Goal: Information Seeking & Learning: Find specific page/section

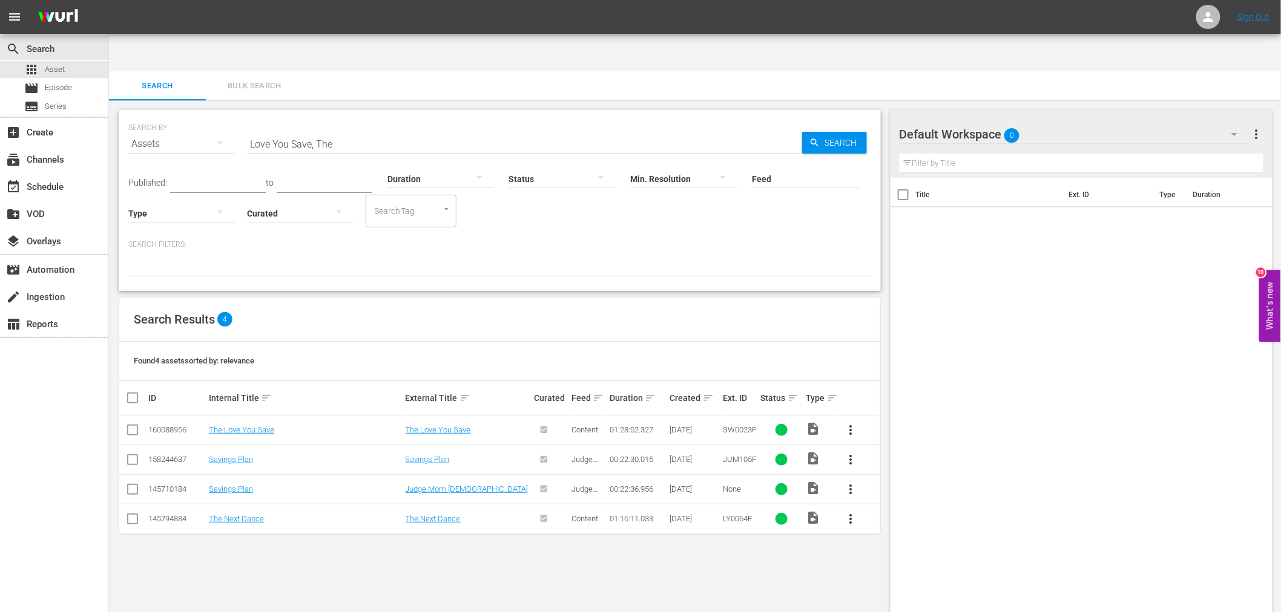
click at [1032, 456] on div "Title Ext. ID Type Duration" at bounding box center [1081, 407] width 382 height 459
click at [929, 492] on div "Title Ext. ID Type Duration" at bounding box center [1081, 407] width 382 height 459
click at [284, 546] on div "SEARCH BY Search By Assets Search ID, Title, Description, Keywords, or Category…" at bounding box center [499, 375] width 781 height 551
click at [202, 517] on div "SEARCH BY Search By Assets Search ID, Title, Description, Keywords, or Category…" at bounding box center [499, 375] width 781 height 551
click at [290, 558] on div "SEARCH BY Search By Assets Search ID, Title, Description, Keywords, or Category…" at bounding box center [499, 375] width 781 height 551
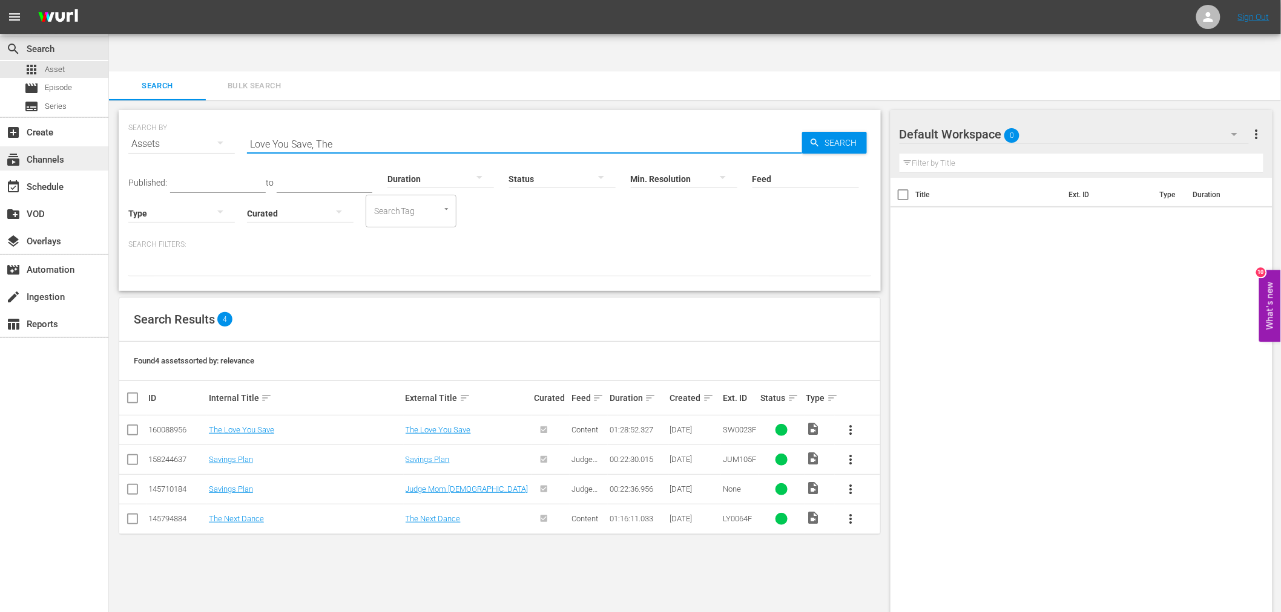
drag, startPoint x: 361, startPoint y: 104, endPoint x: 73, endPoint y: 155, distance: 292.5
click at [109, 38] on div "search Search apps Asset movie Episode subtitles Series add_box Create subscrip…" at bounding box center [695, 38] width 1172 height 0
click at [362, 130] on input "Love You Save, The" at bounding box center [524, 144] width 555 height 29
paste input "Marva Collins Story"
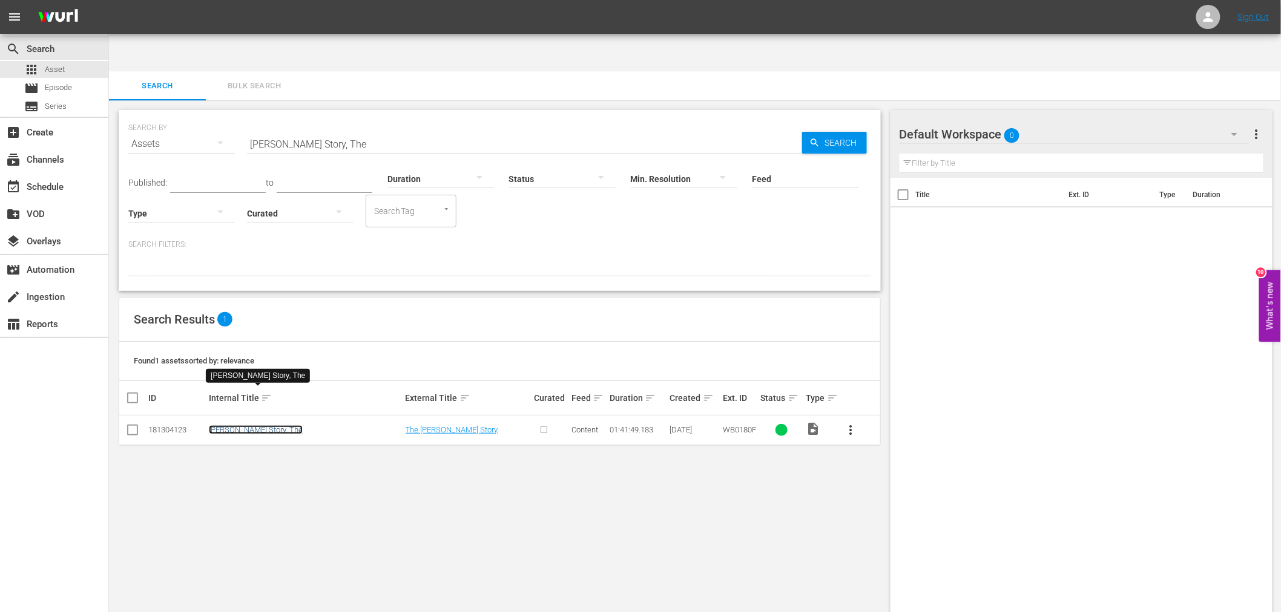
click at [280, 425] on link "Marva Collins Story, The" at bounding box center [256, 429] width 94 height 9
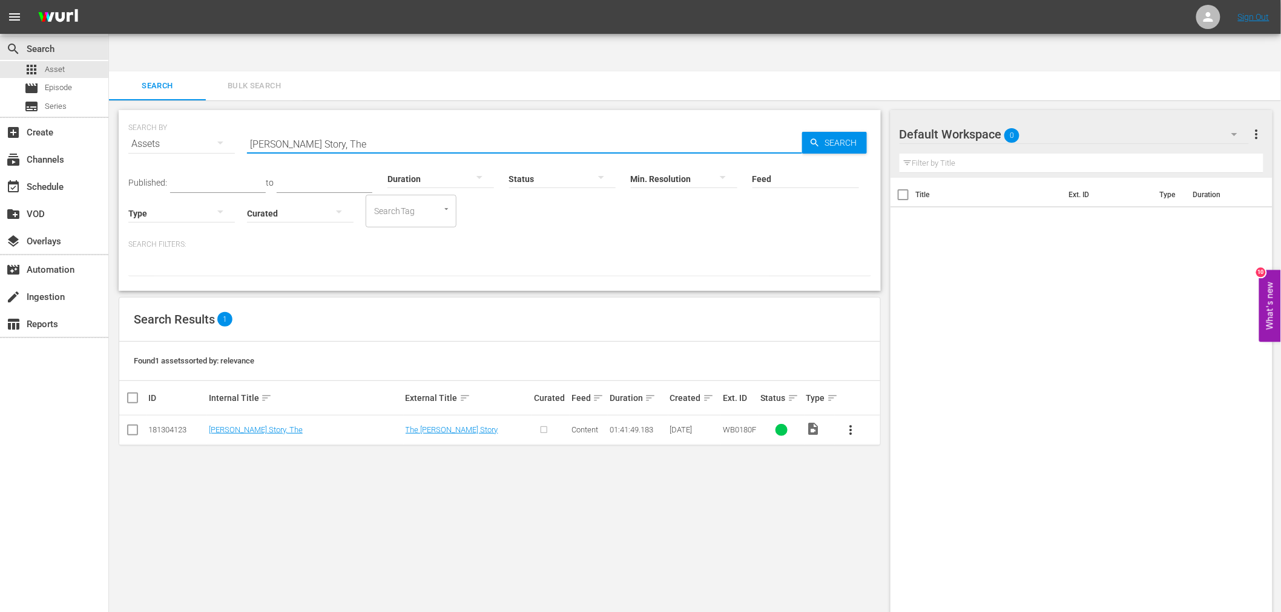
drag, startPoint x: 401, startPoint y: 102, endPoint x: 244, endPoint y: 98, distance: 156.8
click at [244, 115] on div "SEARCH BY Search By Assets Search ID, Title, Description, Keywords, or Category…" at bounding box center [499, 137] width 743 height 44
paste input "Next Dance"
click at [245, 425] on link "The Next Dance" at bounding box center [236, 429] width 55 height 9
click at [568, 574] on div "SEARCH BY Search By Assets Search ID, Title, Description, Keywords, or Category…" at bounding box center [499, 375] width 781 height 551
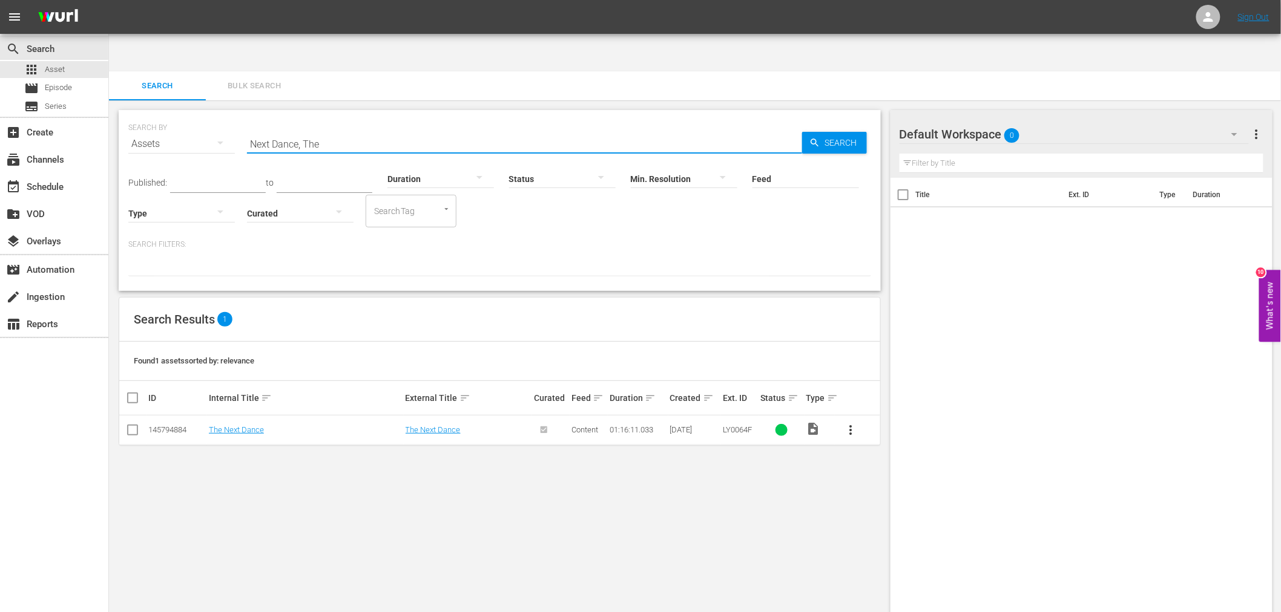
drag, startPoint x: 336, startPoint y: 104, endPoint x: 131, endPoint y: 122, distance: 206.0
click at [109, 38] on div "search Search apps Asset movie Episode subtitles Series add_box Create subscrip…" at bounding box center [695, 38] width 1172 height 0
paste input "Slams"
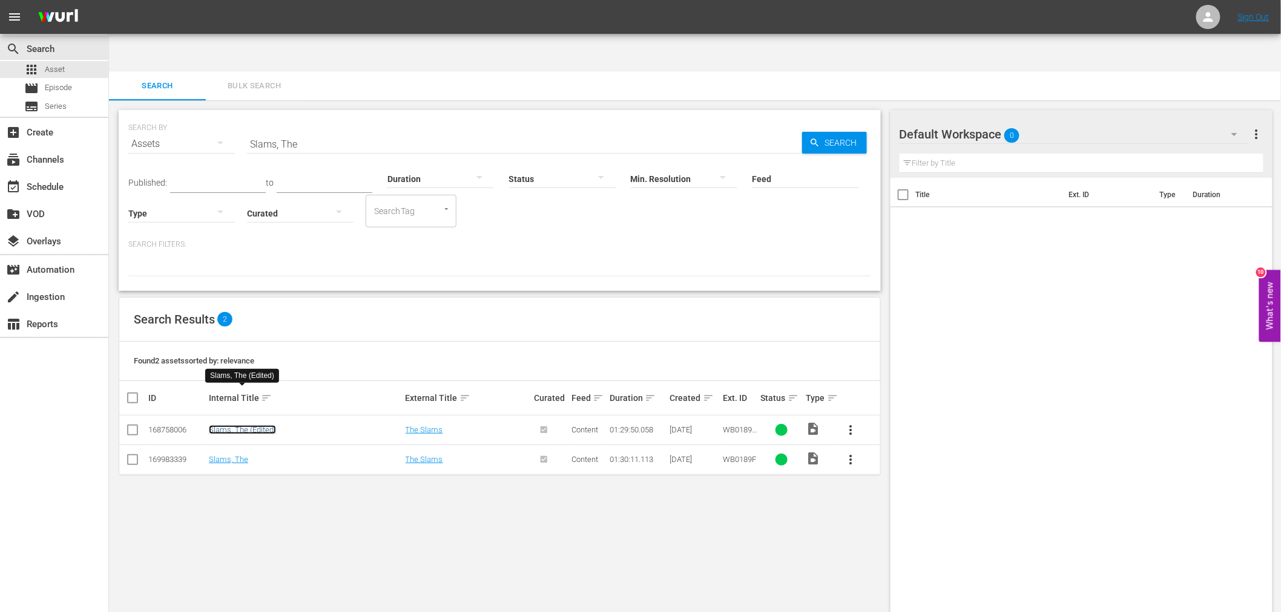
click at [254, 425] on link "Slams, The (Edited)" at bounding box center [242, 429] width 67 height 9
click at [243, 455] on link "Slams, The" at bounding box center [228, 459] width 39 height 9
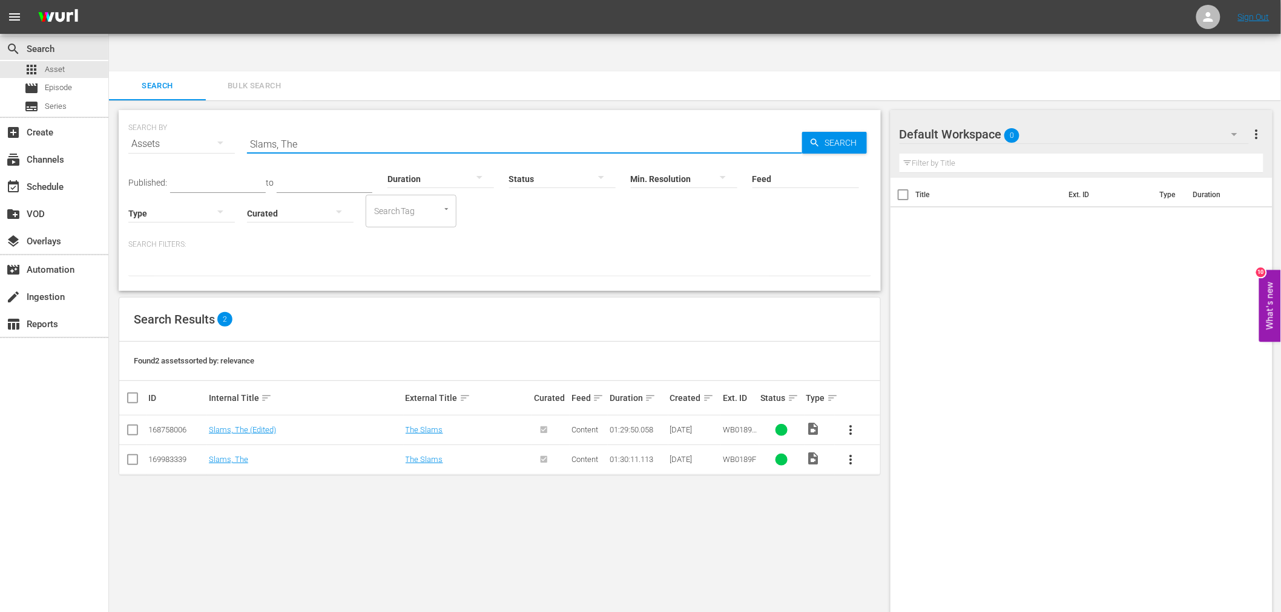
drag, startPoint x: 317, startPoint y: 111, endPoint x: 206, endPoint y: 119, distance: 111.6
click at [206, 119] on div "SEARCH BY Search By Assets Search ID, Title, Description, Keywords, or Category…" at bounding box center [499, 137] width 743 height 44
paste input "s"
click at [277, 130] on input "Slams, The" at bounding box center [524, 144] width 555 height 29
drag, startPoint x: 323, startPoint y: 107, endPoint x: 192, endPoint y: 114, distance: 130.3
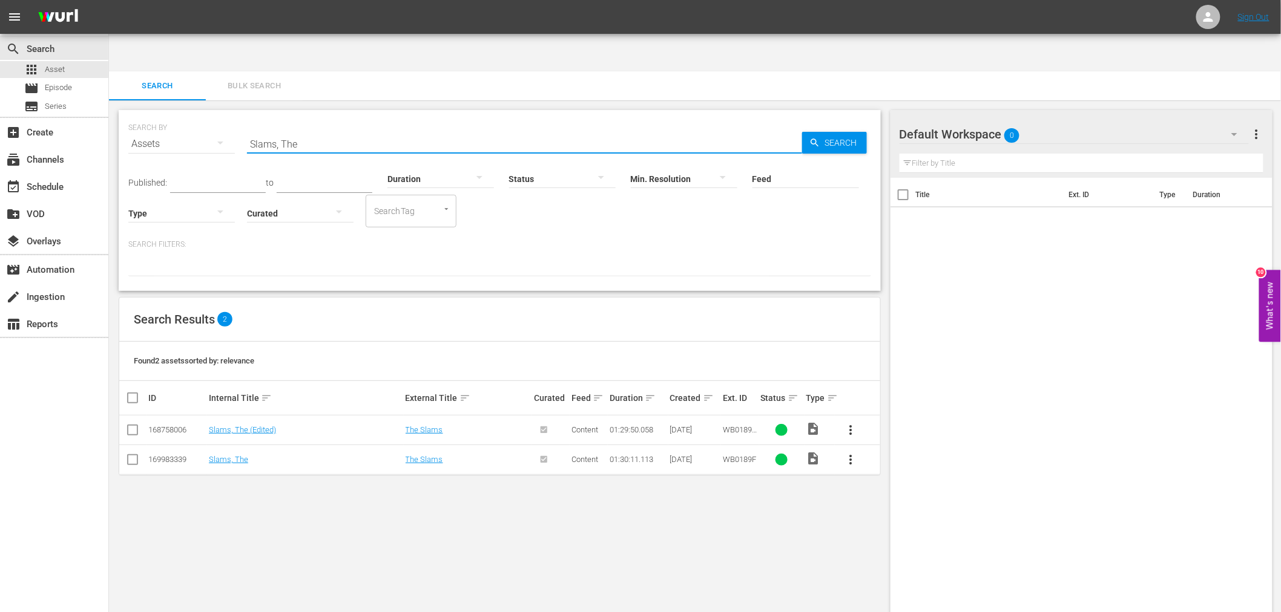
click at [198, 115] on div "SEARCH BY Search By Assets Search ID, Title, Description, Keywords, or Category…" at bounding box center [499, 137] width 743 height 44
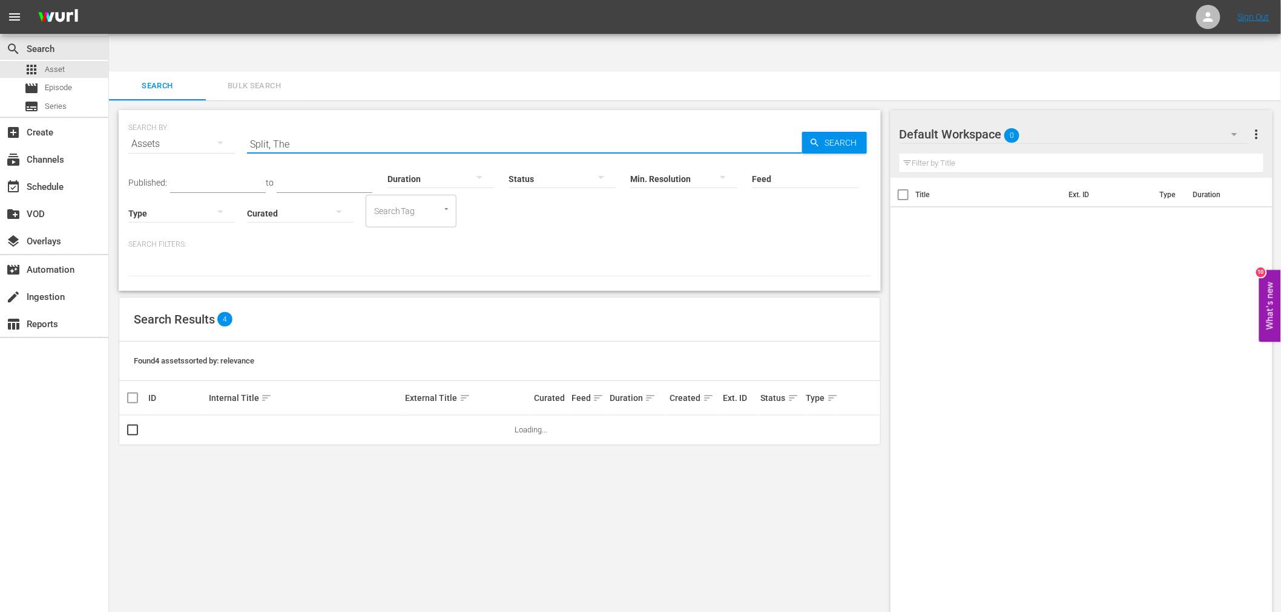
click at [217, 454] on div "SEARCH BY Search By Assets Search ID, Title, Description, Keywords, or Category…" at bounding box center [499, 375] width 781 height 551
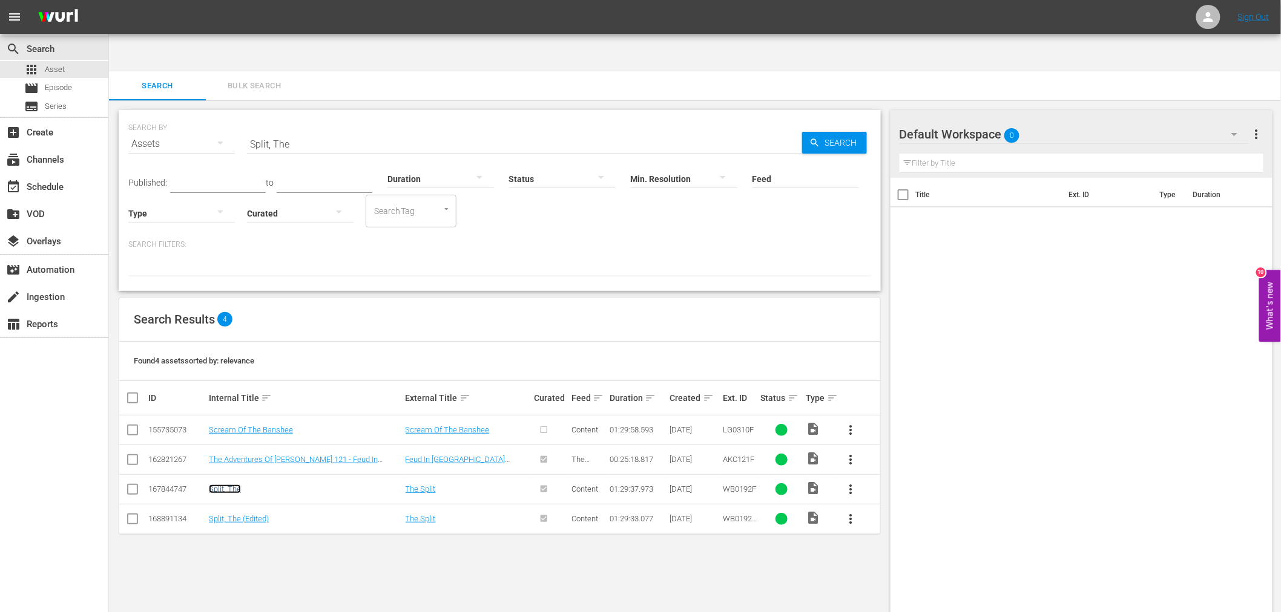
click at [233, 485] on link "Split, The" at bounding box center [225, 489] width 32 height 9
drag, startPoint x: 221, startPoint y: 482, endPoint x: 225, endPoint y: 476, distance: 6.8
click at [221, 514] on link "Split, The (Edited)" at bounding box center [239, 518] width 60 height 9
drag, startPoint x: 298, startPoint y: 110, endPoint x: 212, endPoint y: 105, distance: 85.4
click at [213, 115] on div "SEARCH BY Search By Assets Search ID, Title, Description, Keywords, or Category…" at bounding box center [499, 137] width 743 height 44
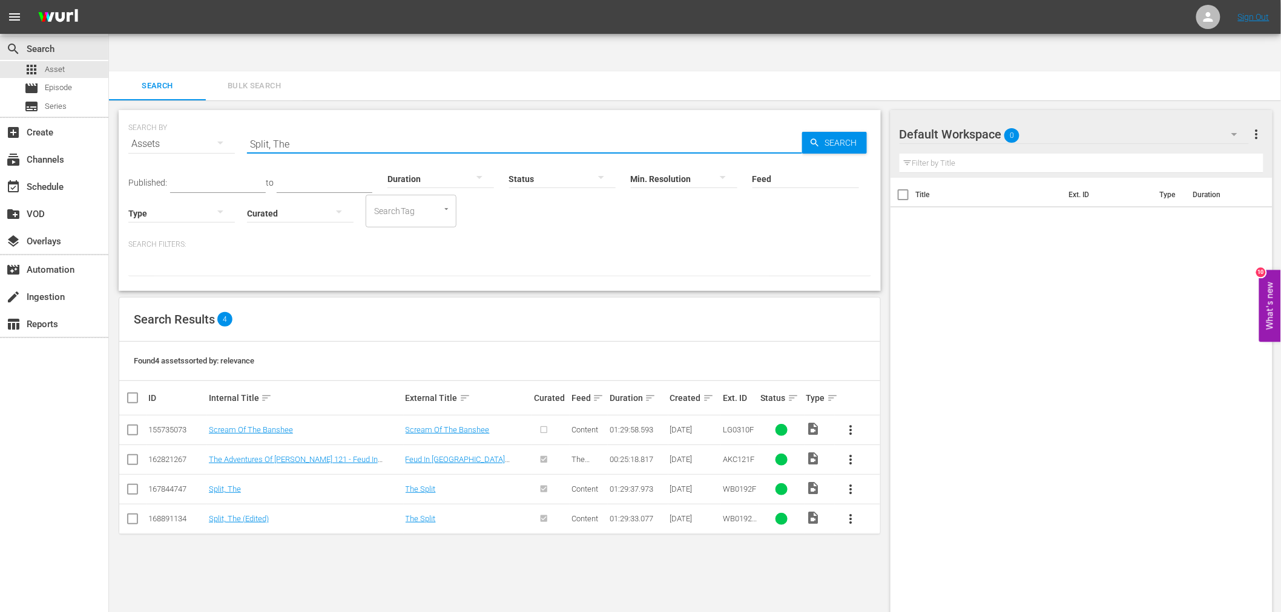
paste input "Tiger Cage III"
type input "Tiger Cage III"
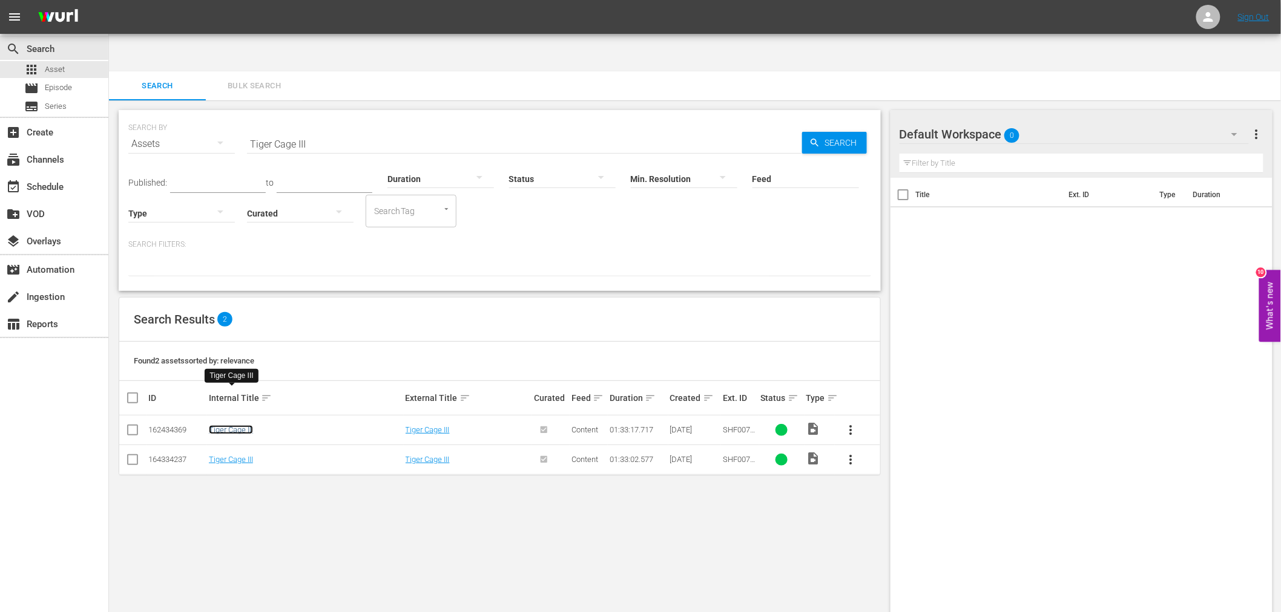
click at [223, 425] on link "Tiger Cage III" at bounding box center [231, 429] width 44 height 9
click at [221, 455] on link "Tiger Cage III" at bounding box center [231, 459] width 44 height 9
click at [237, 455] on link "Tiger Cage III" at bounding box center [231, 459] width 44 height 9
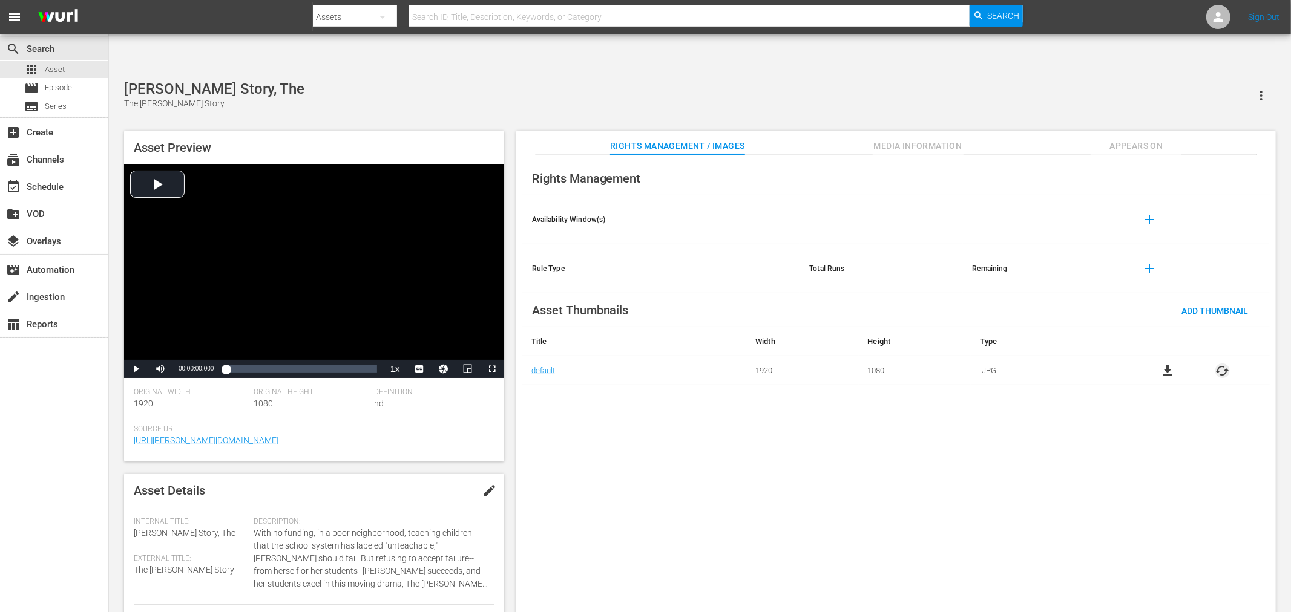
click at [1228, 364] on span "cached" at bounding box center [1222, 371] width 15 height 15
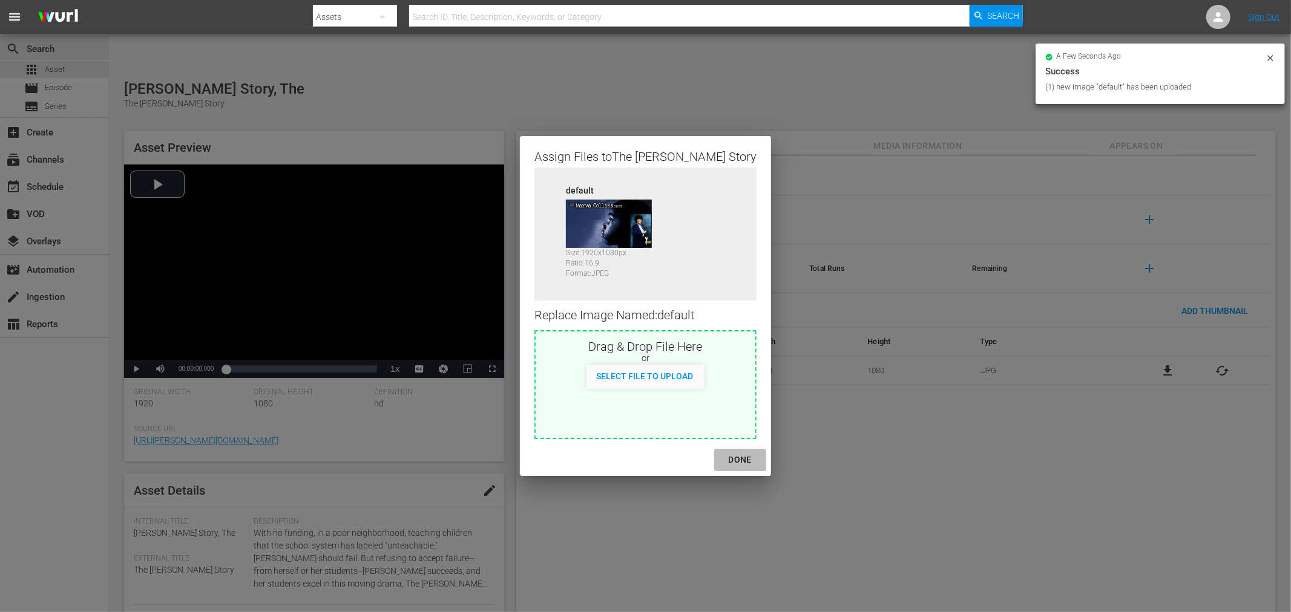
click at [731, 458] on div "DONE" at bounding box center [740, 460] width 42 height 15
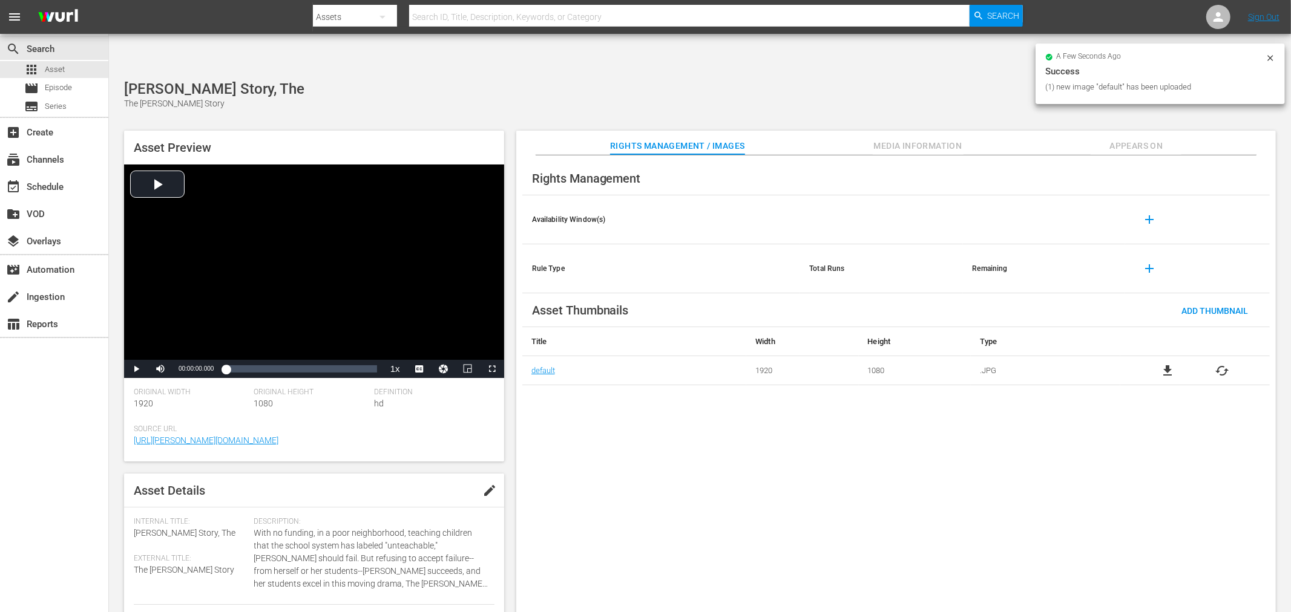
click at [1129, 139] on span "Appears On" at bounding box center [1136, 146] width 91 height 15
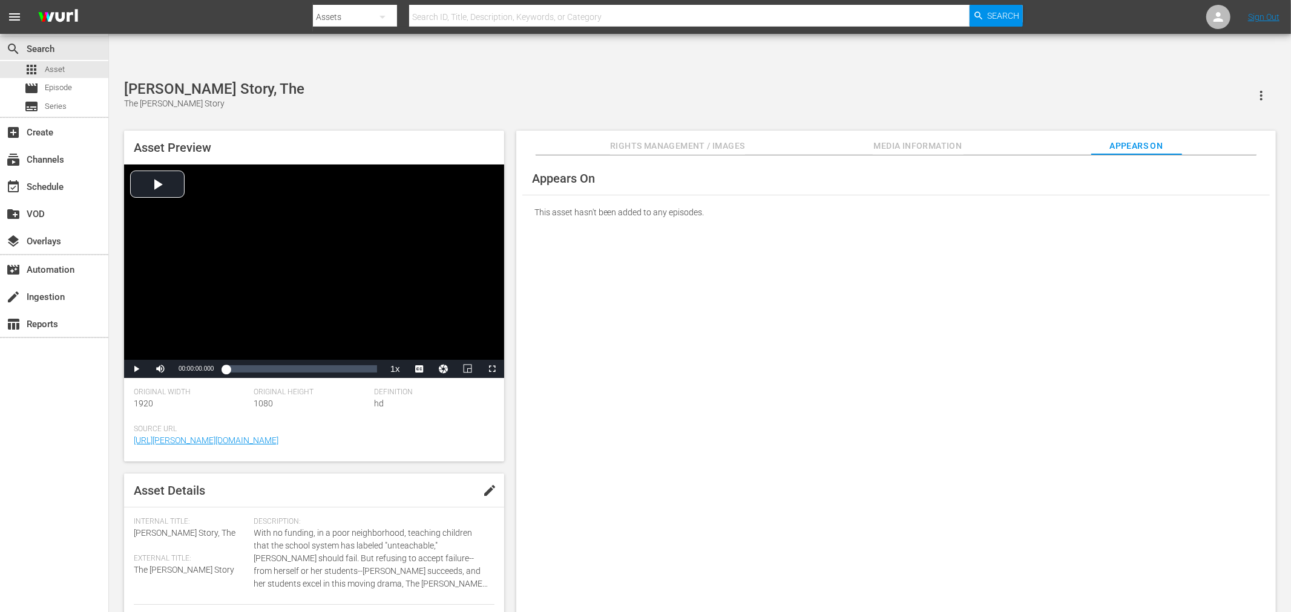
click at [739, 241] on div "Appears On This asset hasn't been added to any episodes." at bounding box center [895, 394] width 759 height 477
click at [481, 80] on div "Marva Collins Story, The The Marva Collins Story Asset Preview Video Player is …" at bounding box center [700, 352] width 1164 height 545
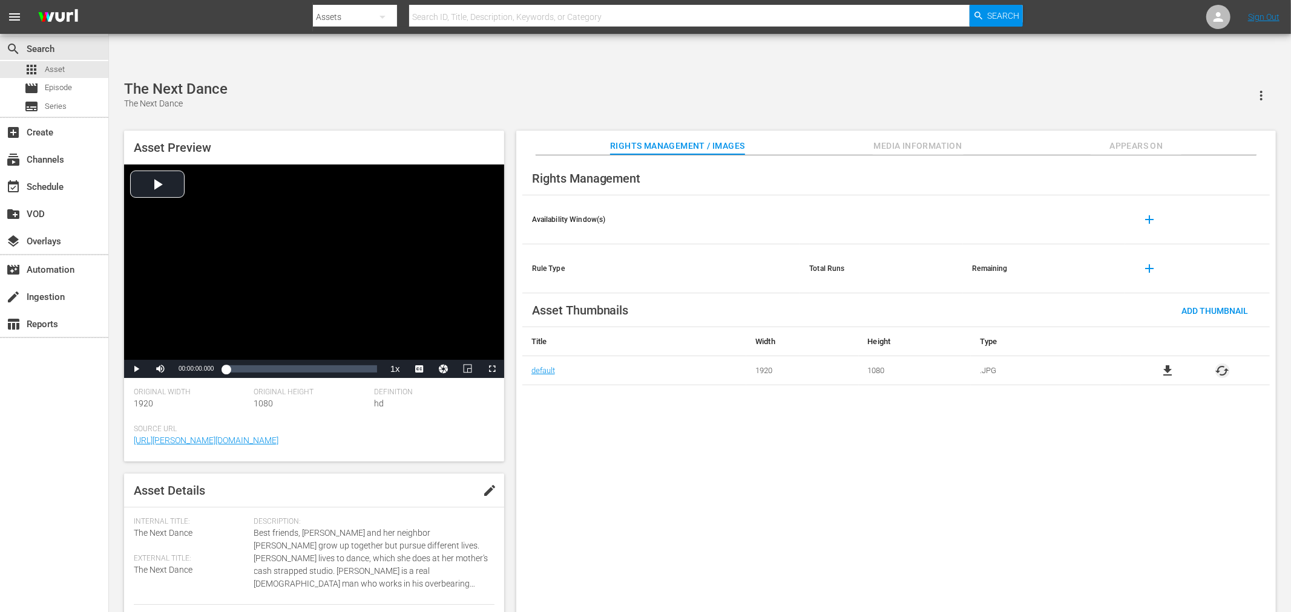
click at [1224, 364] on span "cached" at bounding box center [1222, 371] width 15 height 15
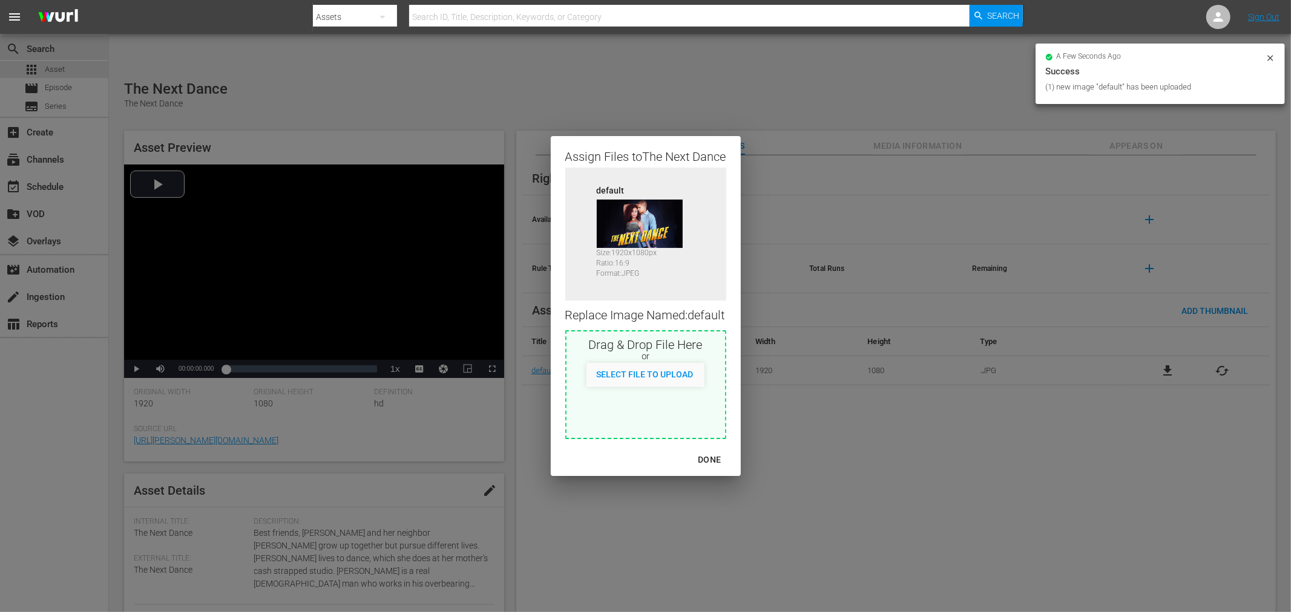
click at [710, 458] on div "DONE" at bounding box center [709, 460] width 42 height 15
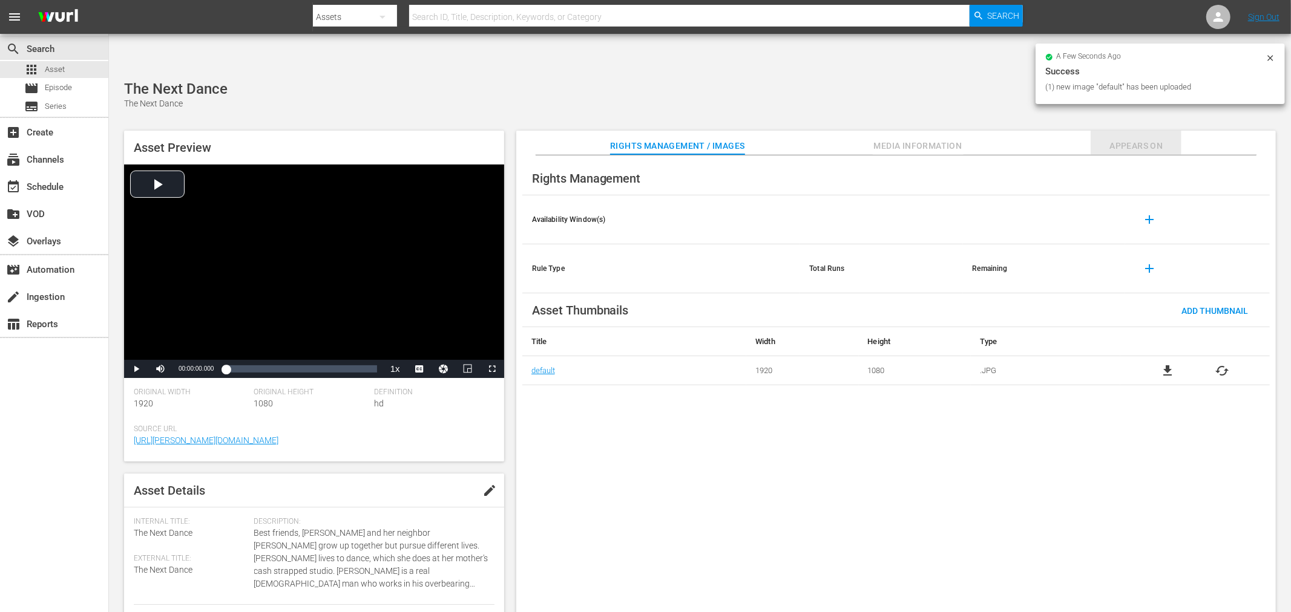
click at [1144, 139] on span "Appears On" at bounding box center [1136, 146] width 91 height 15
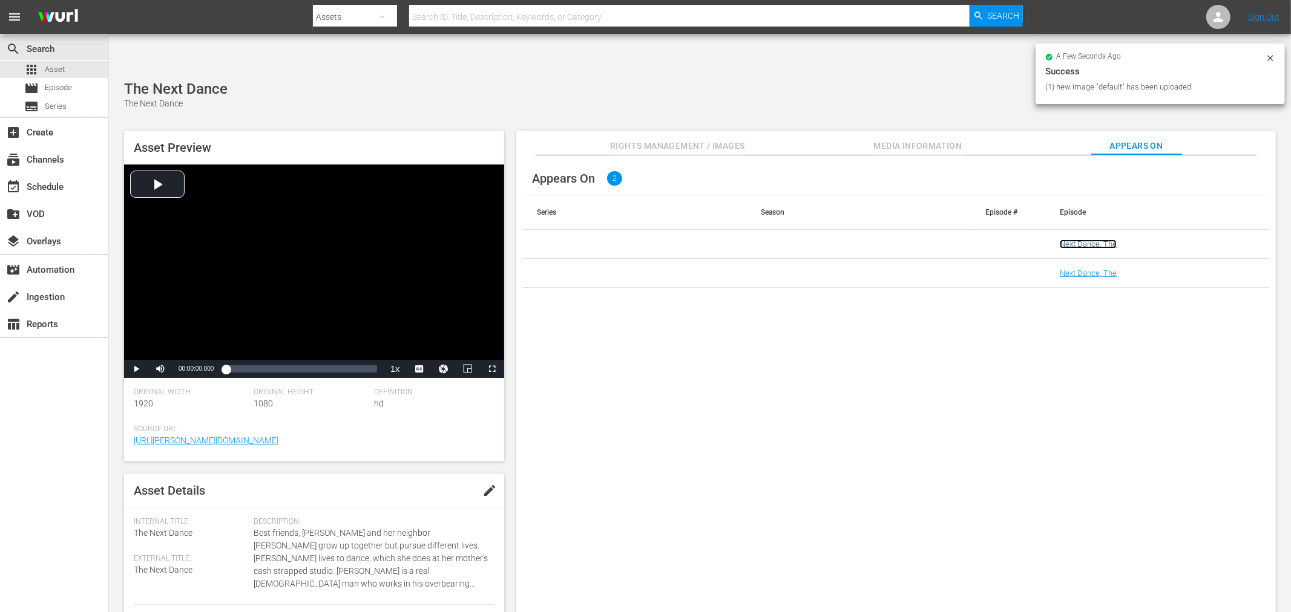
click at [1091, 240] on link "Next Dance, The" at bounding box center [1088, 244] width 57 height 9
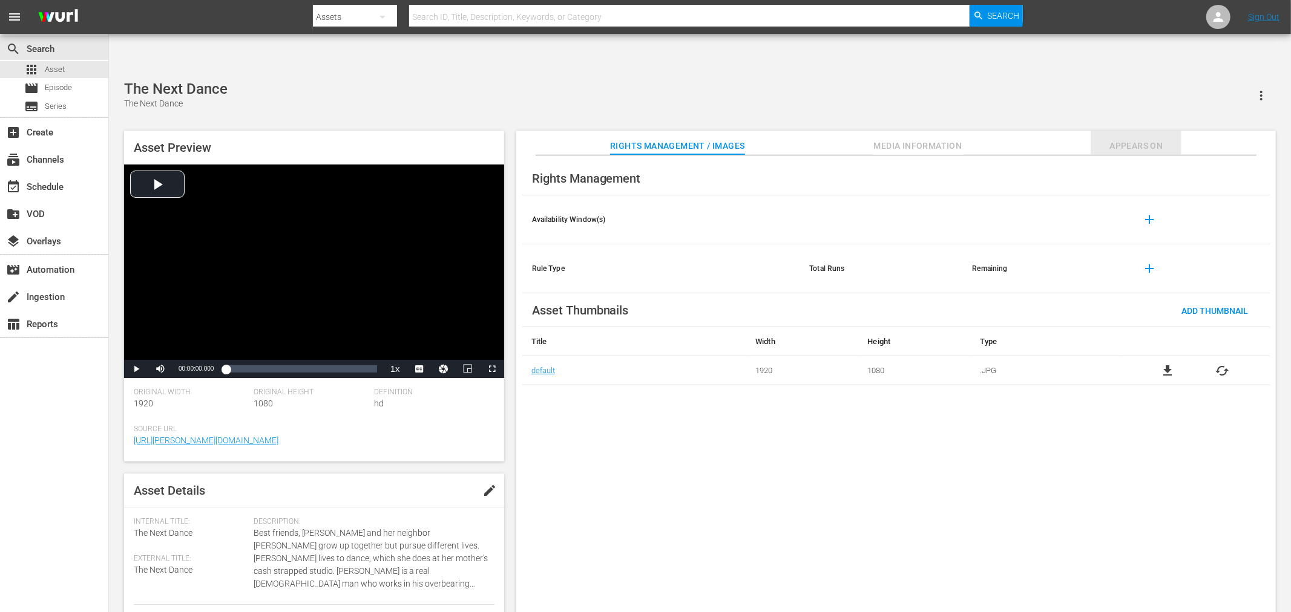
click at [1124, 139] on span "Appears On" at bounding box center [1136, 146] width 91 height 15
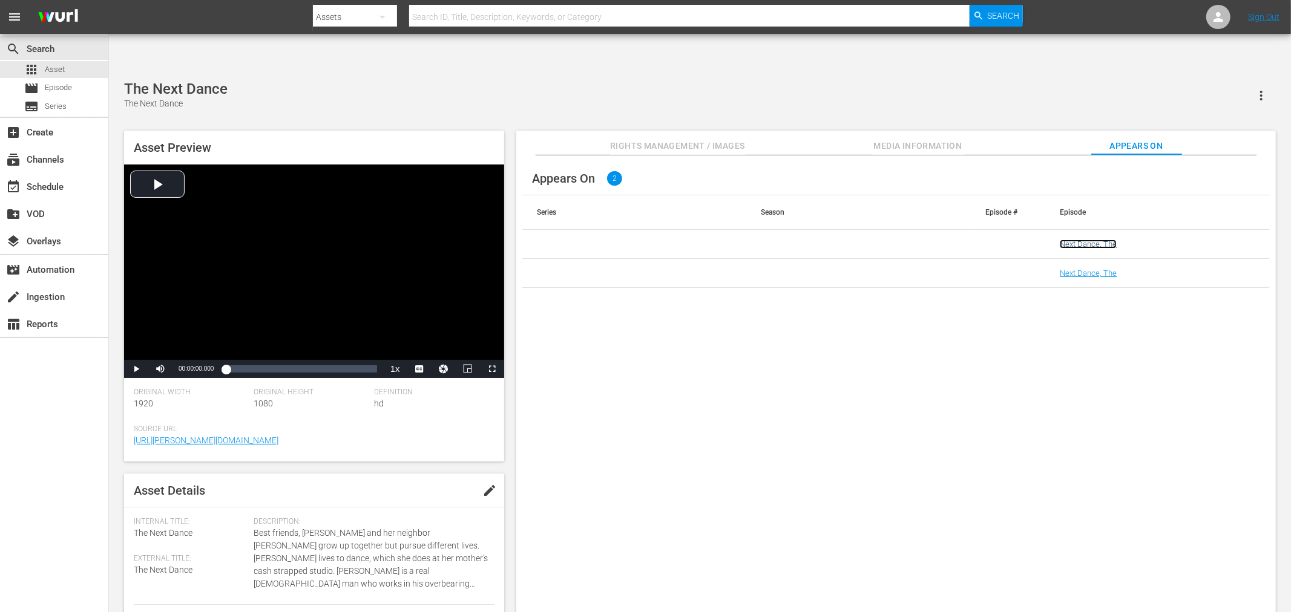
click at [1089, 240] on link "Next Dance, The" at bounding box center [1088, 244] width 57 height 9
click at [1079, 269] on link "Next Dance, The" at bounding box center [1088, 273] width 57 height 9
click at [706, 388] on div "Appears On 2 Series Season Episode # Episode Next Dance, The Next Dance, The" at bounding box center [895, 394] width 759 height 477
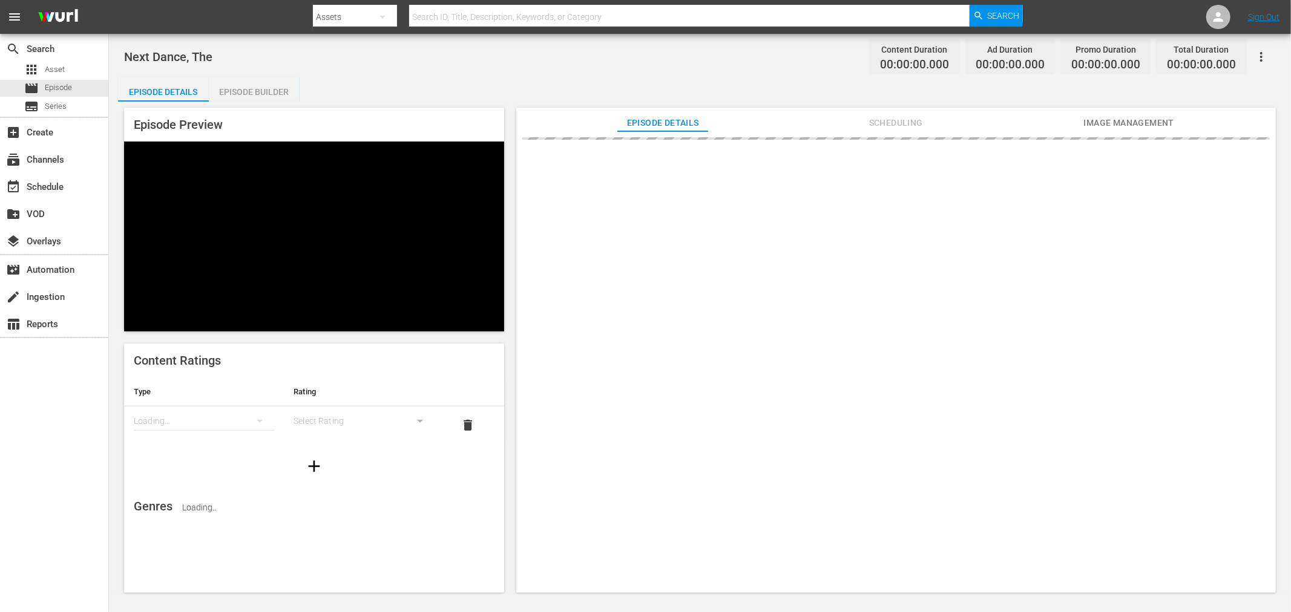
click at [1117, 125] on span "Image Management" at bounding box center [1128, 123] width 91 height 15
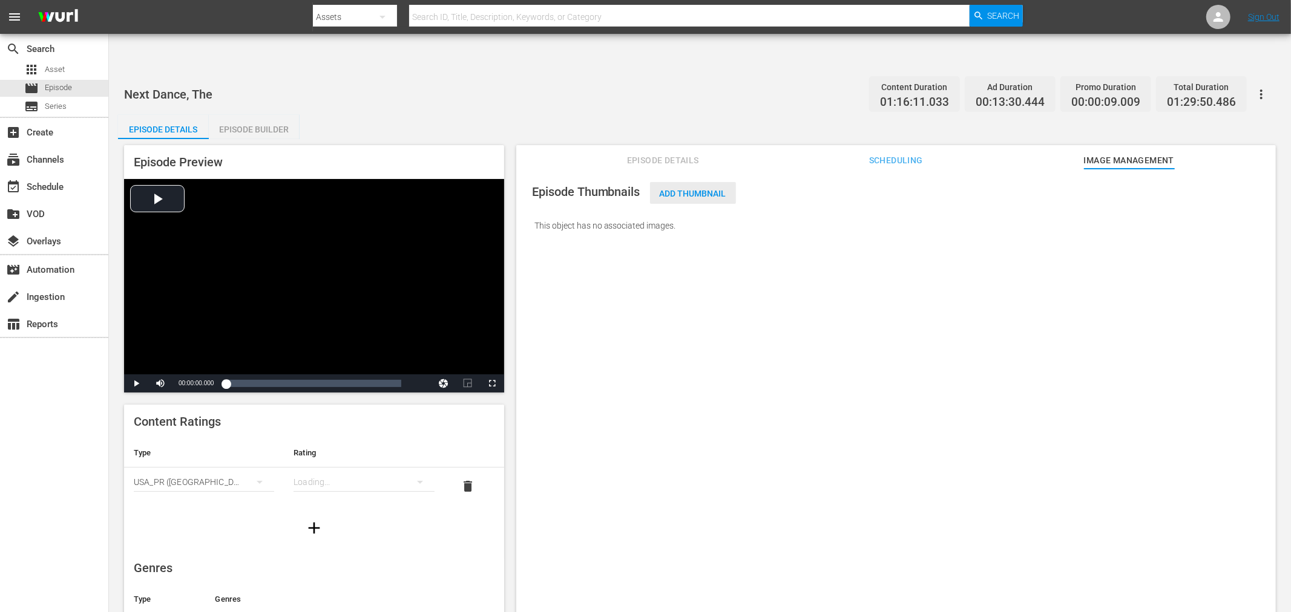
click at [686, 189] on span "Add Thumbnail" at bounding box center [693, 194] width 86 height 10
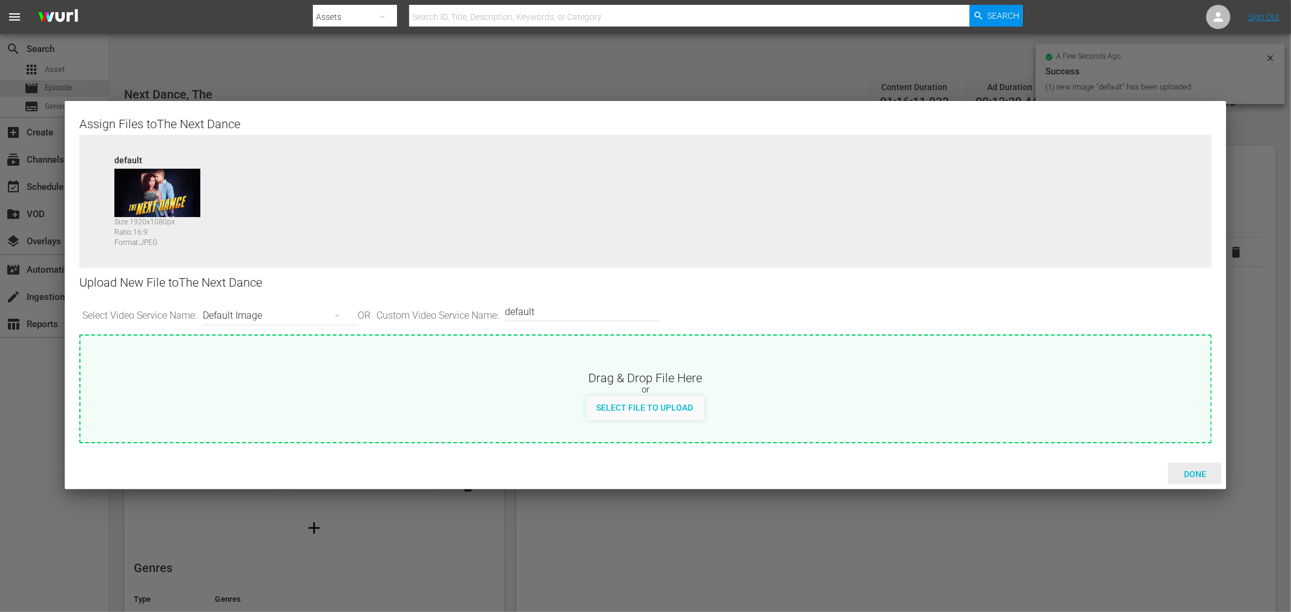
click at [1198, 475] on span "Done" at bounding box center [1195, 475] width 42 height 10
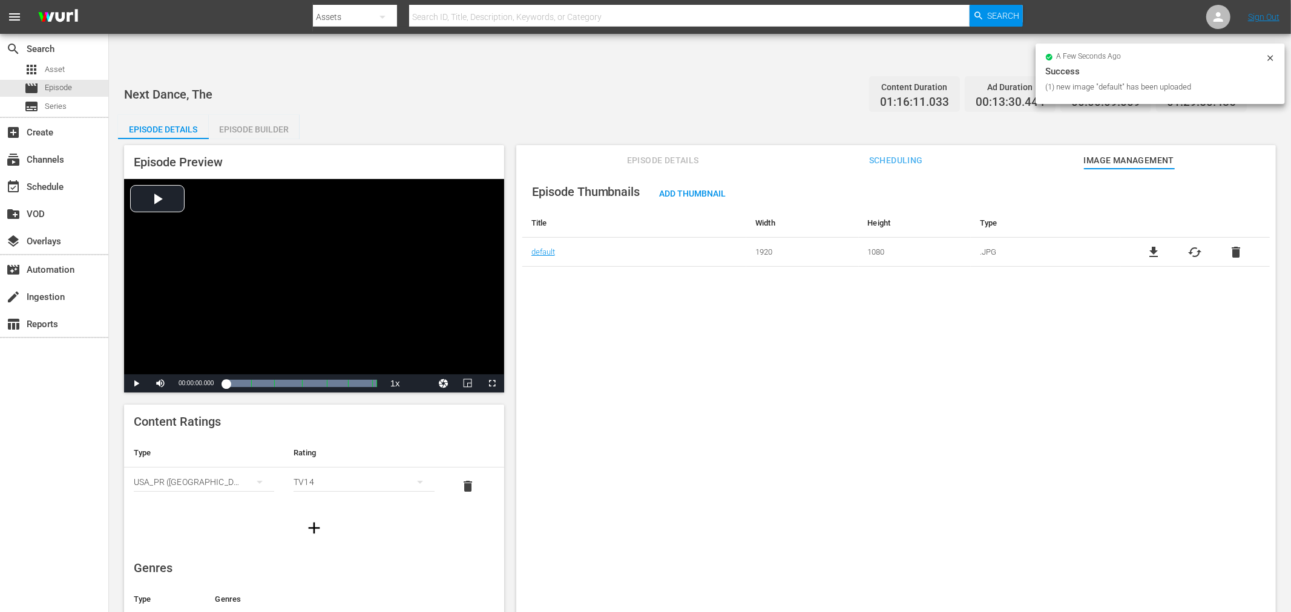
click at [1126, 481] on body "menu Search By Assets Search ID, Title, Description, Keywords, or Category Sear…" at bounding box center [645, 344] width 1291 height 612
click at [618, 329] on div "Episode Thumbnails Add Thumbnail Title Width Height Type default 1920 1080 .JPG…" at bounding box center [895, 405] width 759 height 473
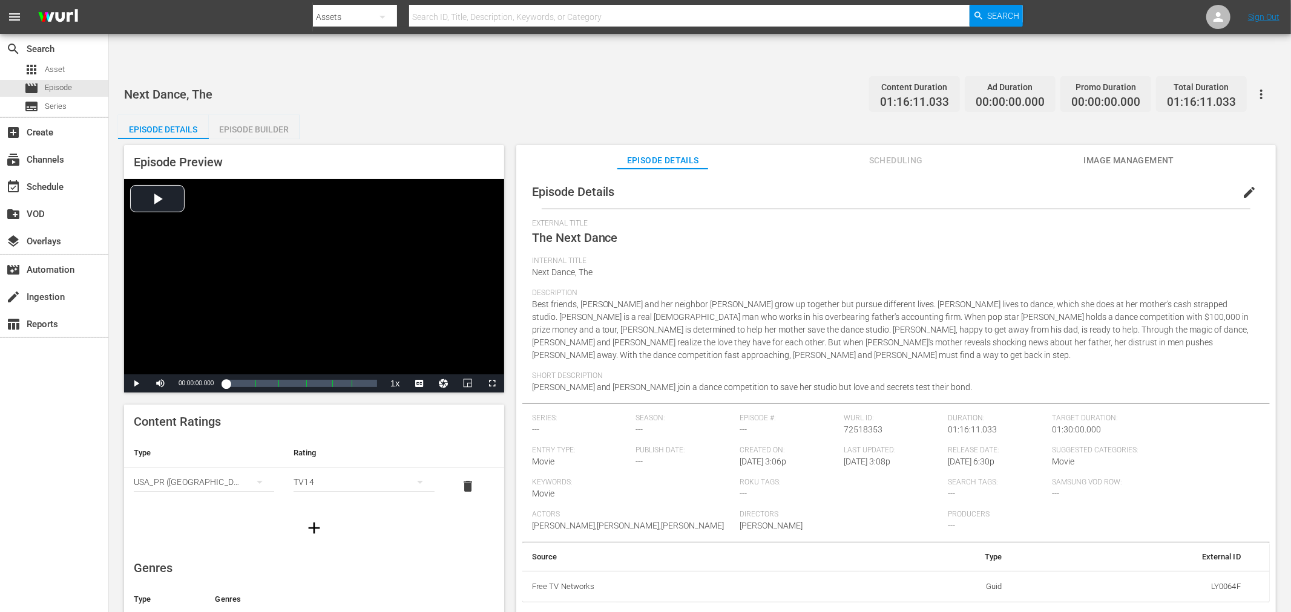
click at [1110, 145] on button "Image Management" at bounding box center [1128, 157] width 91 height 24
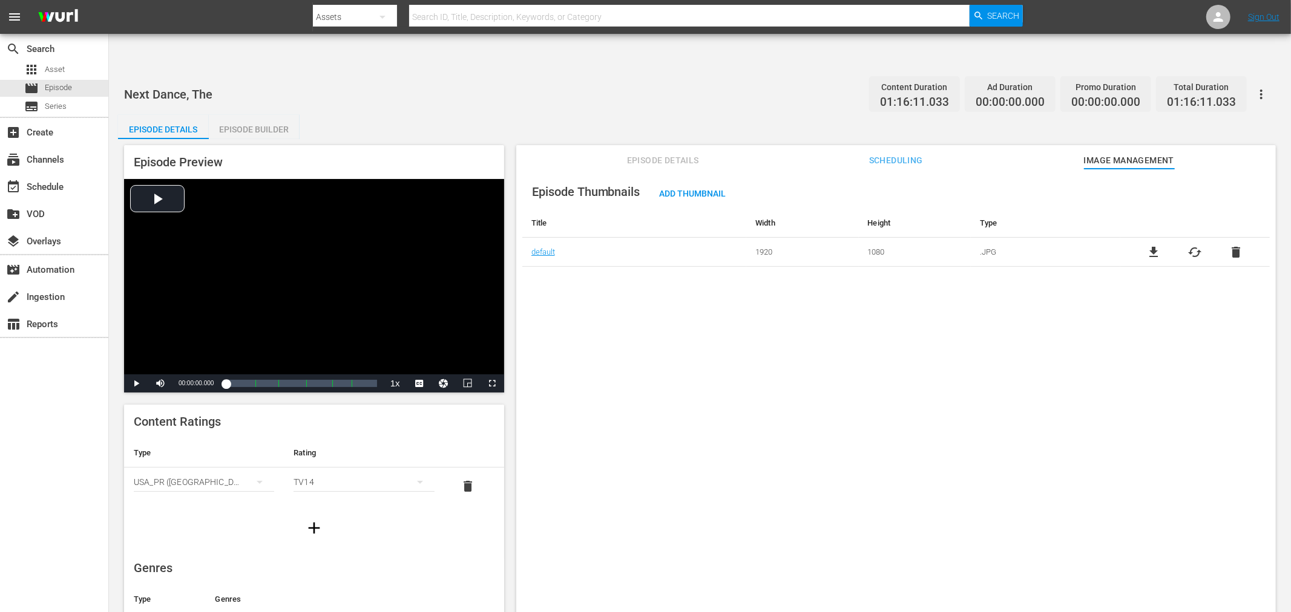
click at [1161, 80] on button "button" at bounding box center [1261, 94] width 29 height 29
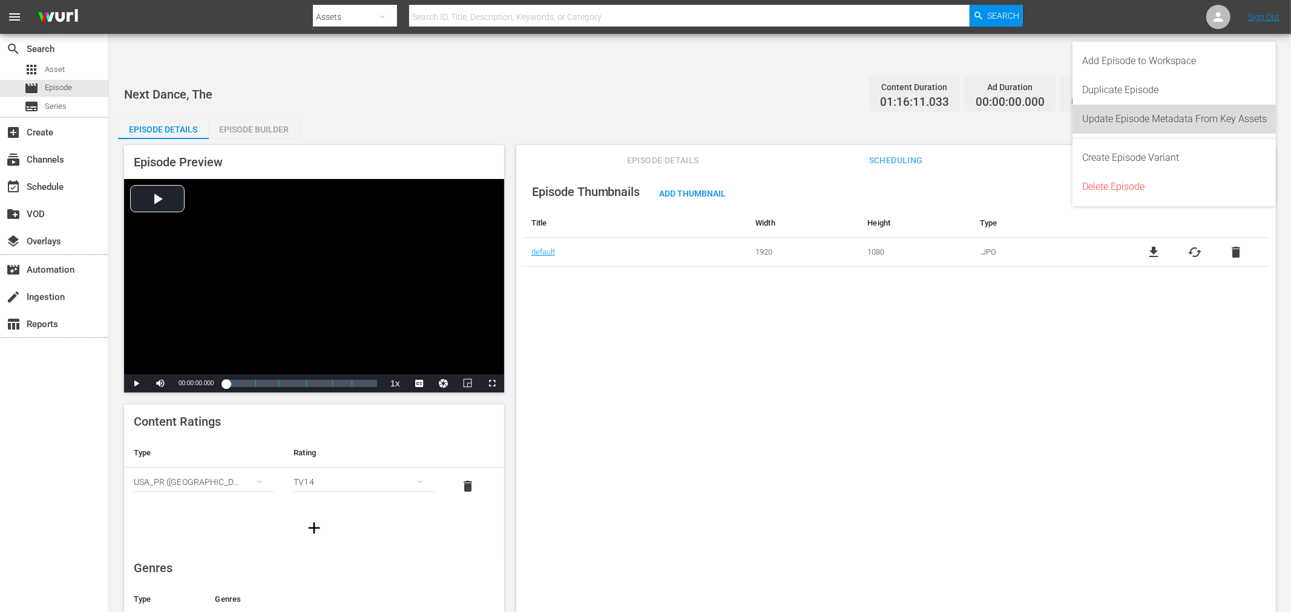
click at [1161, 110] on div "Update Episode Metadata From Key Assets" at bounding box center [1174, 119] width 185 height 29
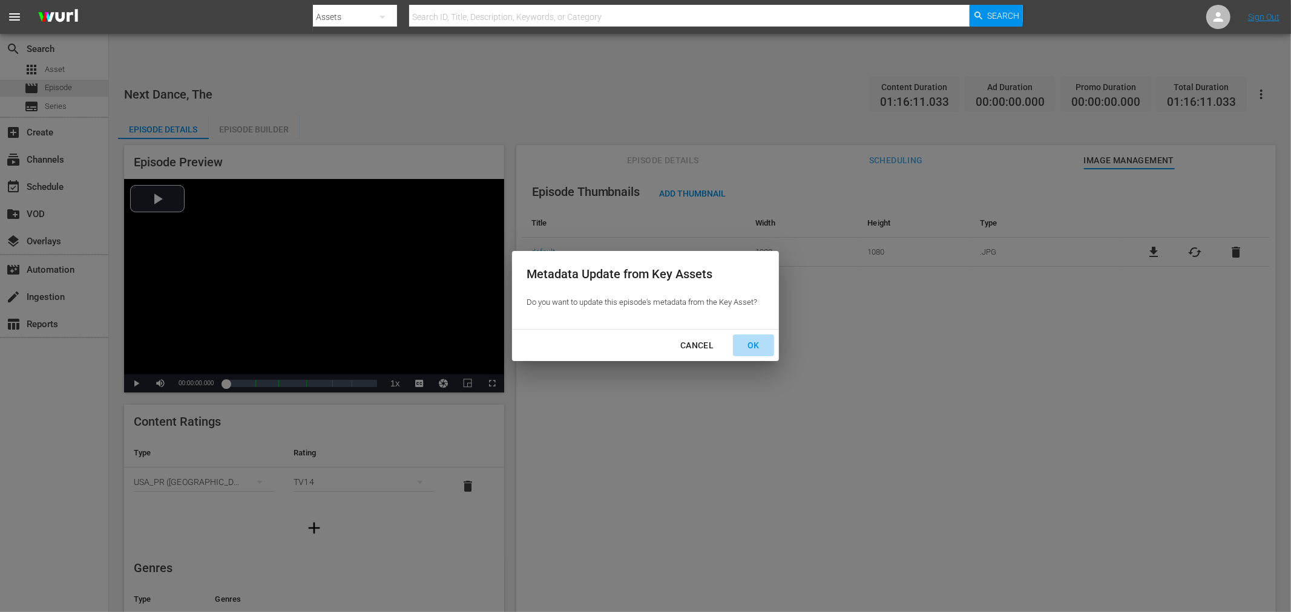
click at [751, 340] on div "OK" at bounding box center [753, 345] width 31 height 15
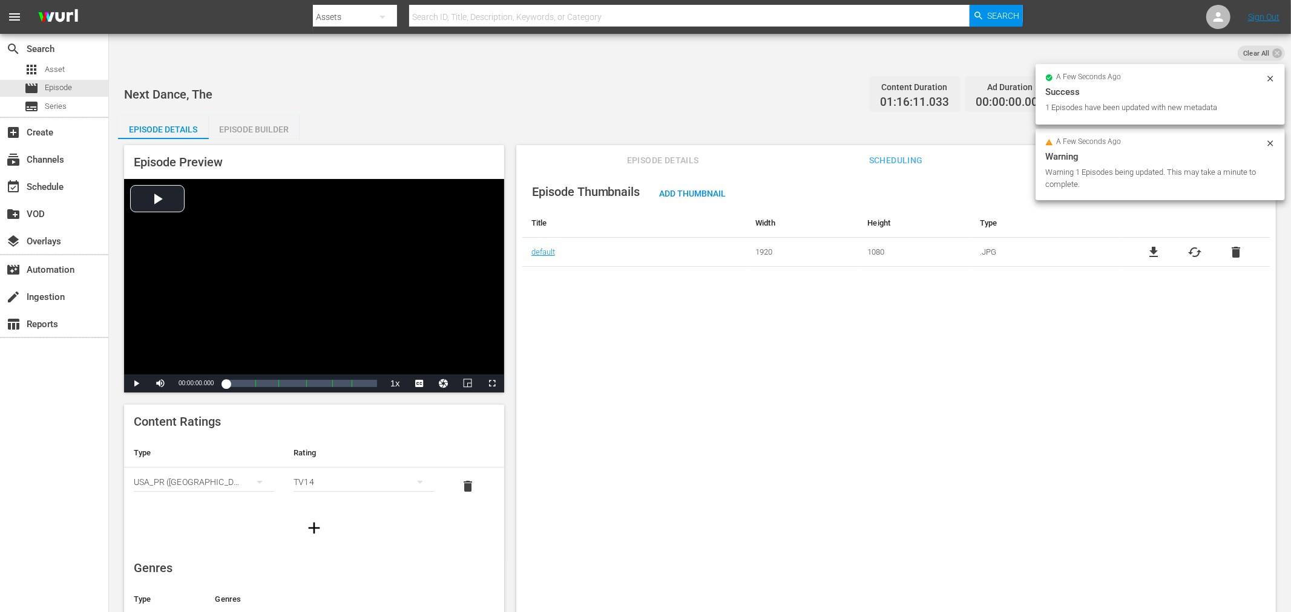
click at [633, 297] on div "Episode Thumbnails Add Thumbnail Title Width Height Type default 1920 1080 .JPG…" at bounding box center [895, 405] width 759 height 473
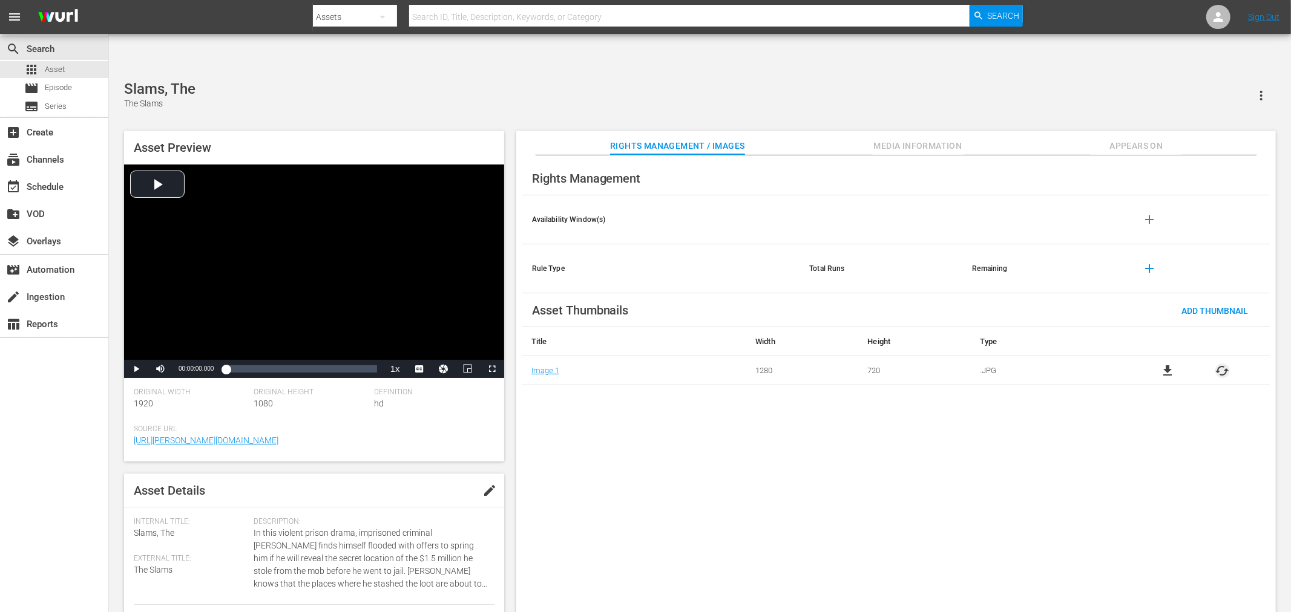
click at [1161, 364] on span "cached" at bounding box center [1222, 371] width 15 height 15
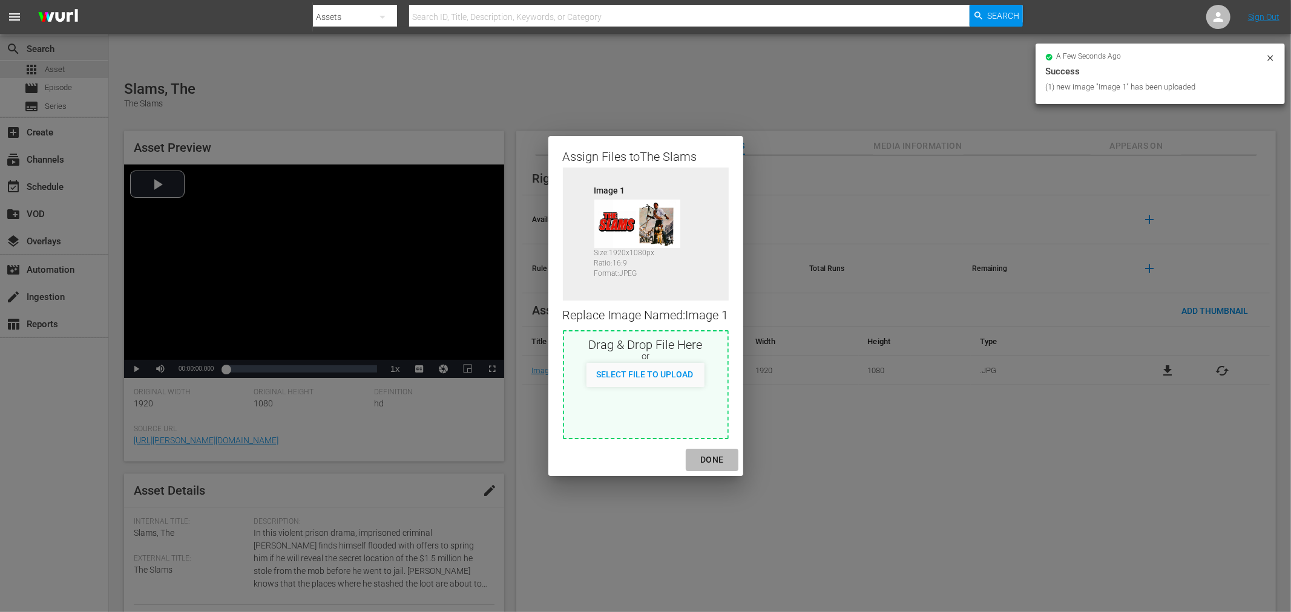
click at [713, 464] on div "DONE" at bounding box center [711, 460] width 42 height 15
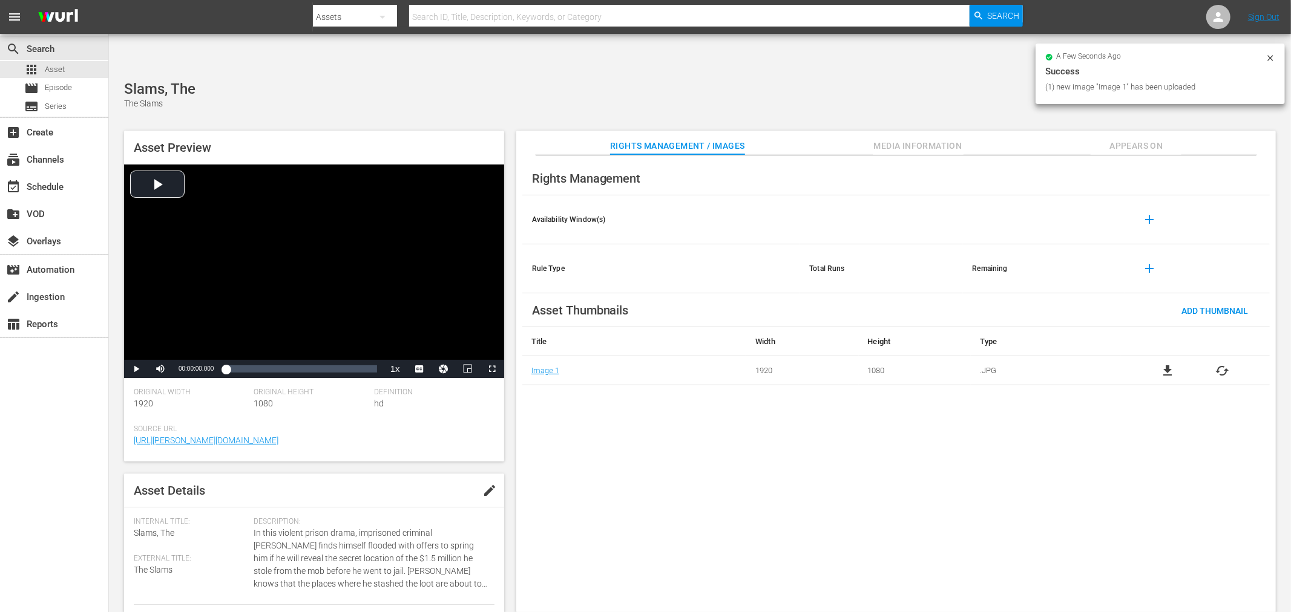
click at [775, 456] on div "Rights Management Availability Window(s) add Rule Type Total Runs Remaining add…" at bounding box center [895, 394] width 759 height 477
click at [1144, 139] on span "Appears On" at bounding box center [1136, 146] width 91 height 15
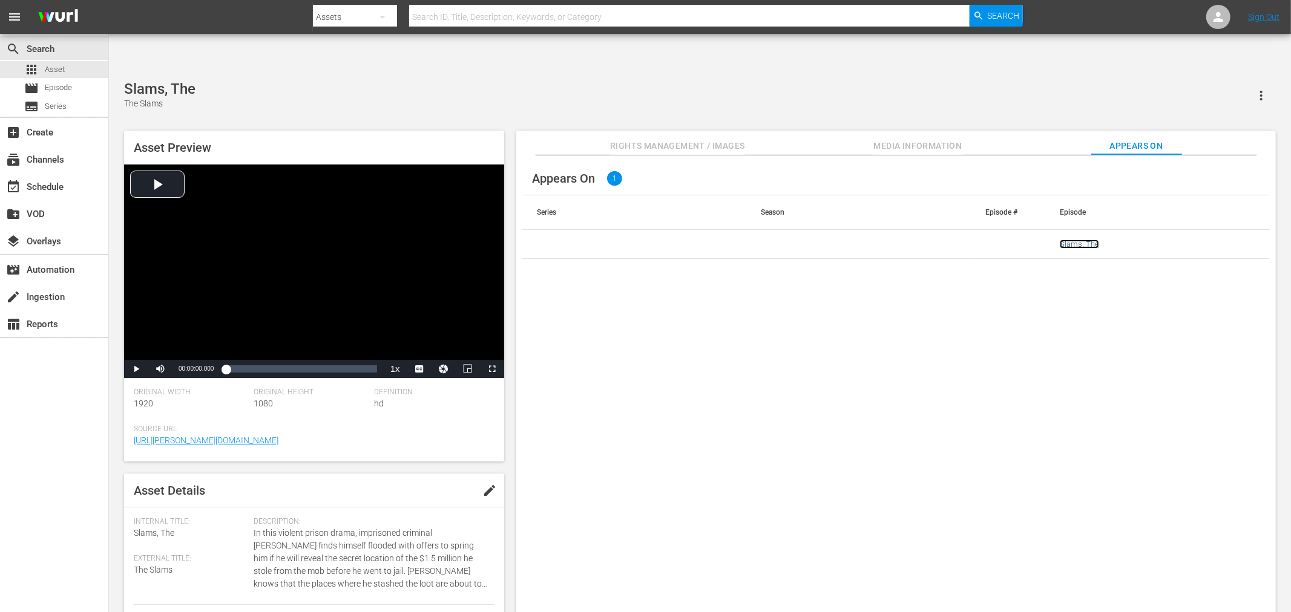
click at [1072, 240] on link "Slams, The" at bounding box center [1079, 244] width 39 height 9
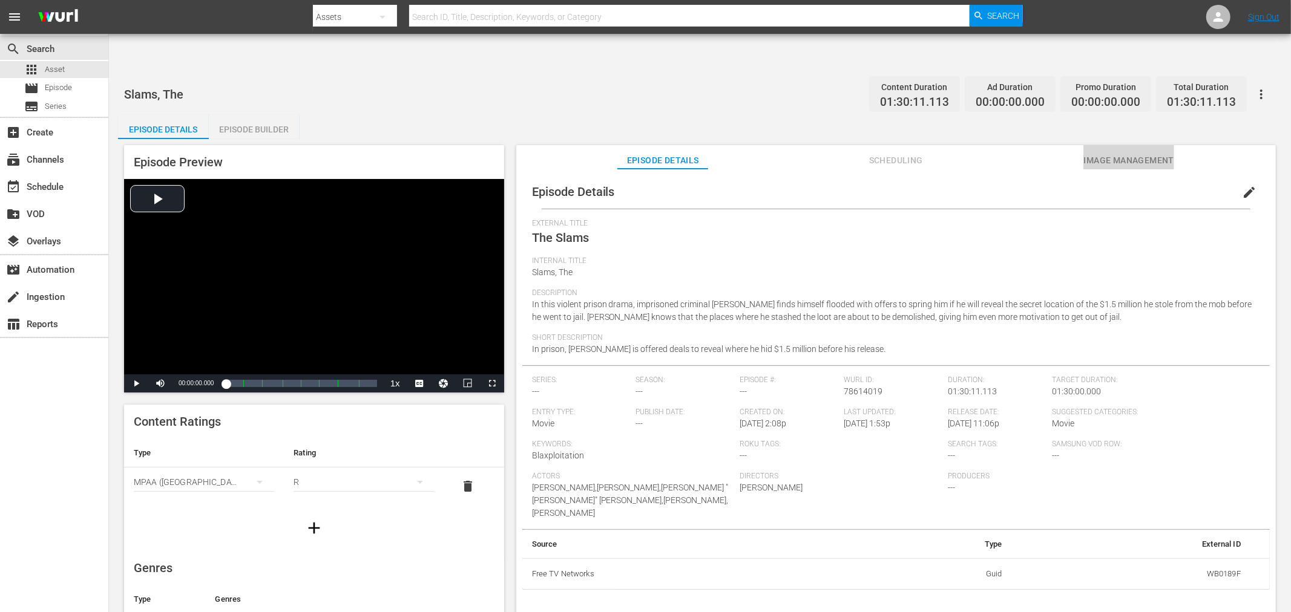
click at [1104, 153] on span "Image Management" at bounding box center [1128, 160] width 91 height 15
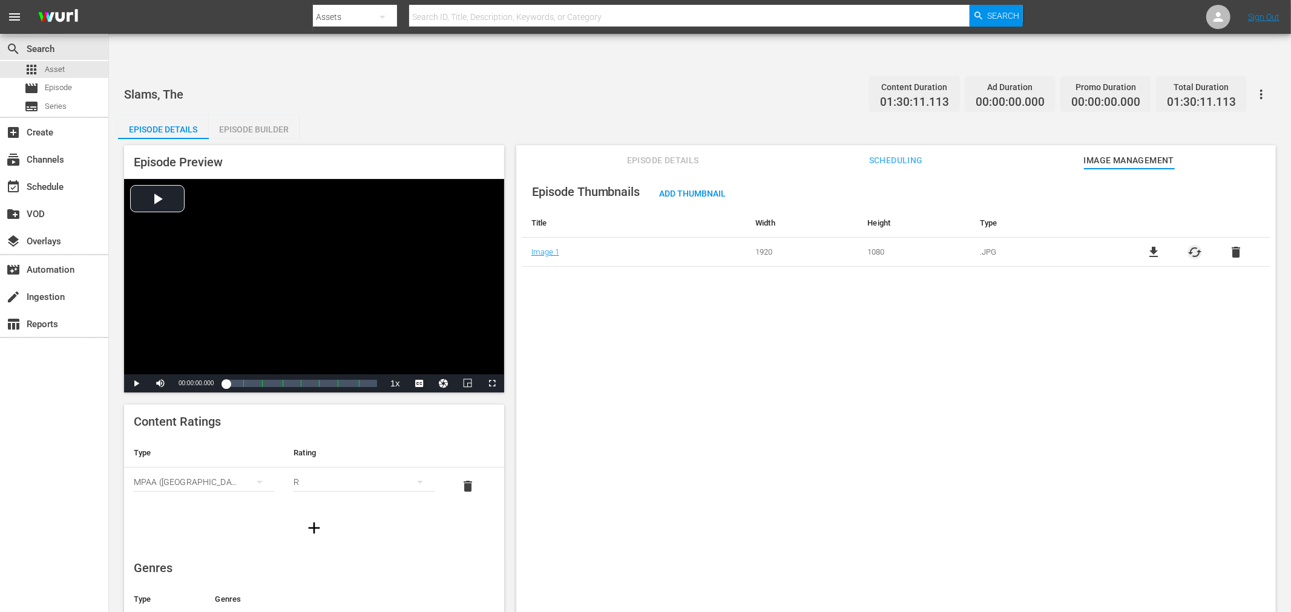
click at [1161, 245] on span "cached" at bounding box center [1194, 252] width 15 height 15
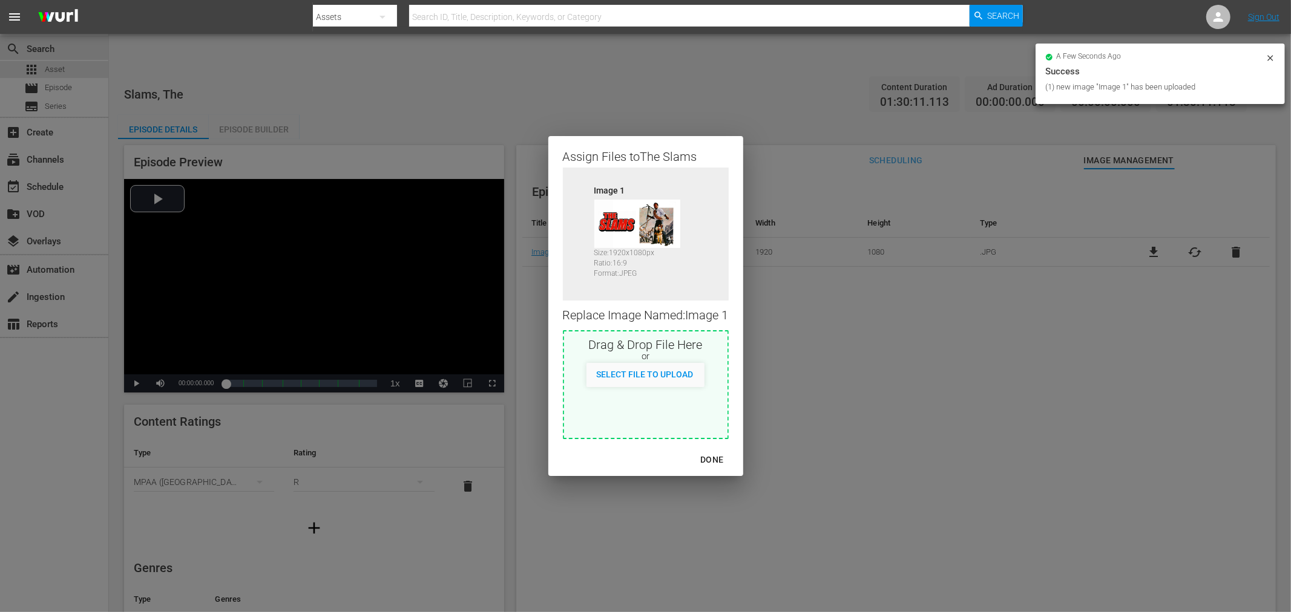
click at [711, 464] on div "DONE" at bounding box center [711, 460] width 42 height 15
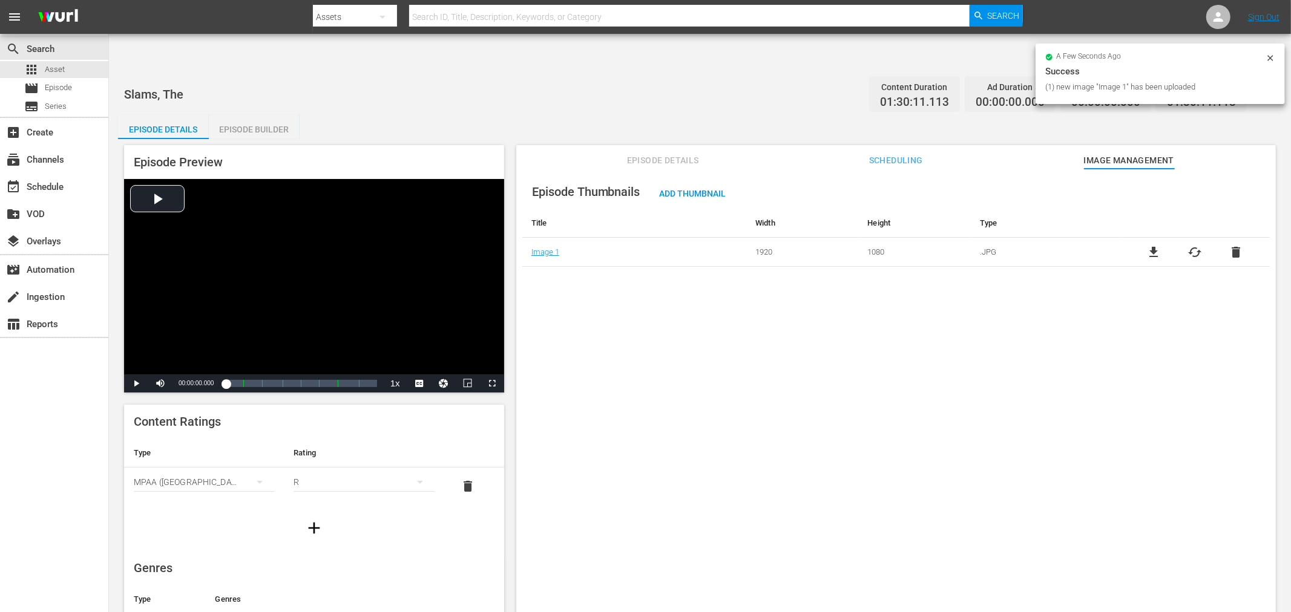
drag, startPoint x: 764, startPoint y: 471, endPoint x: 773, endPoint y: 465, distance: 10.9
click at [773, 465] on div "Episode Thumbnails Add Thumbnail Title Width Height Type Image 1 1920 1080 .JPG…" at bounding box center [895, 405] width 759 height 473
click at [737, 297] on div "Episode Thumbnails Add Thumbnail Title Width Height Type Image 1 1920 1080 .JPG…" at bounding box center [895, 405] width 759 height 473
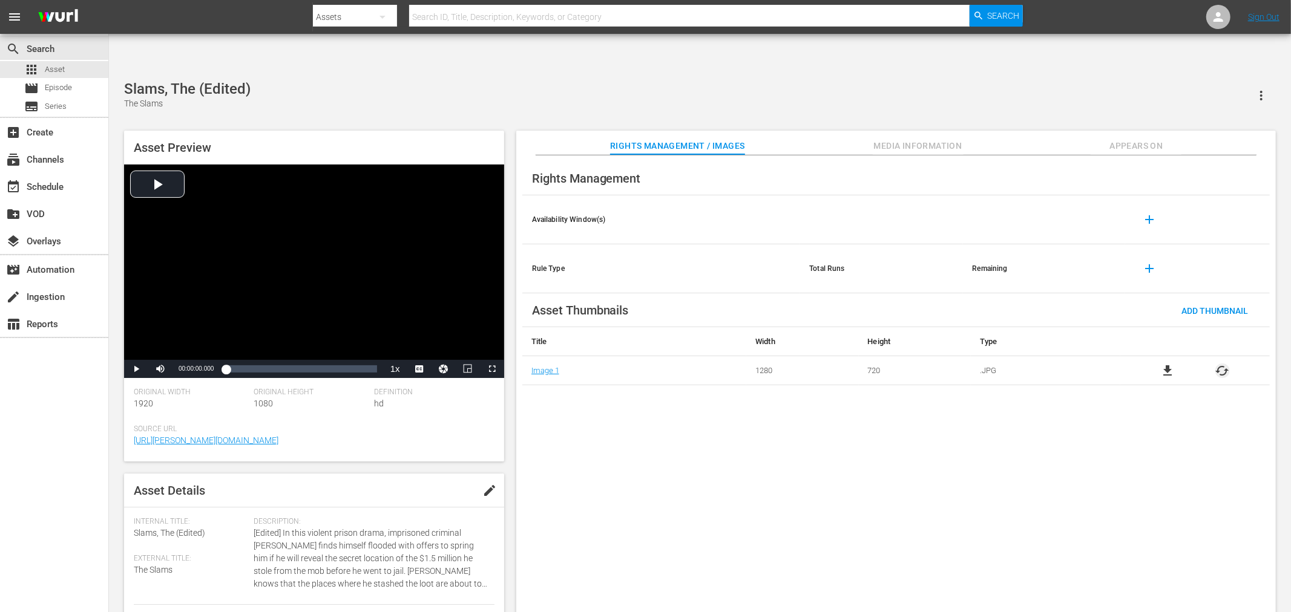
click at [1161, 364] on span "cached" at bounding box center [1222, 371] width 15 height 15
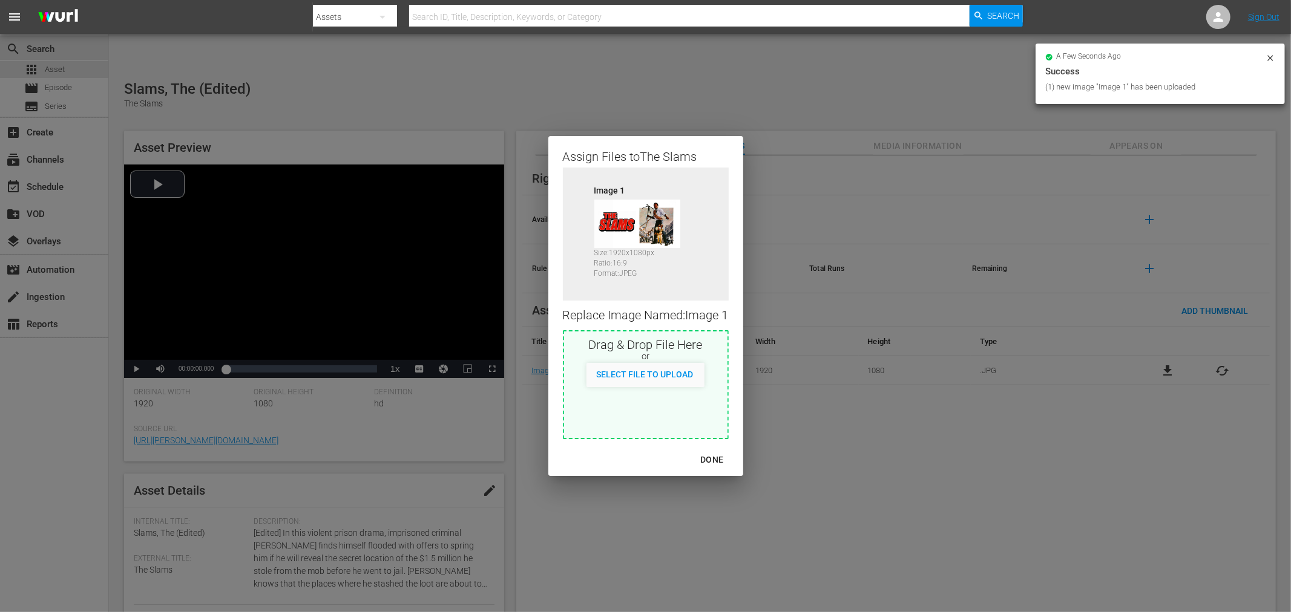
click at [724, 458] on div "DONE" at bounding box center [711, 460] width 42 height 15
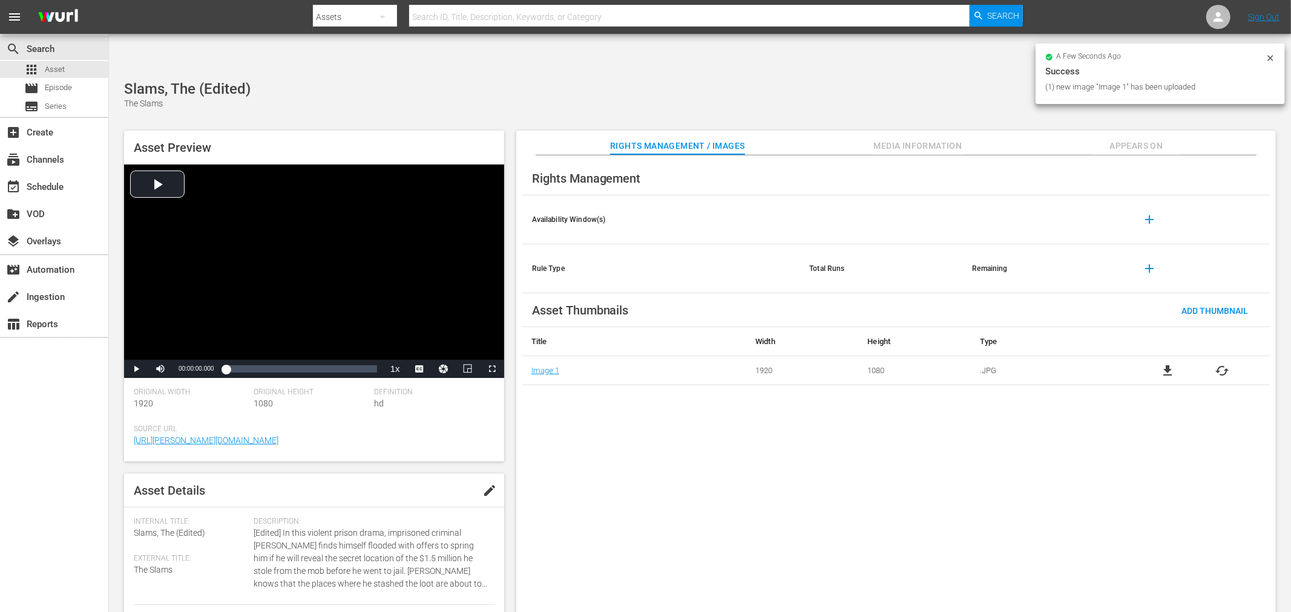
click at [815, 470] on div "Rights Management Availability Window(s) add Rule Type Total Runs Remaining add…" at bounding box center [895, 394] width 759 height 477
click at [1132, 156] on div "Rights Management Availability Window(s) add Rule Type Total Runs Remaining add…" at bounding box center [895, 394] width 759 height 477
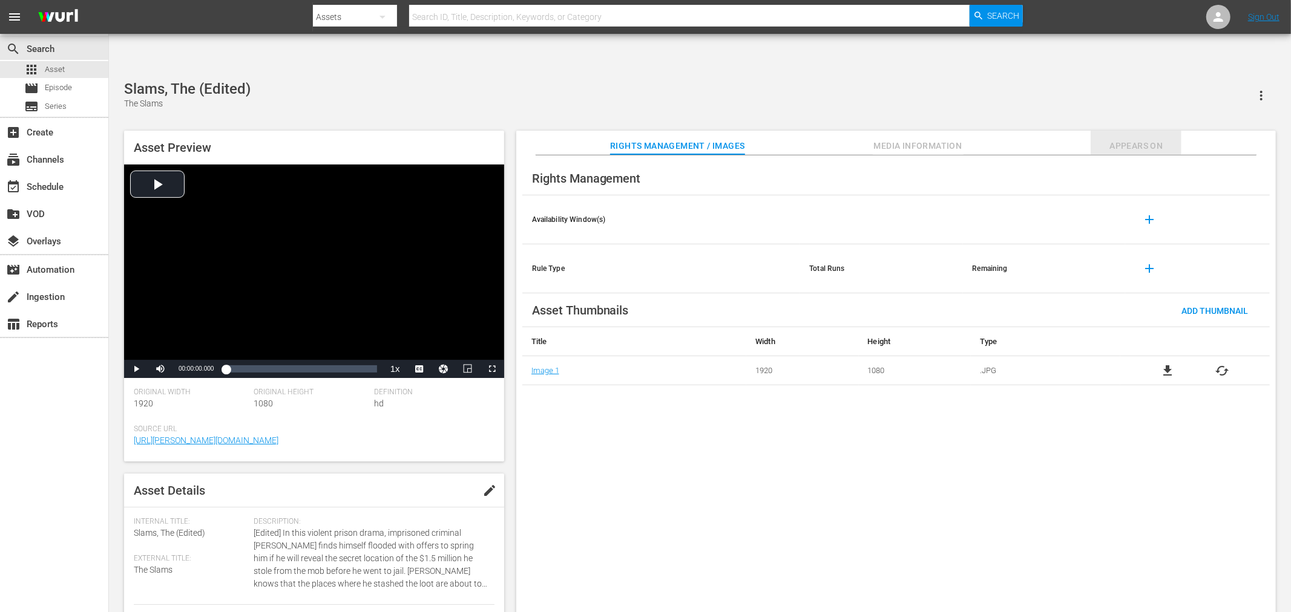
click at [1133, 139] on span "Appears On" at bounding box center [1136, 146] width 91 height 15
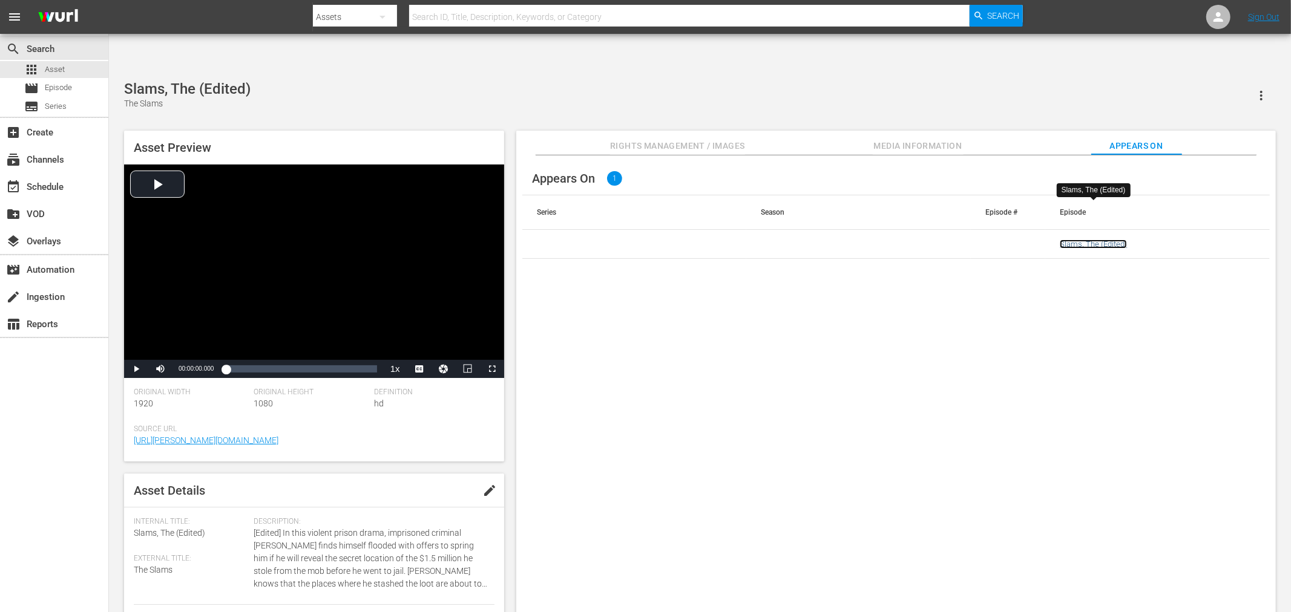
click at [1104, 240] on link "Slams, The (Edited)" at bounding box center [1093, 244] width 67 height 9
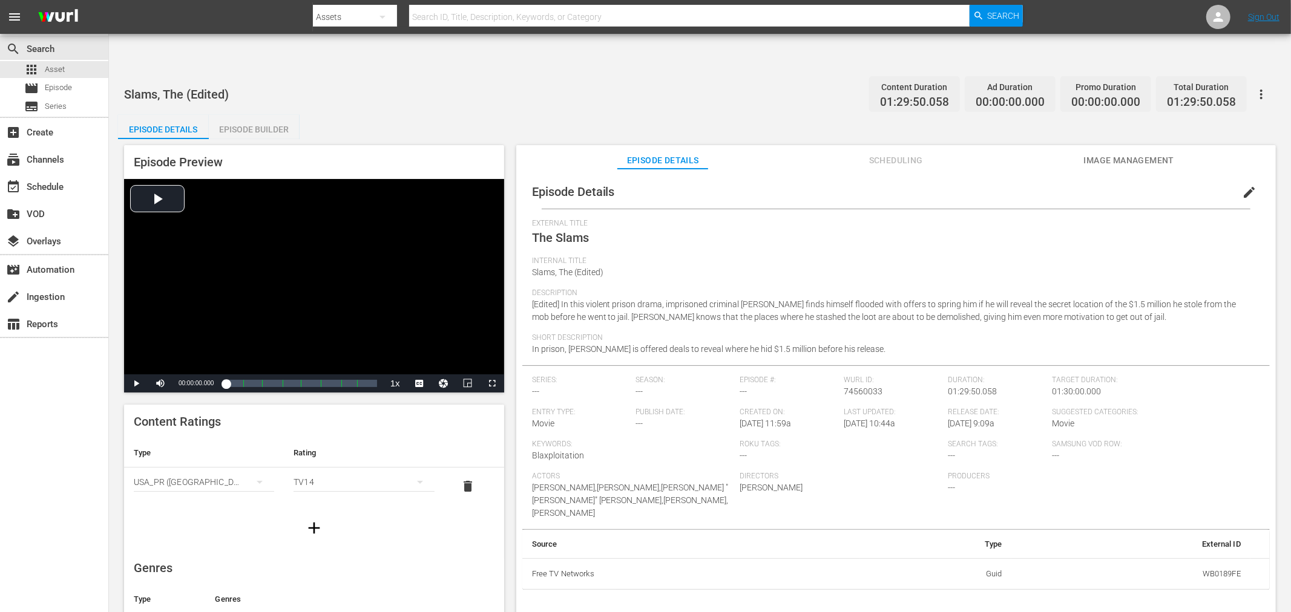
click at [1091, 153] on span "Image Management" at bounding box center [1128, 160] width 91 height 15
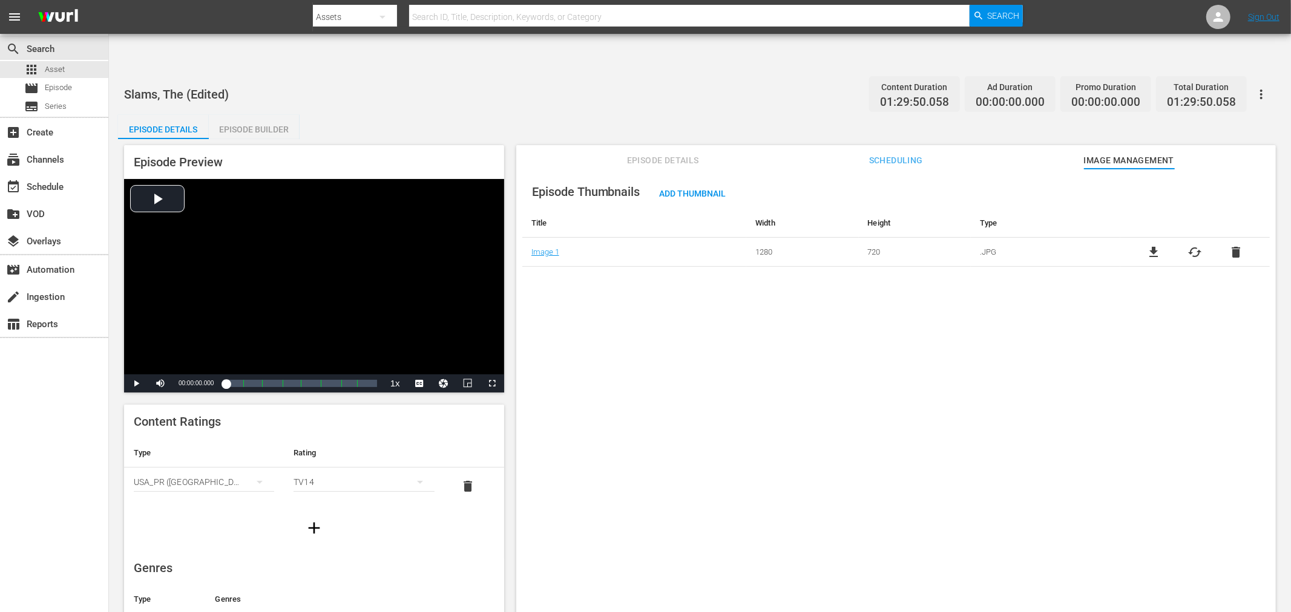
click at [1161, 80] on button "button" at bounding box center [1261, 94] width 29 height 29
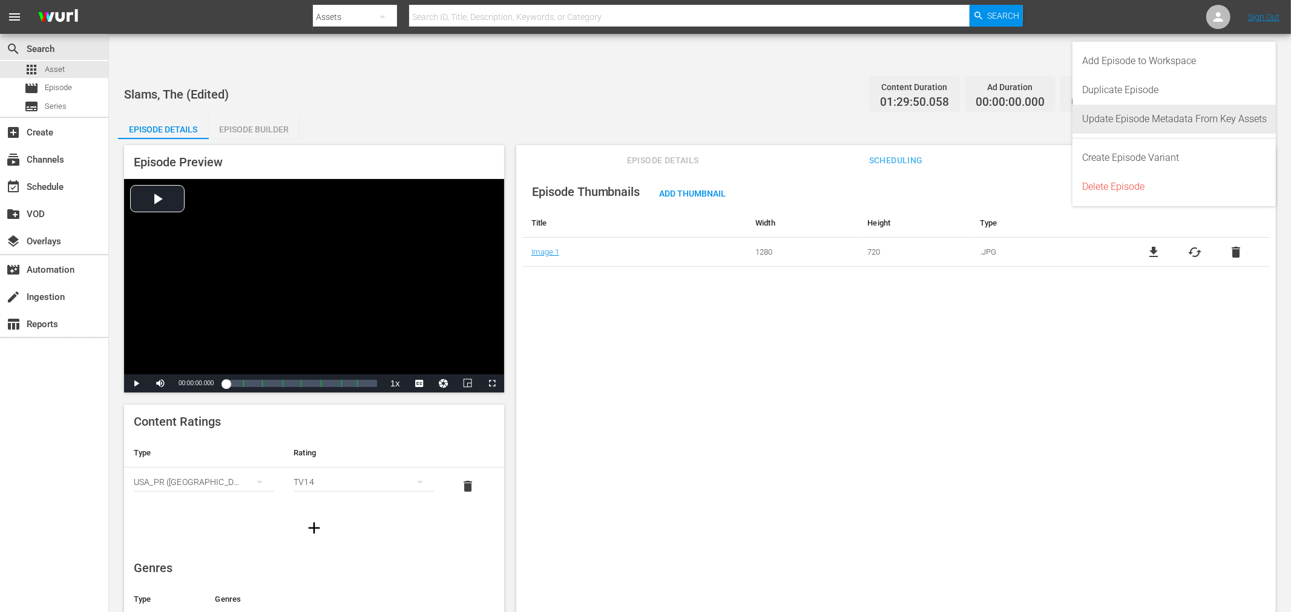
click at [1161, 113] on div "Update Episode Metadata From Key Assets" at bounding box center [1174, 119] width 185 height 29
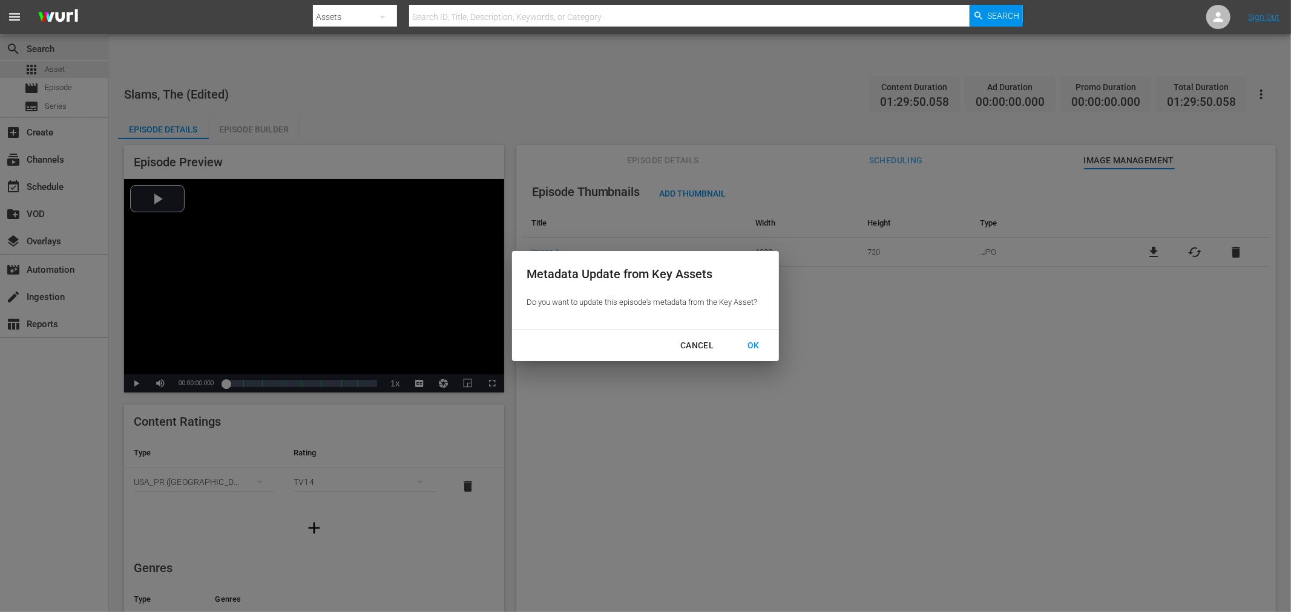
click at [755, 346] on div "OK" at bounding box center [753, 345] width 31 height 15
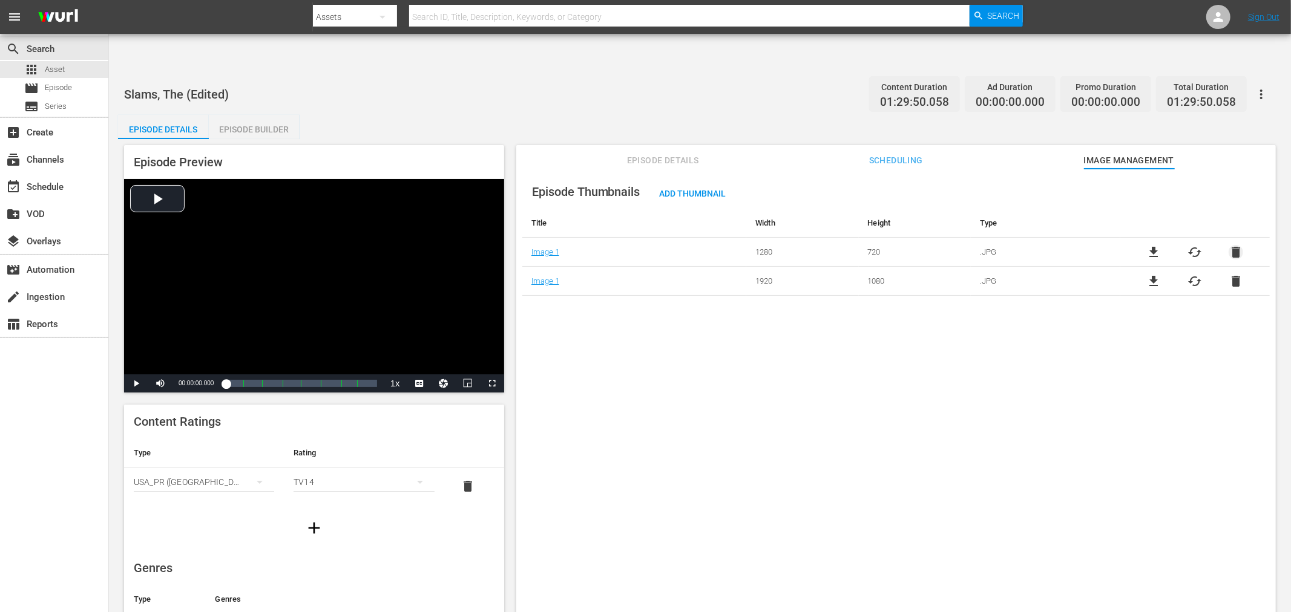
click at [1161, 245] on span "delete" at bounding box center [1235, 252] width 15 height 15
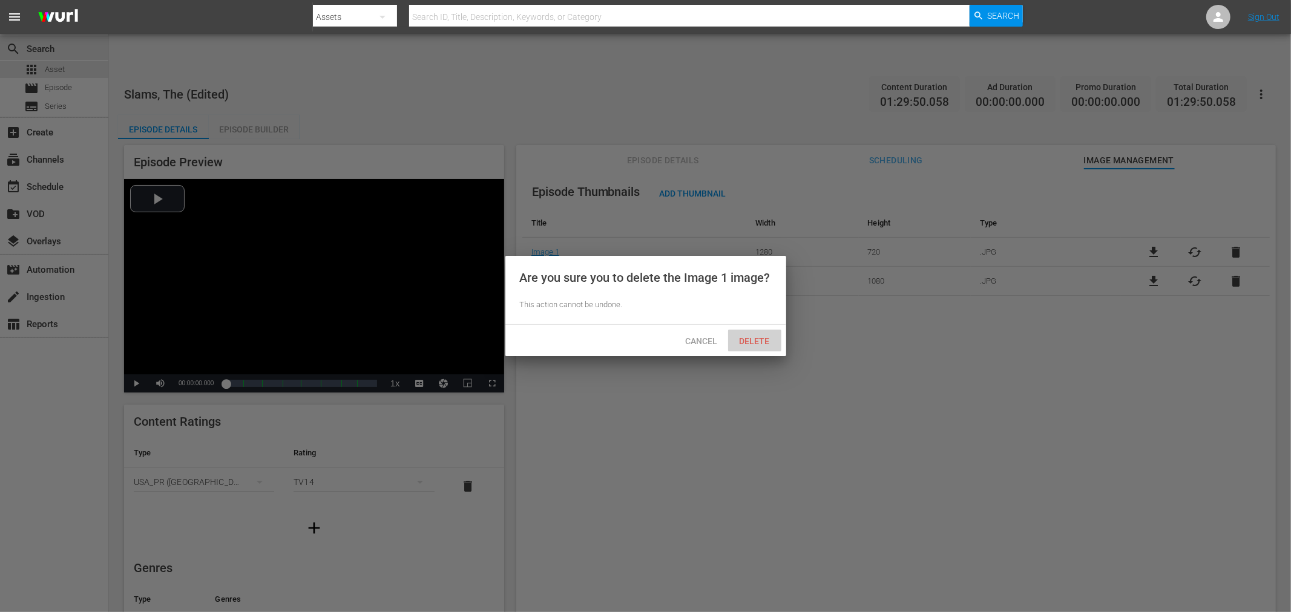
click at [754, 343] on span "Delete" at bounding box center [755, 341] width 50 height 10
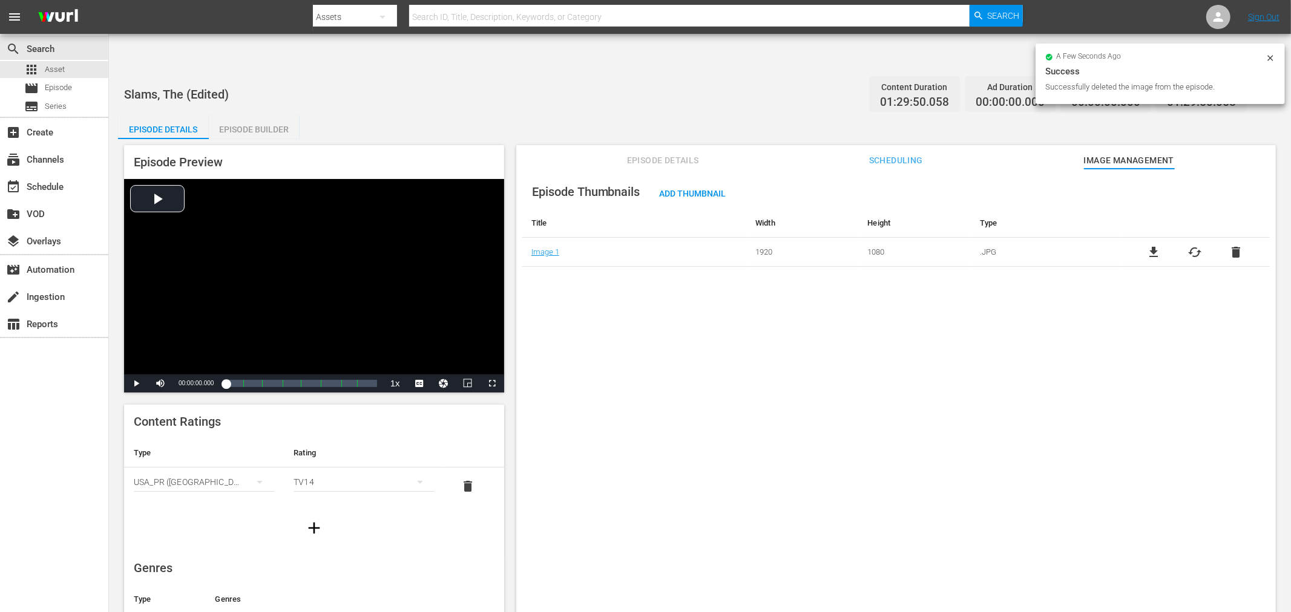
click at [643, 289] on div "Episode Thumbnails Add Thumbnail Title Width Height Type Image 1 1920 1080 .JPG…" at bounding box center [895, 405] width 759 height 473
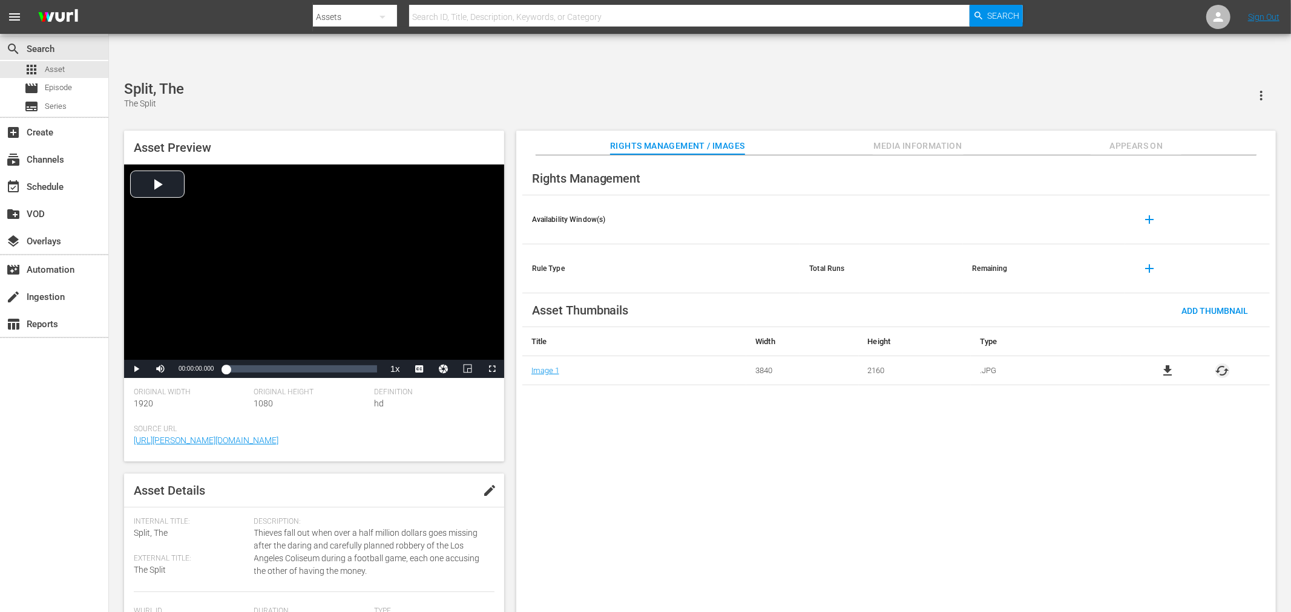
click at [1223, 364] on span "cached" at bounding box center [1222, 371] width 15 height 15
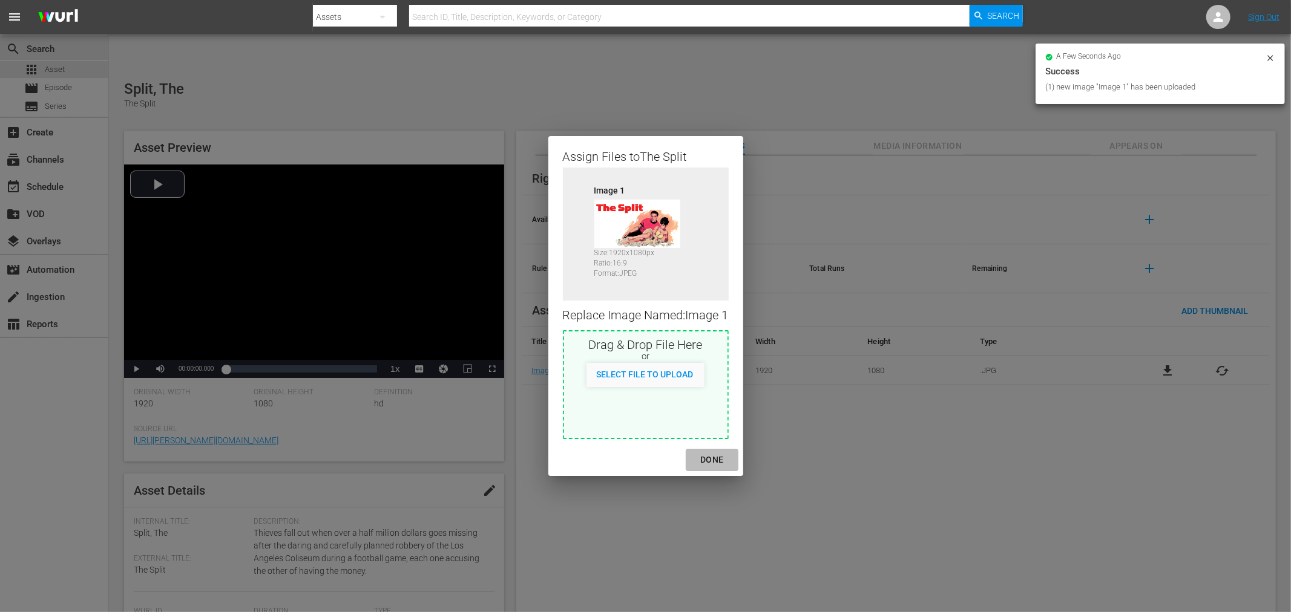
drag, startPoint x: 715, startPoint y: 459, endPoint x: 783, endPoint y: 407, distance: 85.1
click at [715, 460] on div "DONE" at bounding box center [711, 460] width 42 height 15
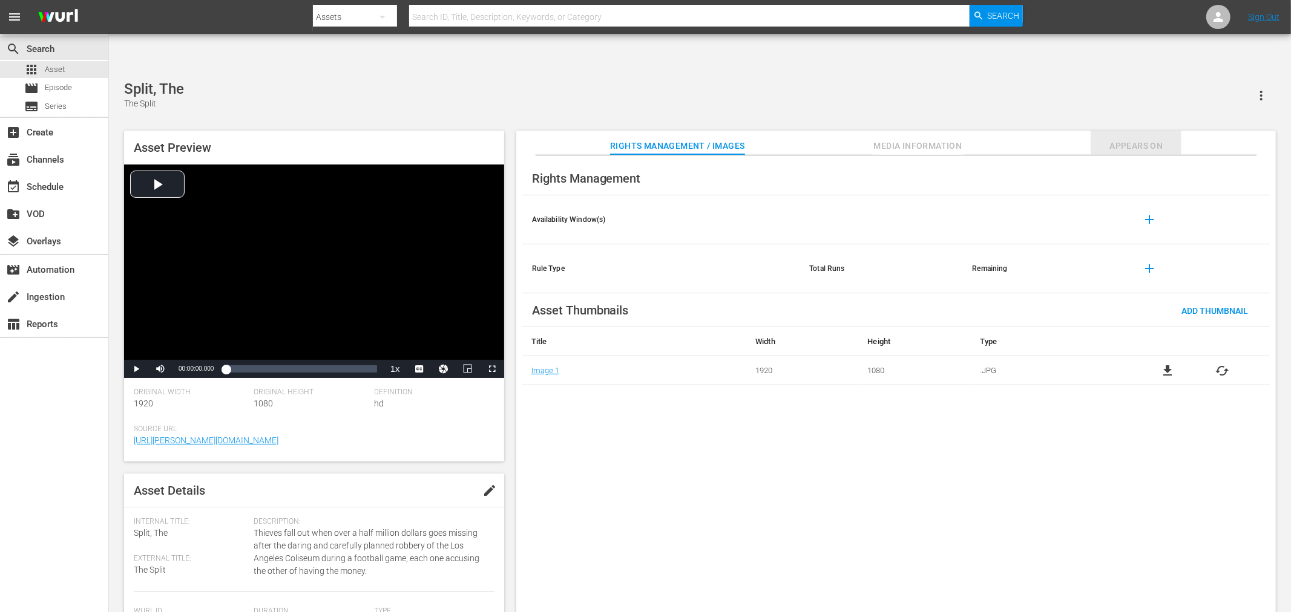
click at [1142, 139] on span "Appears On" at bounding box center [1136, 146] width 91 height 15
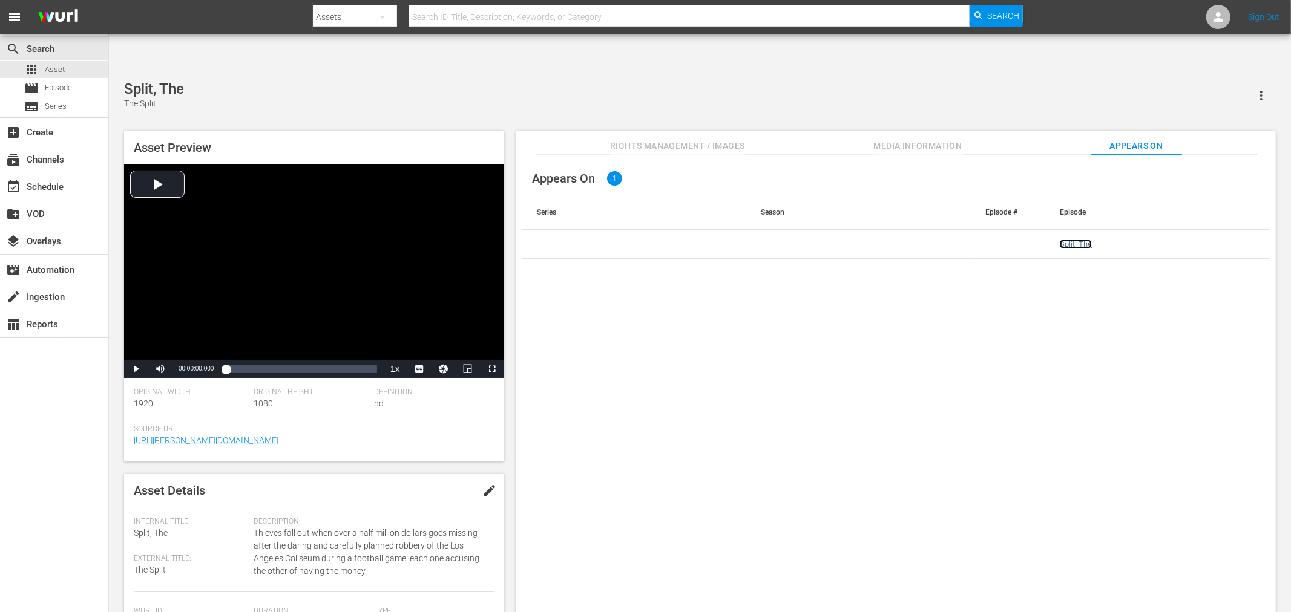
click at [1069, 240] on link "Split, The" at bounding box center [1076, 244] width 32 height 9
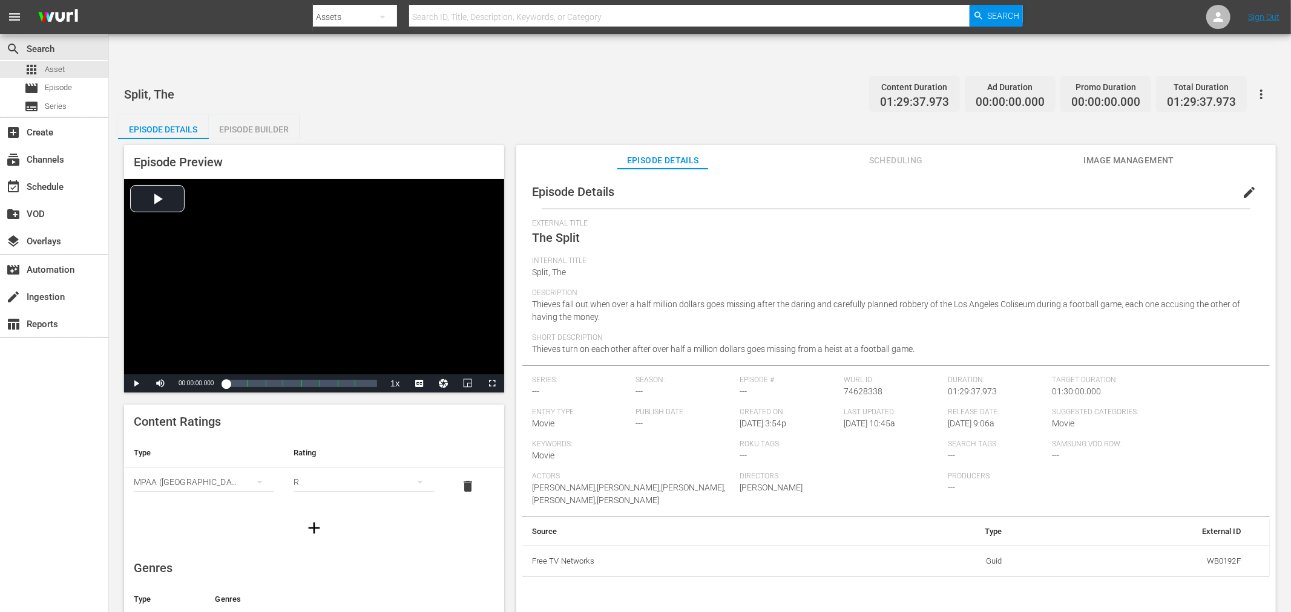
click at [1137, 153] on span "Image Management" at bounding box center [1128, 160] width 91 height 15
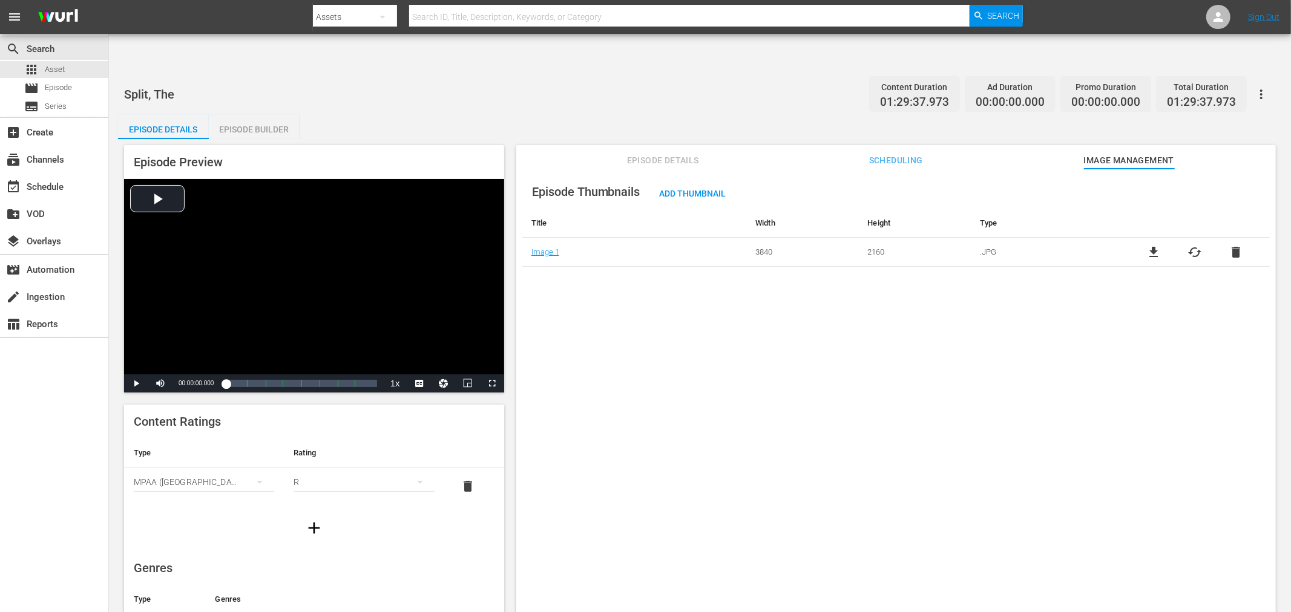
click at [1181, 245] on div "file_download cached delete" at bounding box center [1194, 252] width 149 height 15
click at [1263, 87] on icon "button" at bounding box center [1261, 94] width 15 height 15
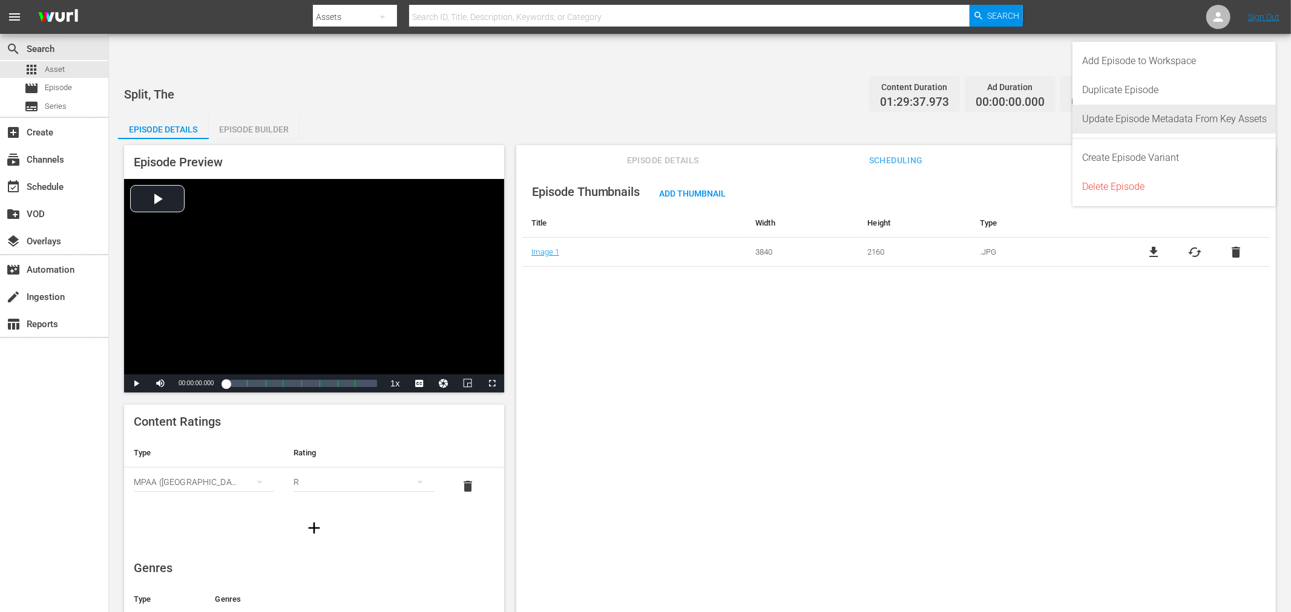
click at [1229, 114] on div "Update Episode Metadata From Key Assets" at bounding box center [1174, 119] width 185 height 29
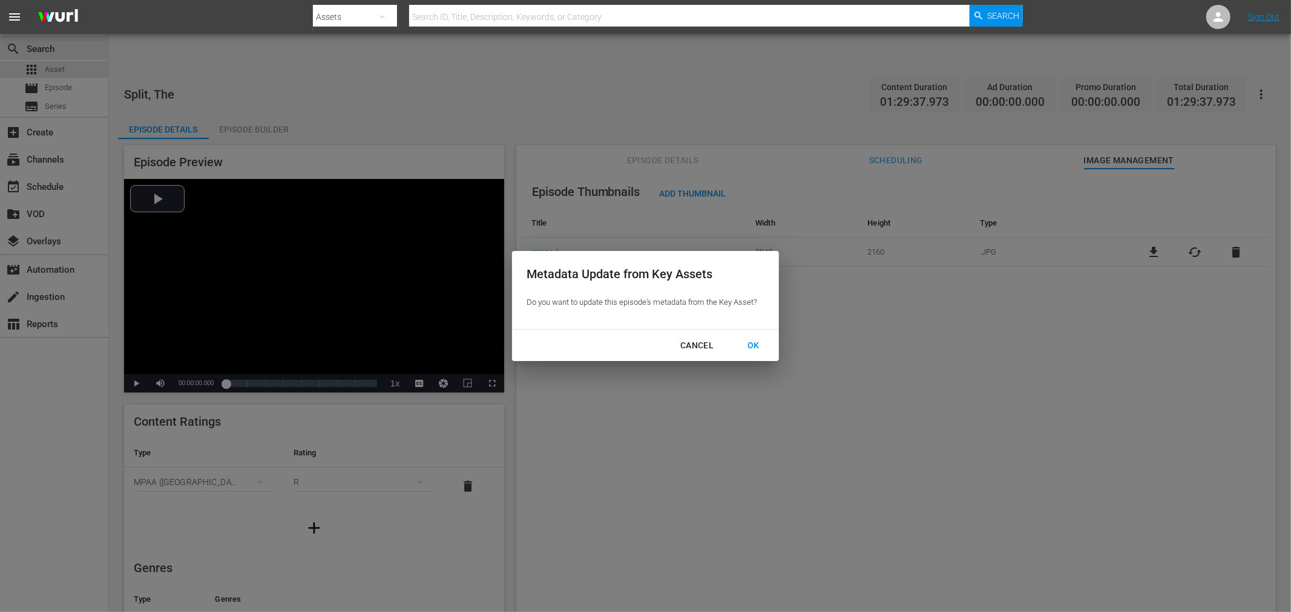
click at [764, 343] on div "OK" at bounding box center [753, 345] width 31 height 15
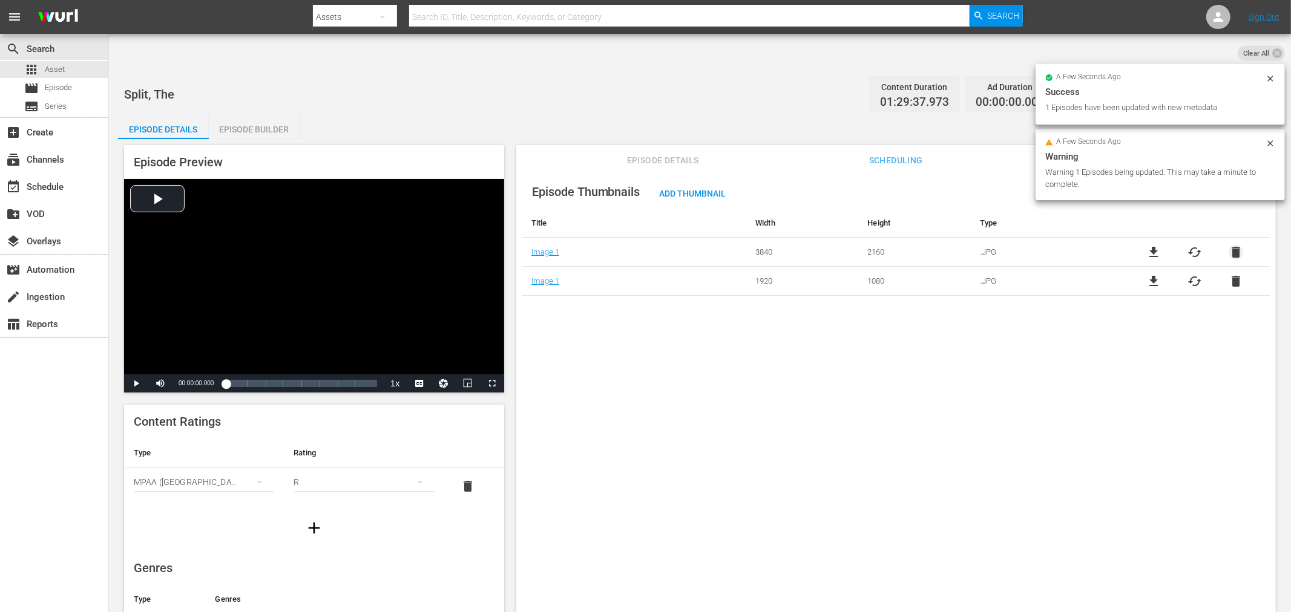
click at [1238, 245] on span "delete" at bounding box center [1235, 252] width 15 height 15
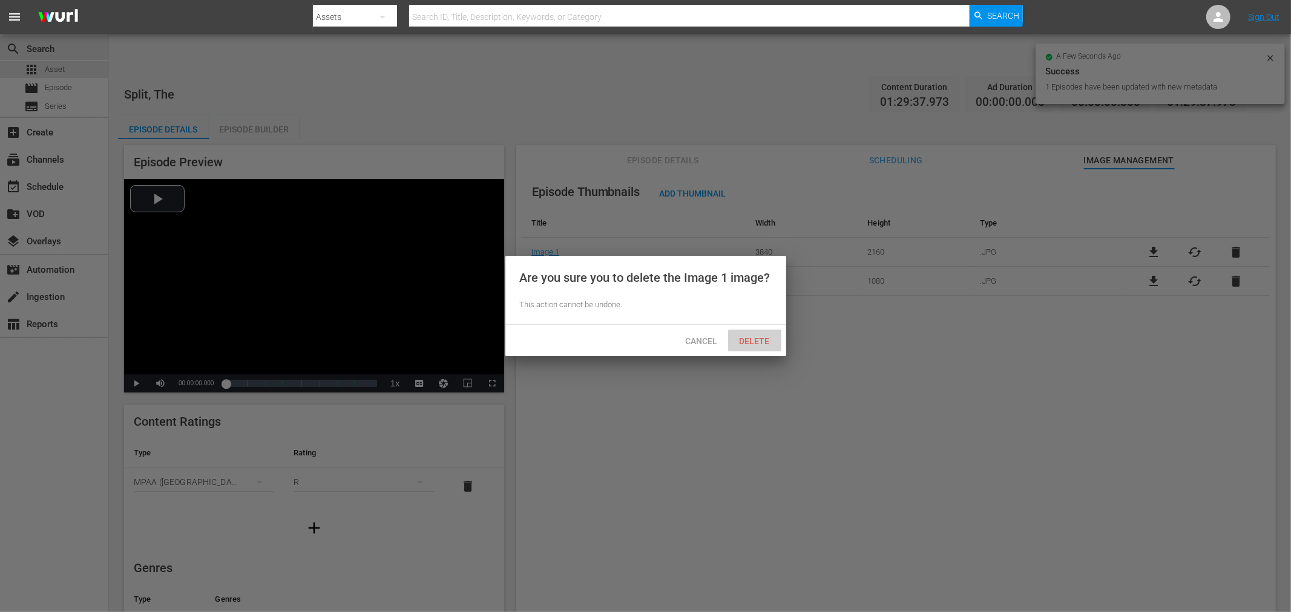
click at [758, 337] on span "Delete" at bounding box center [755, 341] width 50 height 10
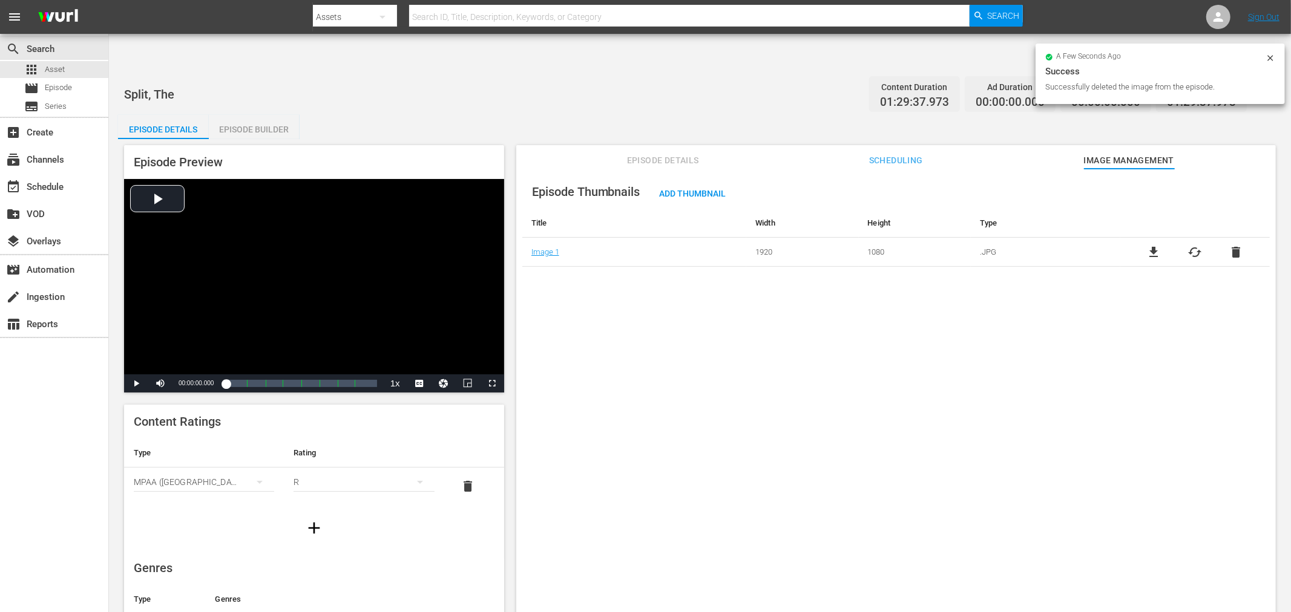
click at [628, 297] on div "Episode Thumbnails Add Thumbnail Title Width Height Type Image 1 1920 1080 .JPG…" at bounding box center [895, 405] width 759 height 473
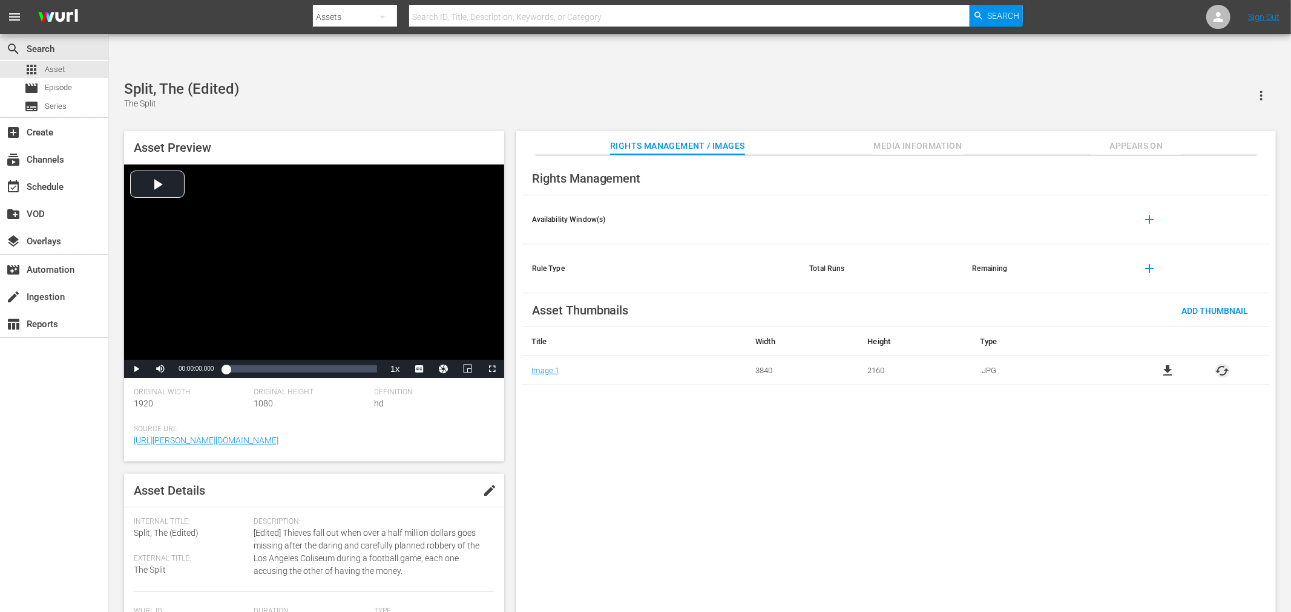
click at [1161, 364] on span "cached" at bounding box center [1222, 371] width 15 height 15
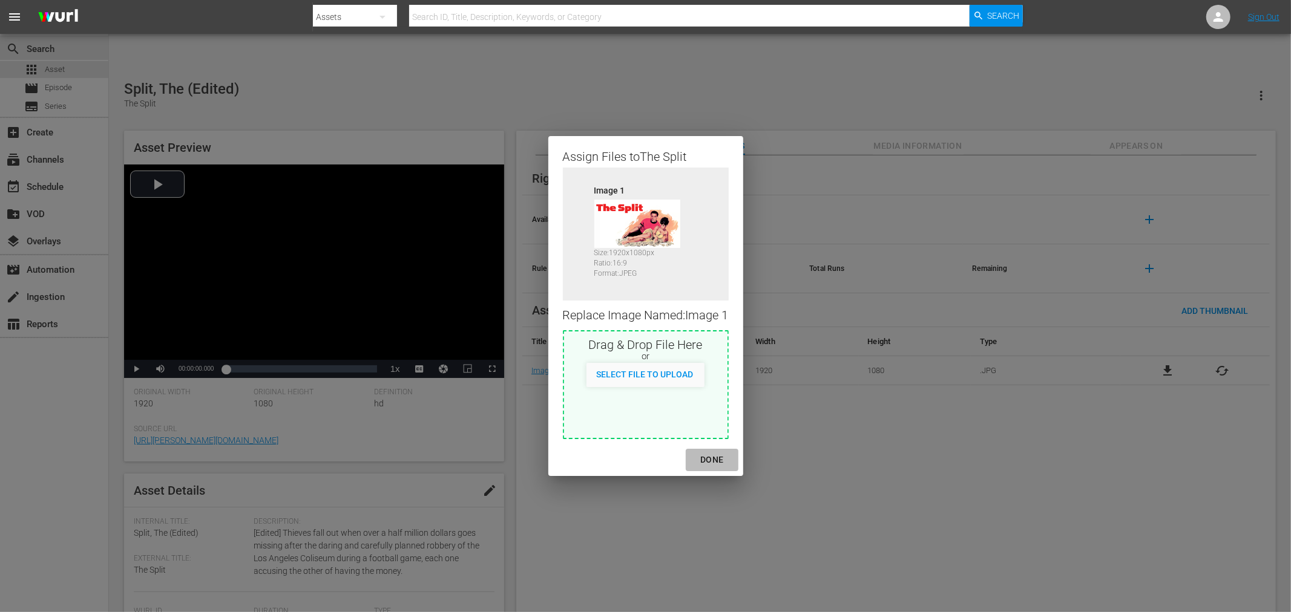
click at [708, 461] on div "DONE" at bounding box center [711, 460] width 42 height 15
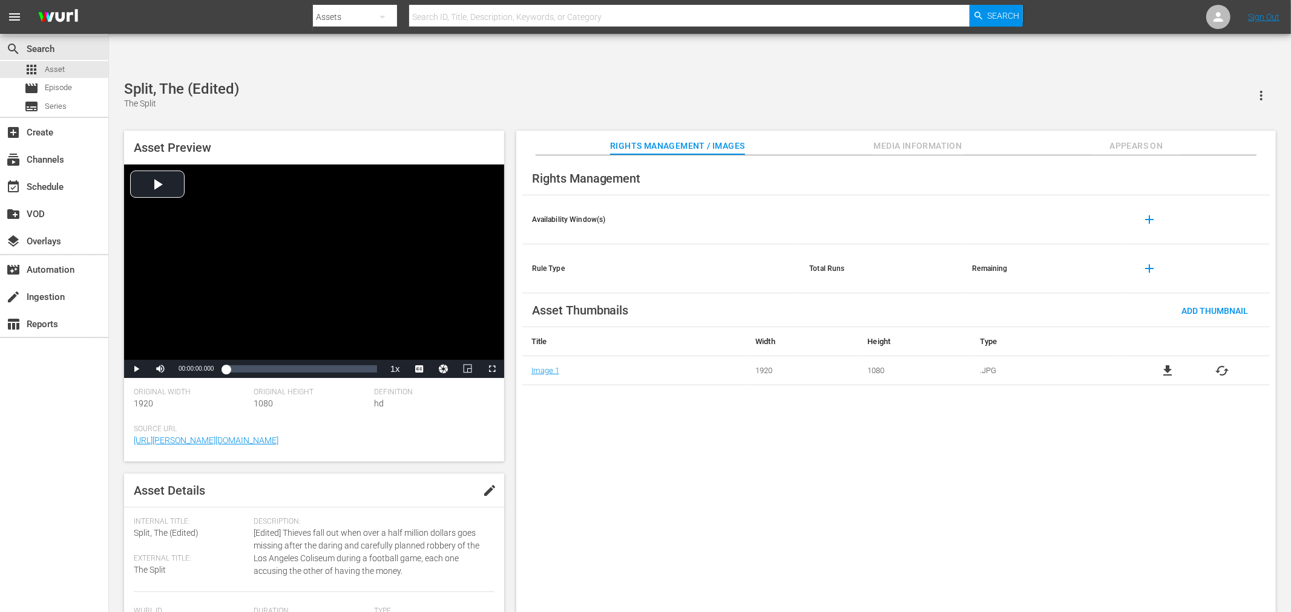
click at [1140, 139] on span "Appears On" at bounding box center [1136, 146] width 91 height 15
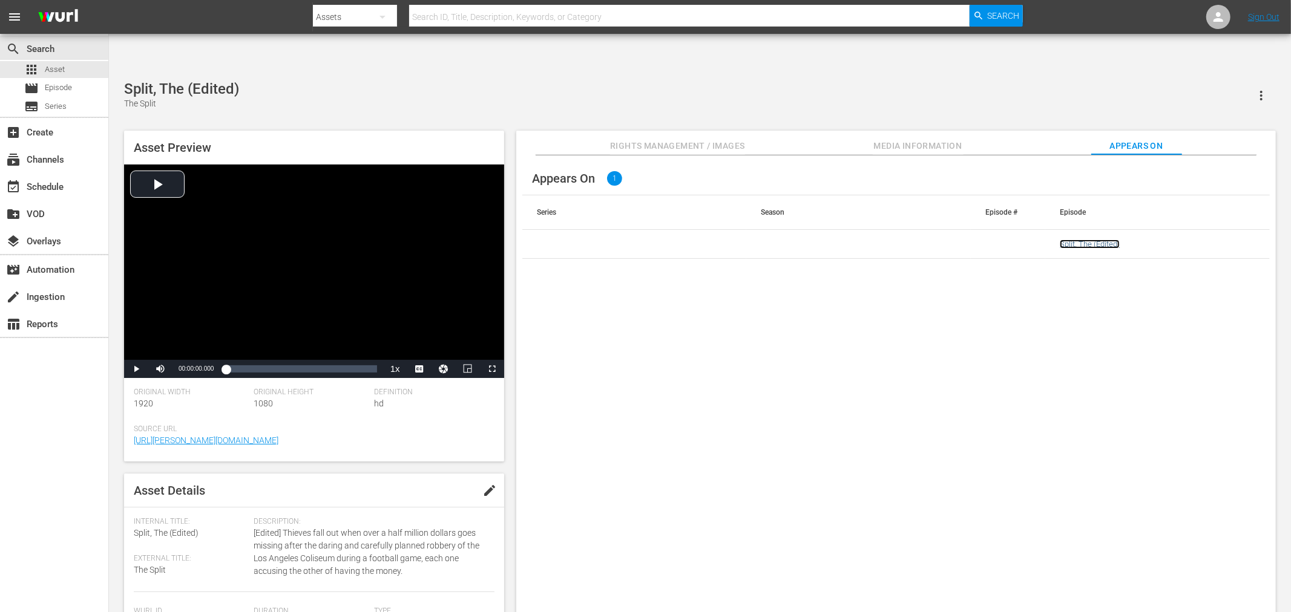
click at [1092, 240] on link "Split, The (Edited)" at bounding box center [1090, 244] width 60 height 9
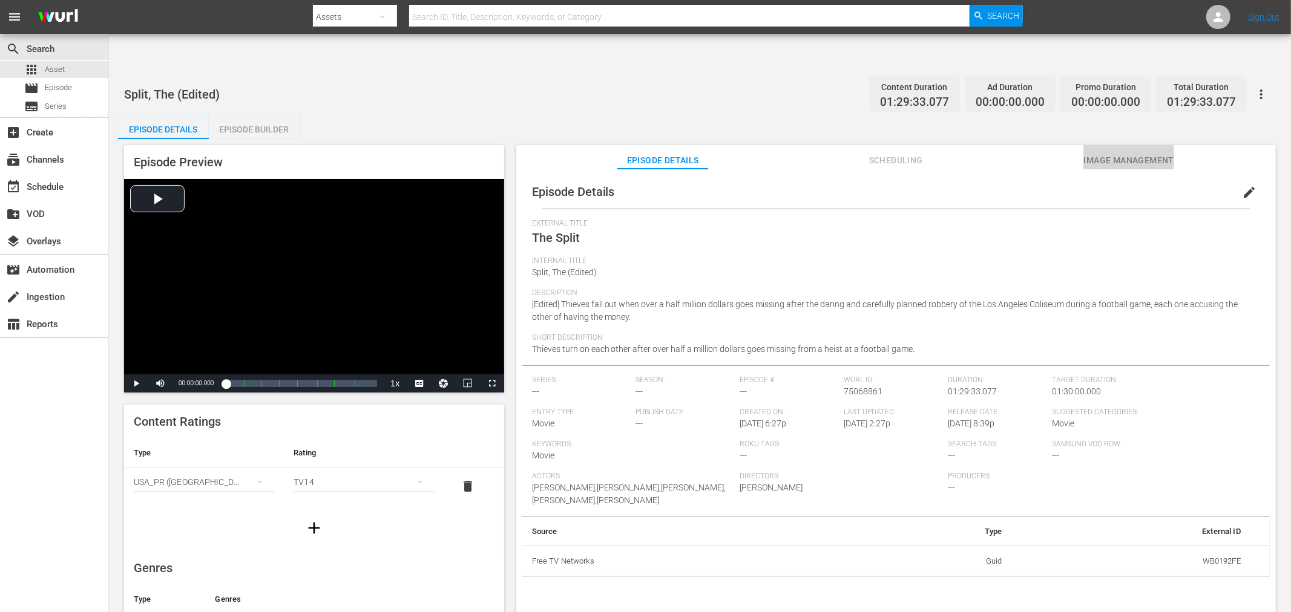
click at [1116, 153] on span "Image Management" at bounding box center [1128, 160] width 91 height 15
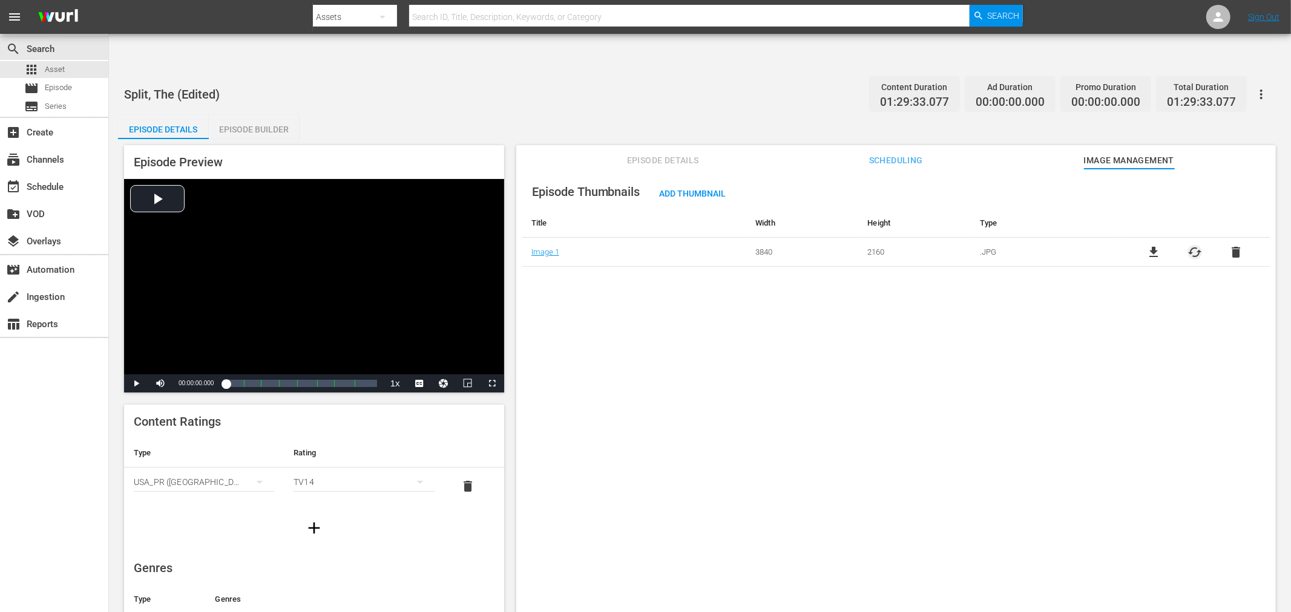
click at [1161, 245] on span "cached" at bounding box center [1194, 252] width 15 height 15
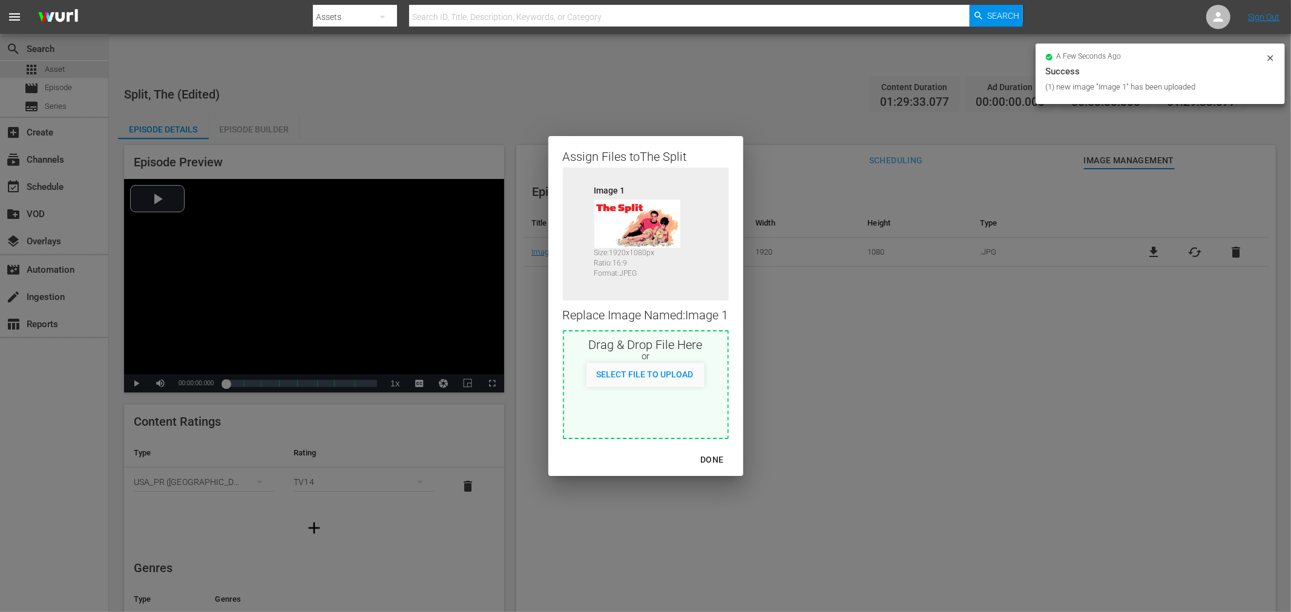
click at [717, 460] on div "DONE" at bounding box center [711, 460] width 42 height 15
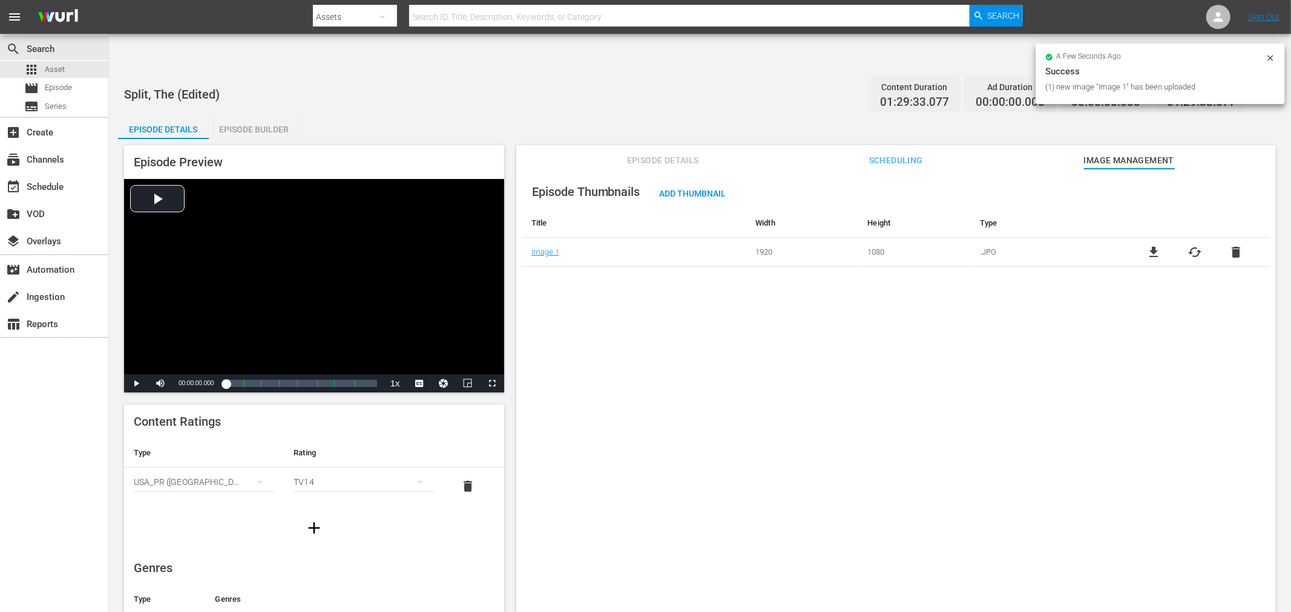
drag, startPoint x: 744, startPoint y: 454, endPoint x: 753, endPoint y: 427, distance: 29.3
click at [739, 450] on div "Episode Thumbnails Add Thumbnail Title Width Height Type Image 1 1920 1080 .JPG…" at bounding box center [895, 405] width 759 height 473
click at [584, 242] on div "Episode Thumbnails Add Thumbnail Title Width Height Type Image 1 1920 1080 .JPG…" at bounding box center [895, 405] width 759 height 473
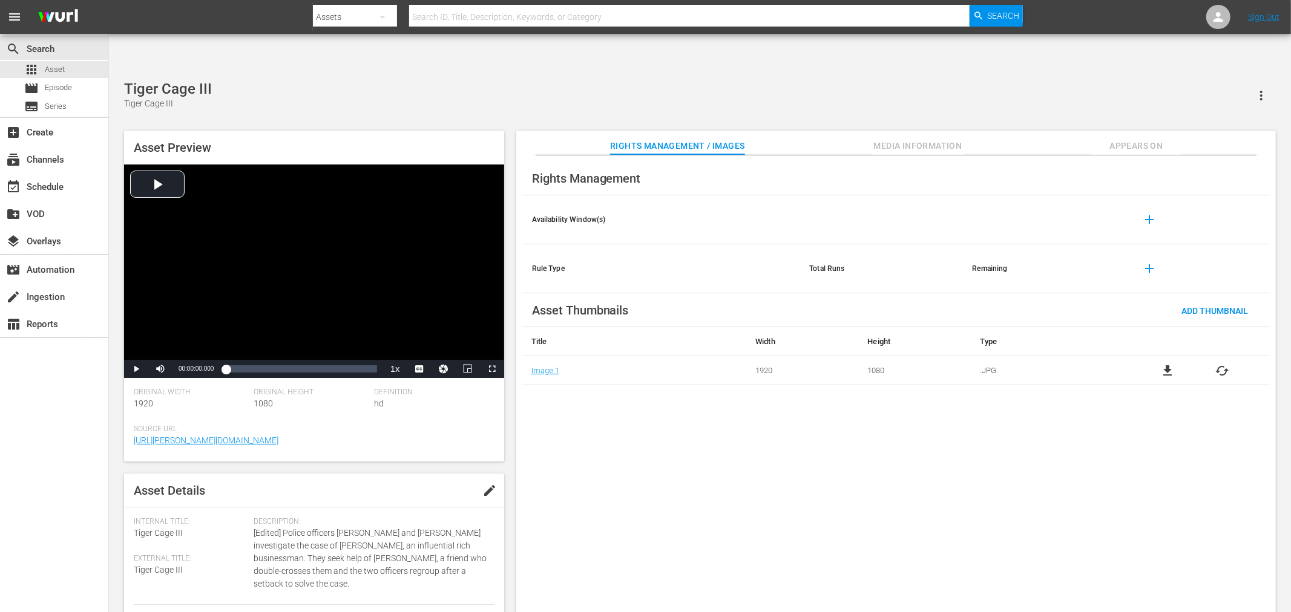
click at [1161, 364] on span "cached" at bounding box center [1222, 371] width 15 height 15
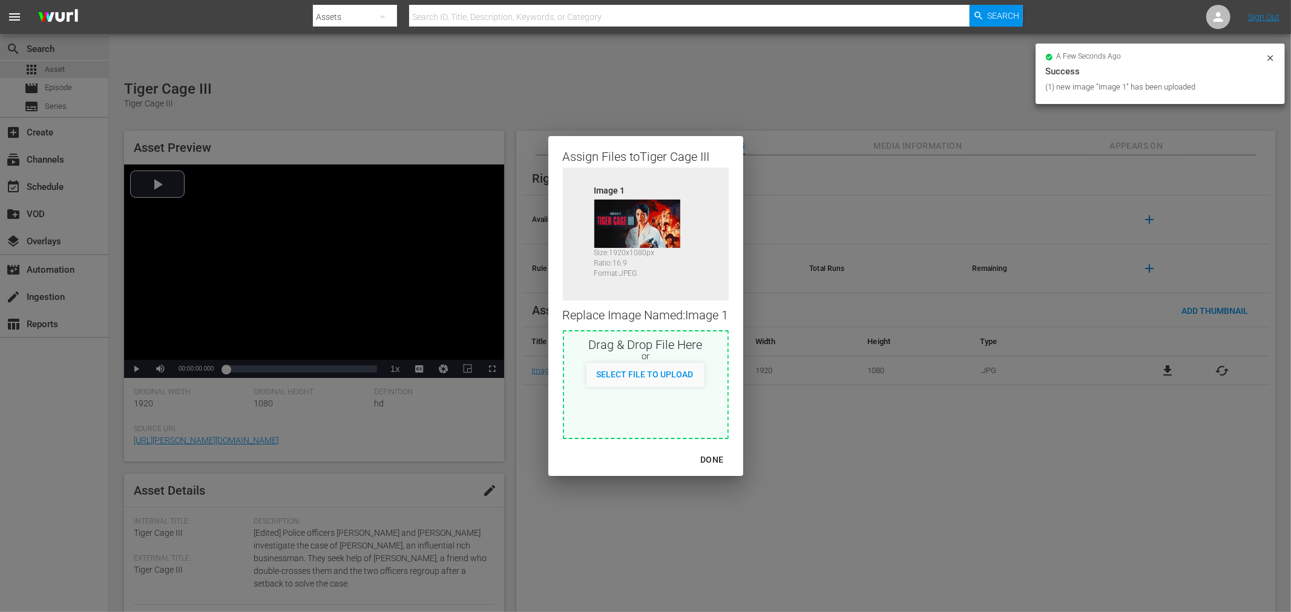
click at [709, 454] on div "DONE" at bounding box center [711, 460] width 42 height 15
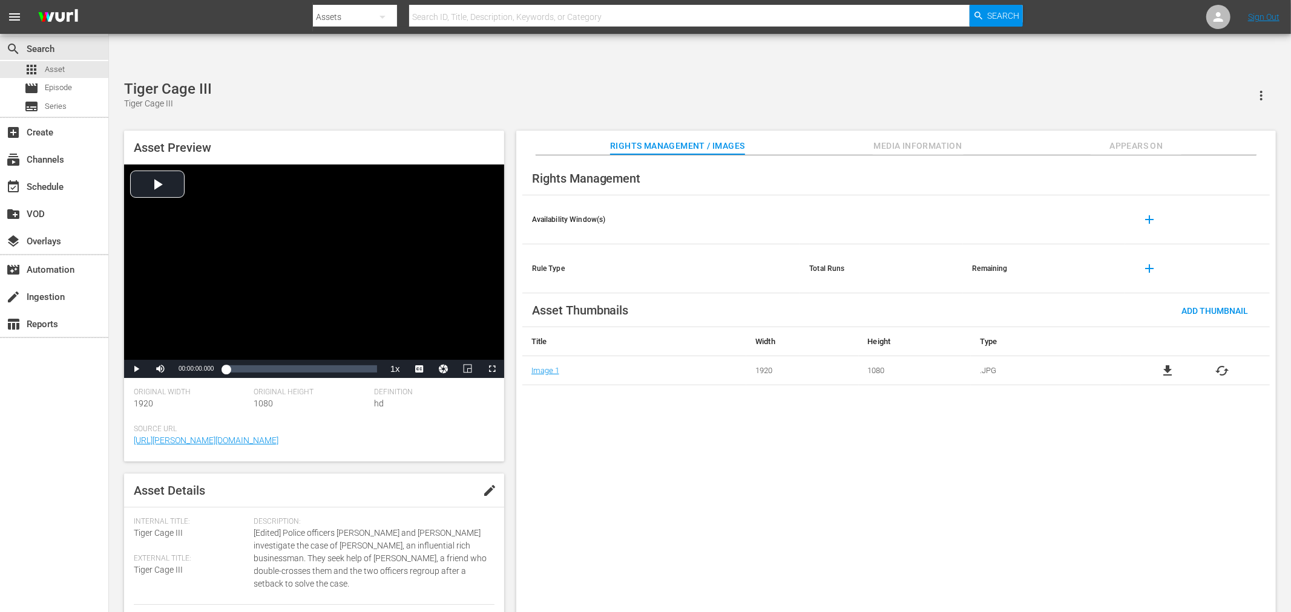
click at [1133, 139] on span "Appears On" at bounding box center [1136, 146] width 91 height 15
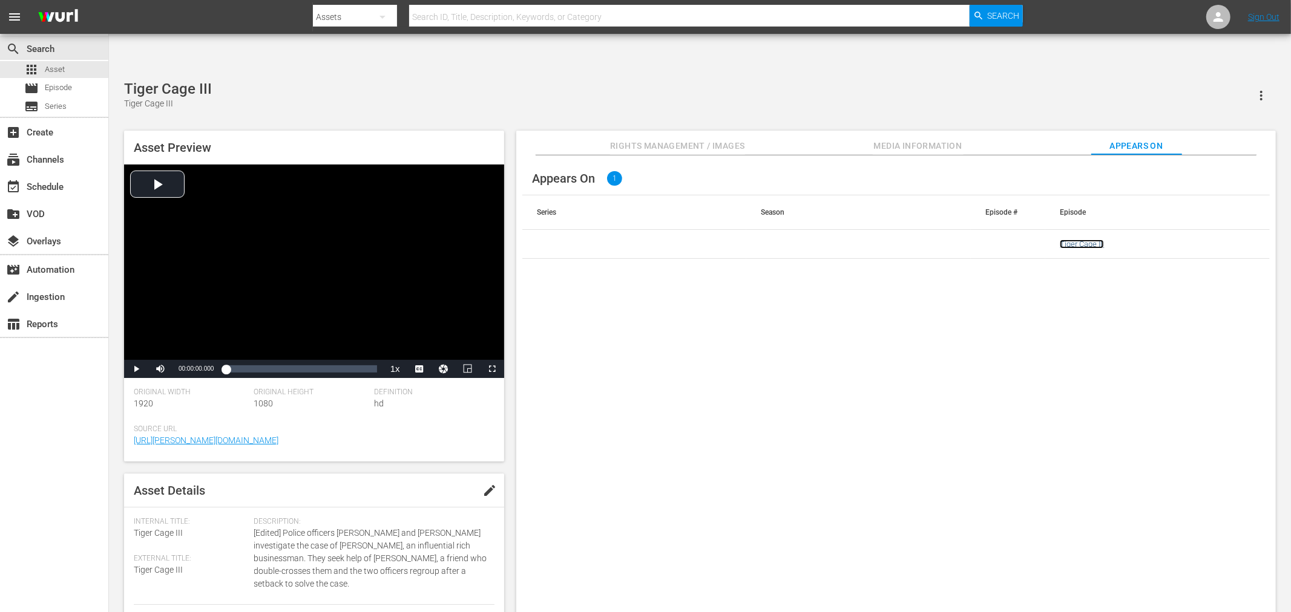
click at [1076, 240] on link "Tiger Cage III" at bounding box center [1082, 244] width 44 height 9
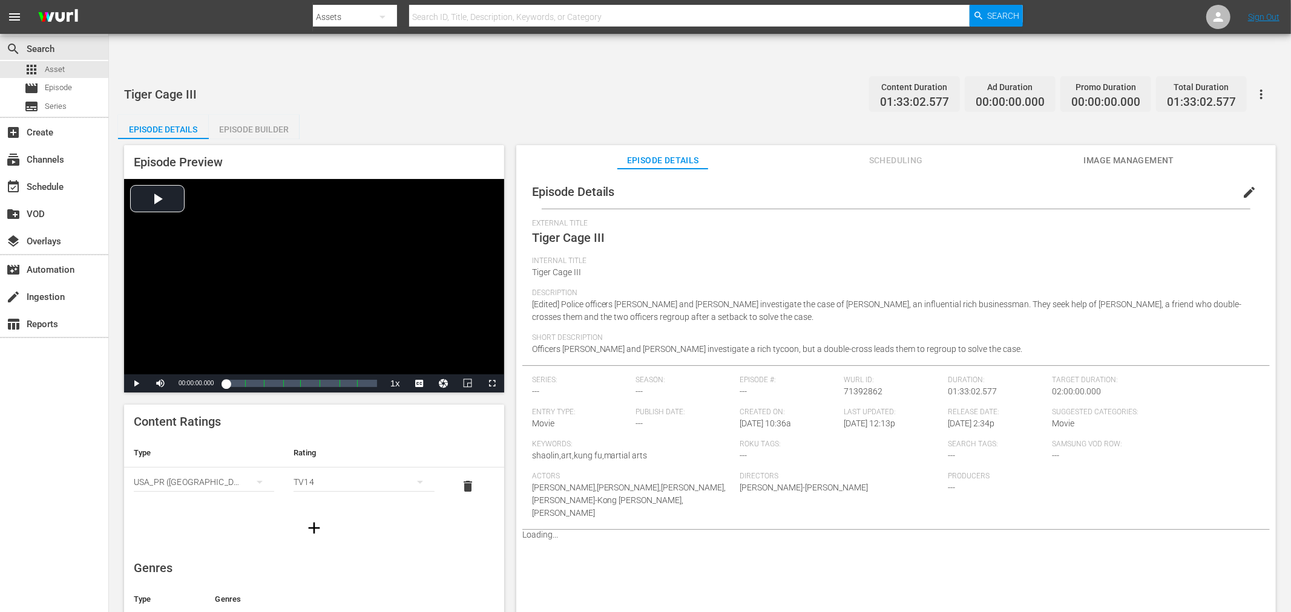
click at [1109, 153] on span "Image Management" at bounding box center [1128, 160] width 91 height 15
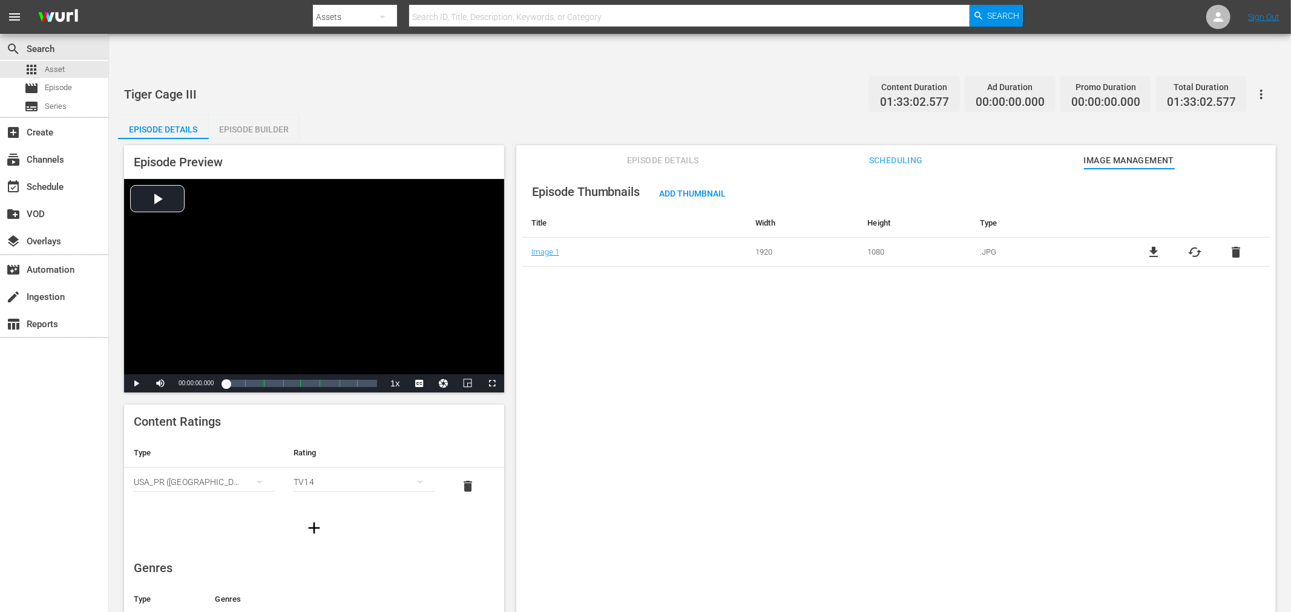
click at [1161, 80] on button "button" at bounding box center [1261, 94] width 29 height 29
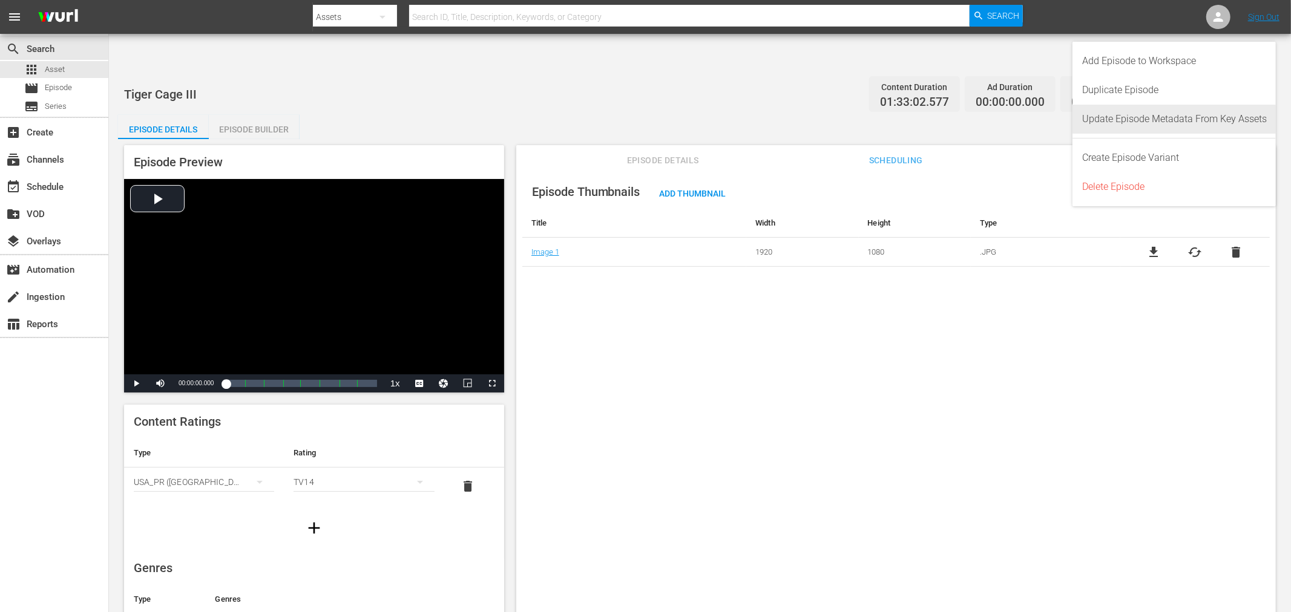
click at [1161, 116] on div "Update Episode Metadata From Key Assets" at bounding box center [1174, 119] width 185 height 29
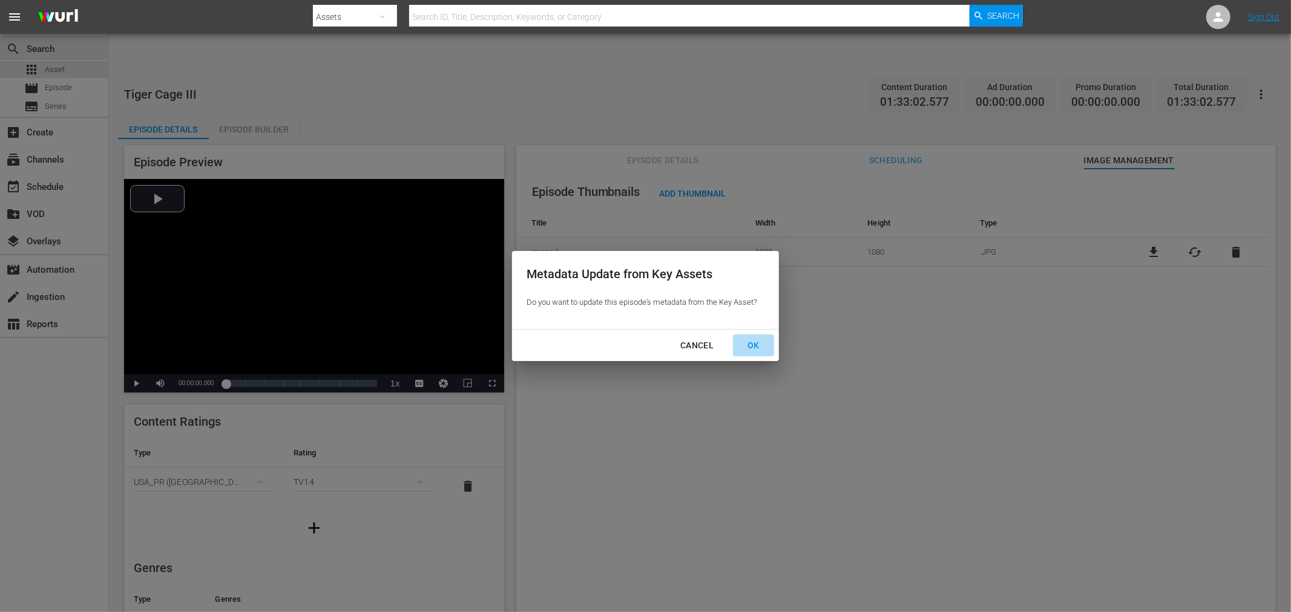
click at [748, 346] on div "OK" at bounding box center [753, 345] width 31 height 15
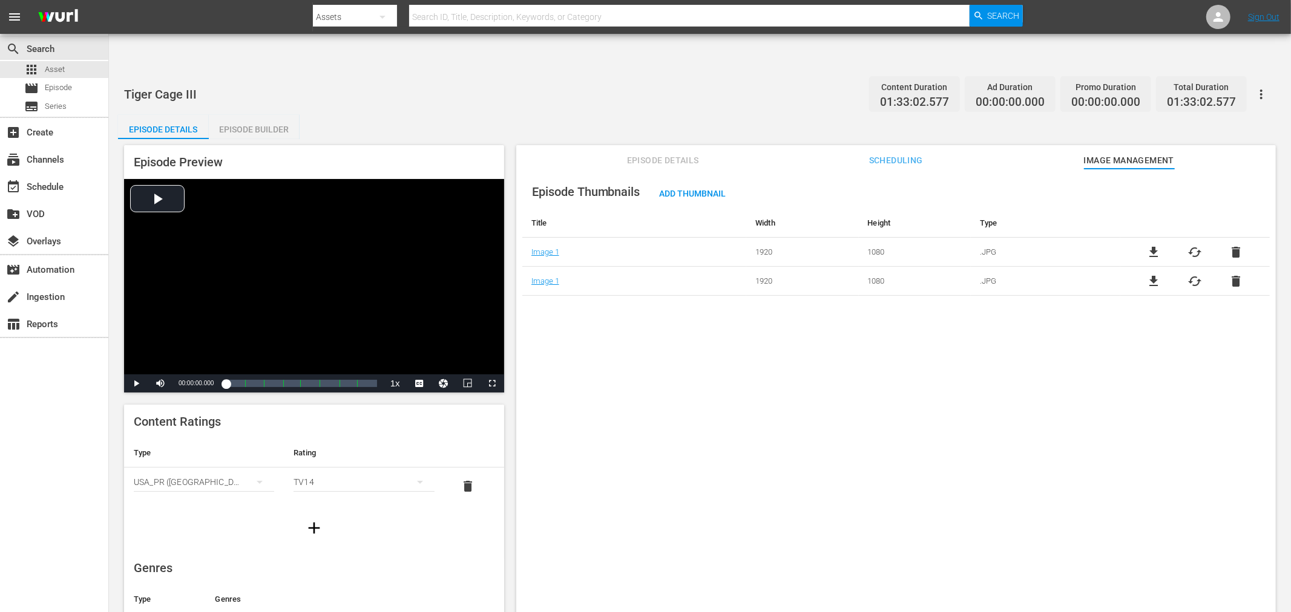
click at [1161, 245] on span "delete" at bounding box center [1235, 252] width 15 height 15
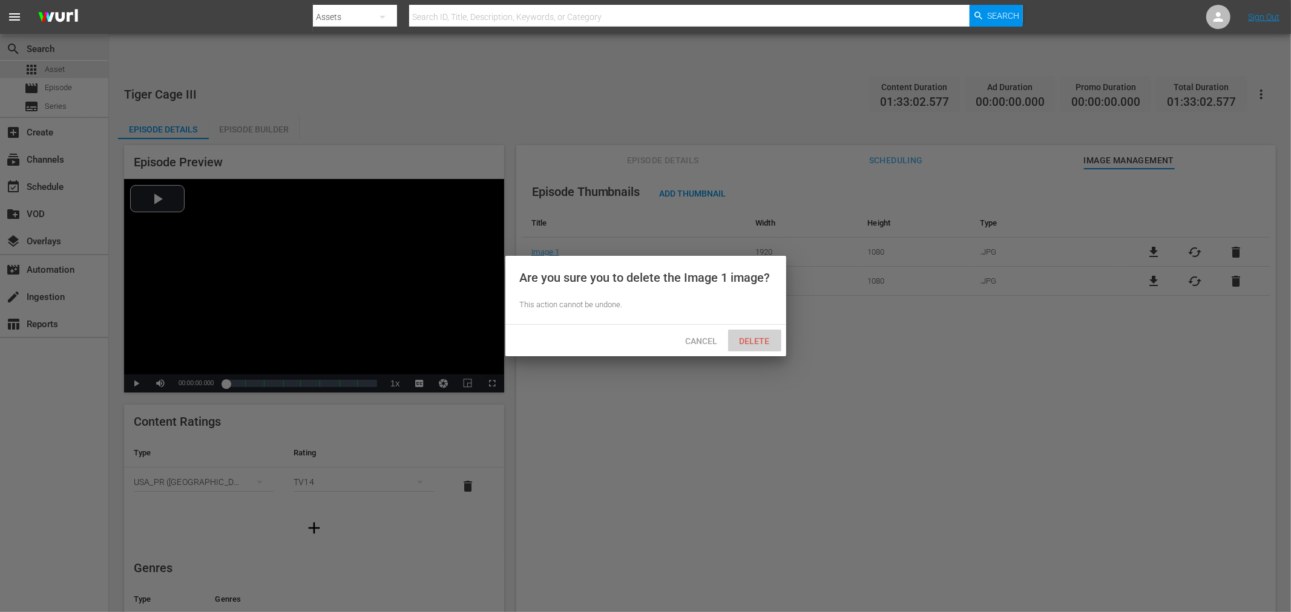
click at [750, 336] on div "Delete" at bounding box center [754, 341] width 53 height 22
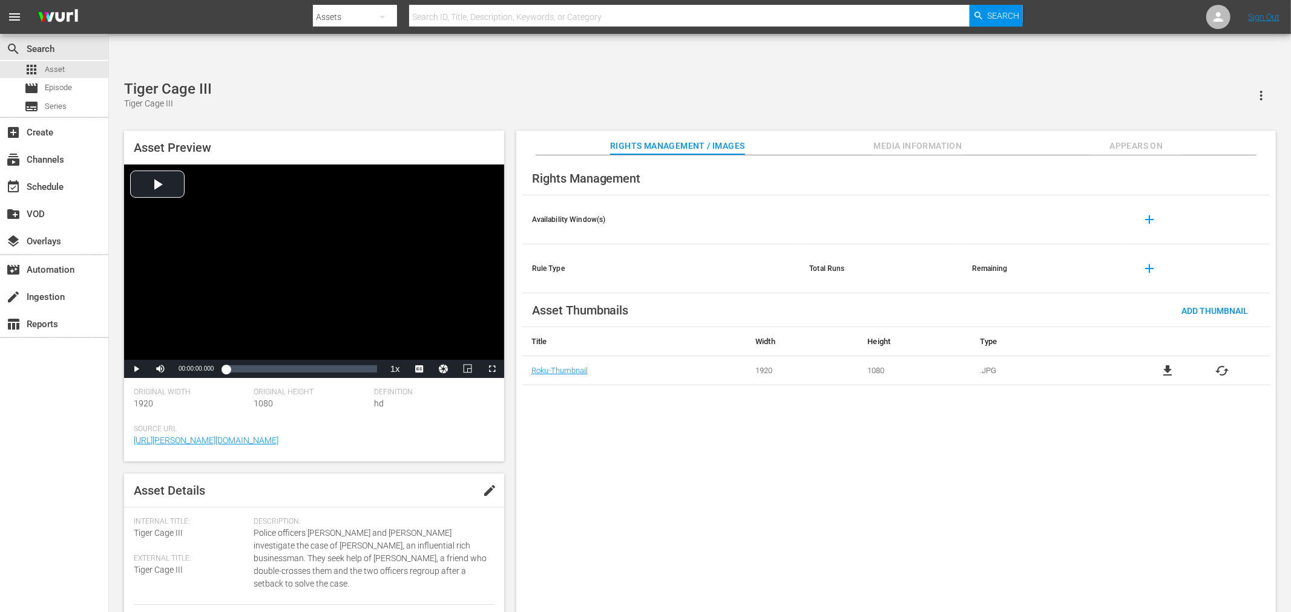
click at [1161, 364] on span "cached" at bounding box center [1222, 371] width 15 height 15
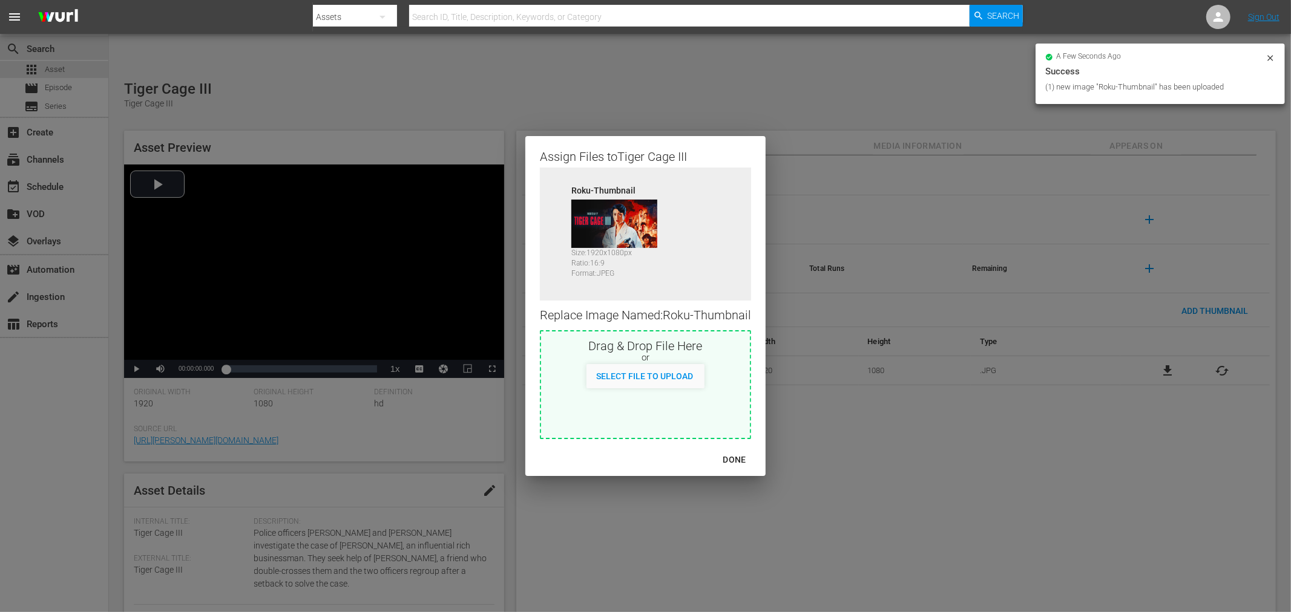
click at [743, 458] on div "DONE" at bounding box center [734, 460] width 42 height 15
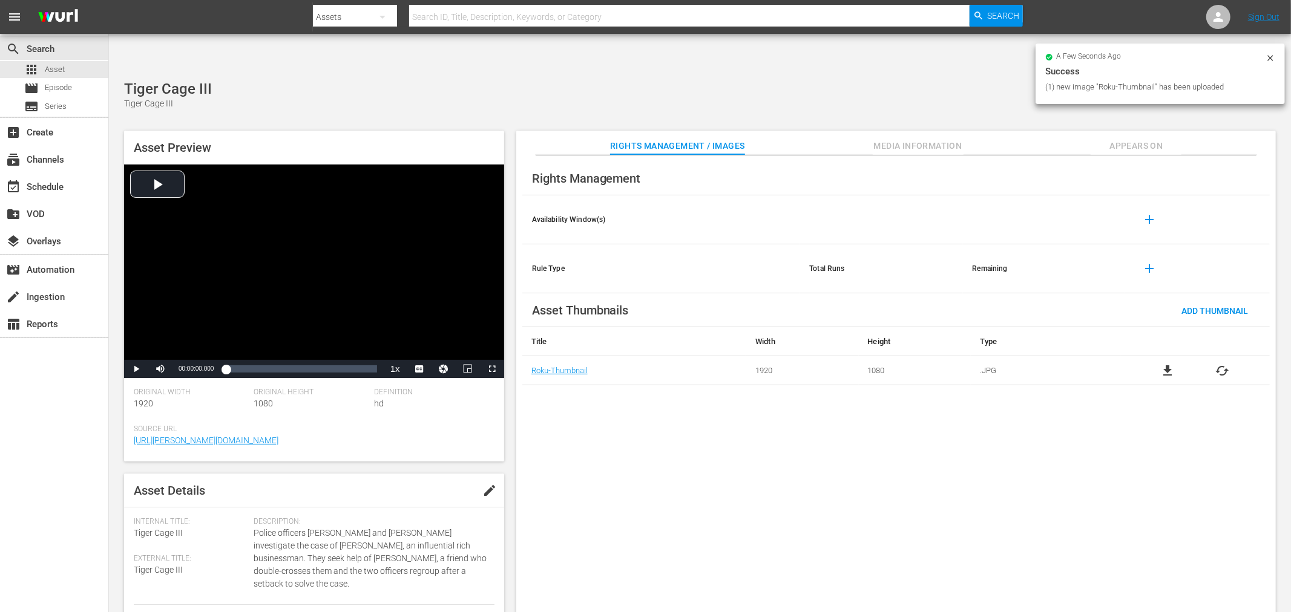
click at [868, 418] on div "Rights Management Availability Window(s) add Rule Type Total Runs Remaining add…" at bounding box center [895, 394] width 759 height 477
click at [1145, 139] on span "Appears On" at bounding box center [1136, 146] width 91 height 15
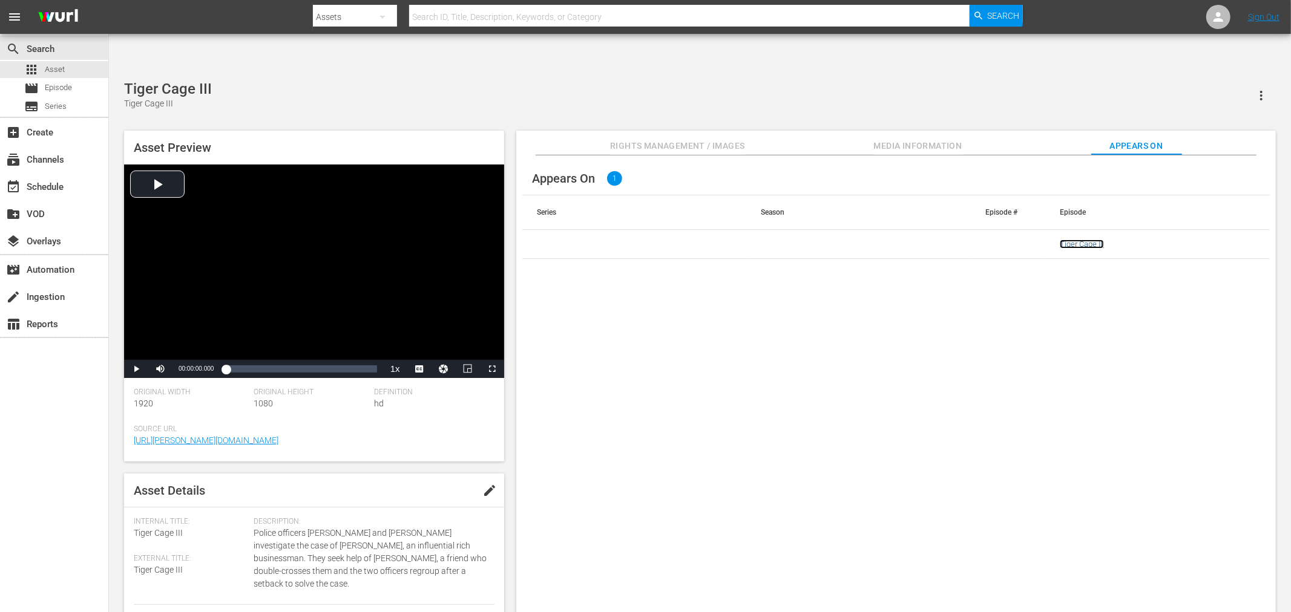
click at [1091, 240] on link "Tiger Cage III" at bounding box center [1082, 244] width 44 height 9
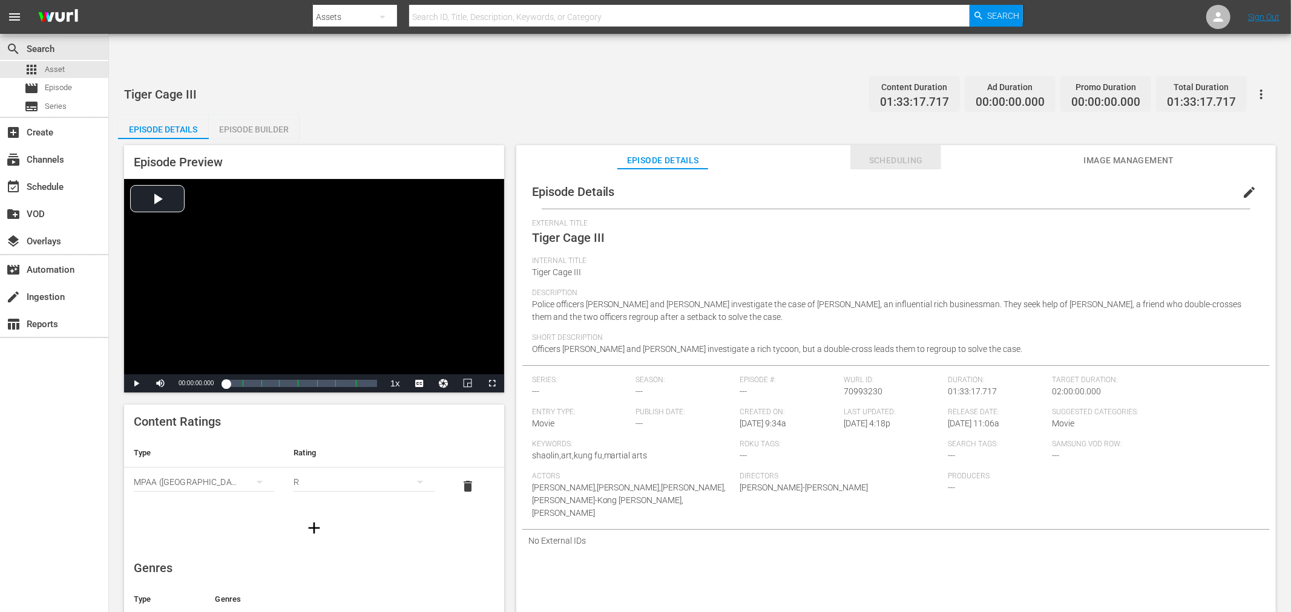
click at [887, 153] on span "Scheduling" at bounding box center [895, 160] width 91 height 15
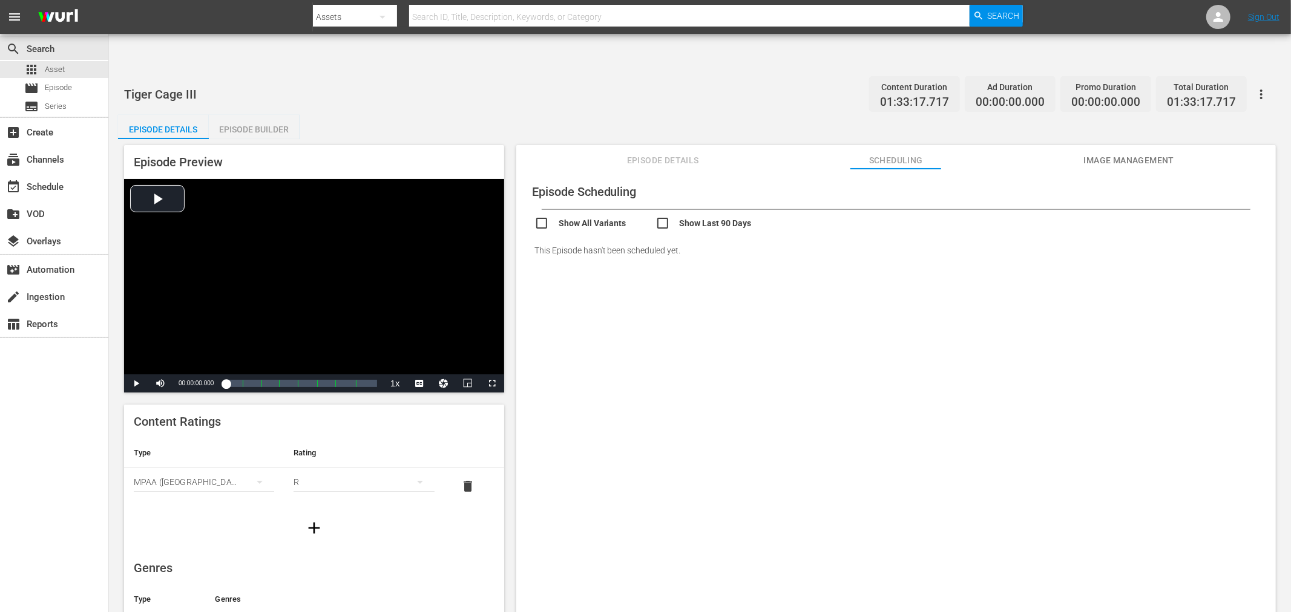
click at [569, 216] on input "checkbox" at bounding box center [594, 225] width 121 height 18
checkbox input "true"
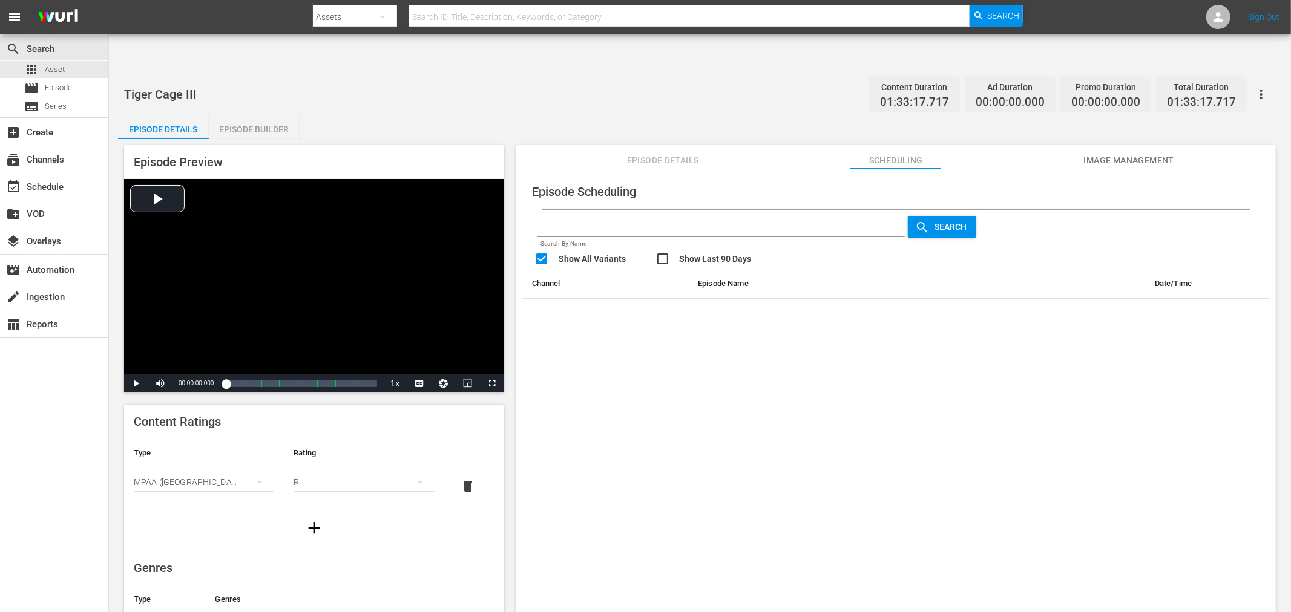
click at [1111, 153] on span "Image Management" at bounding box center [1128, 160] width 91 height 15
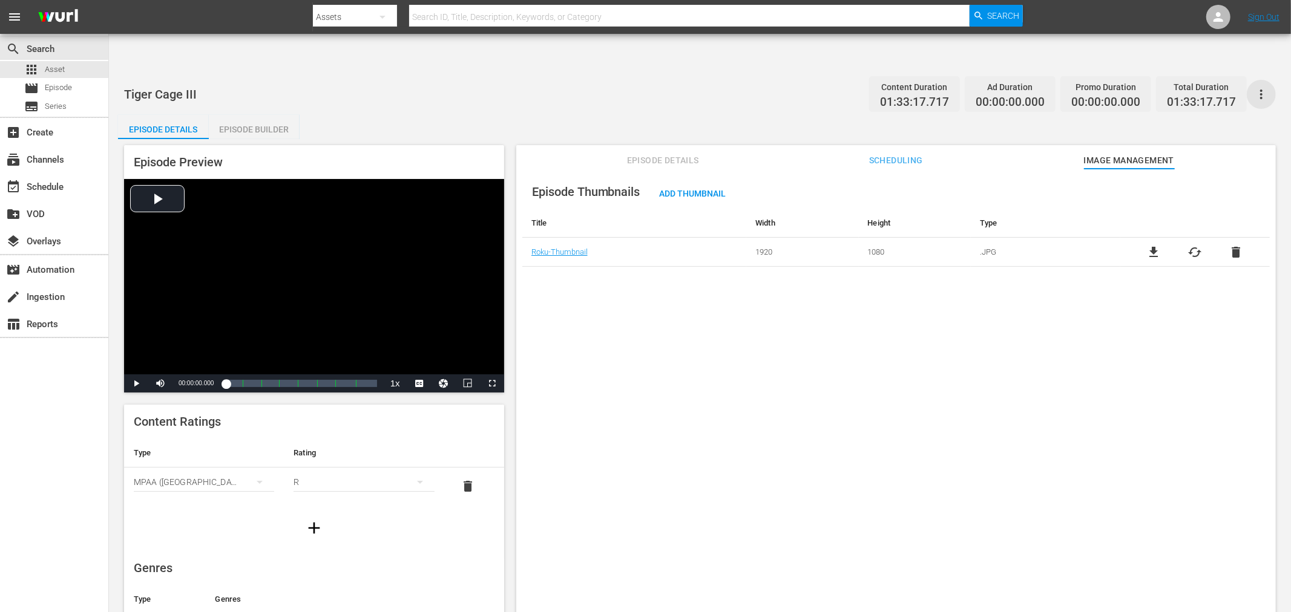
click at [1161, 87] on icon "button" at bounding box center [1261, 94] width 15 height 15
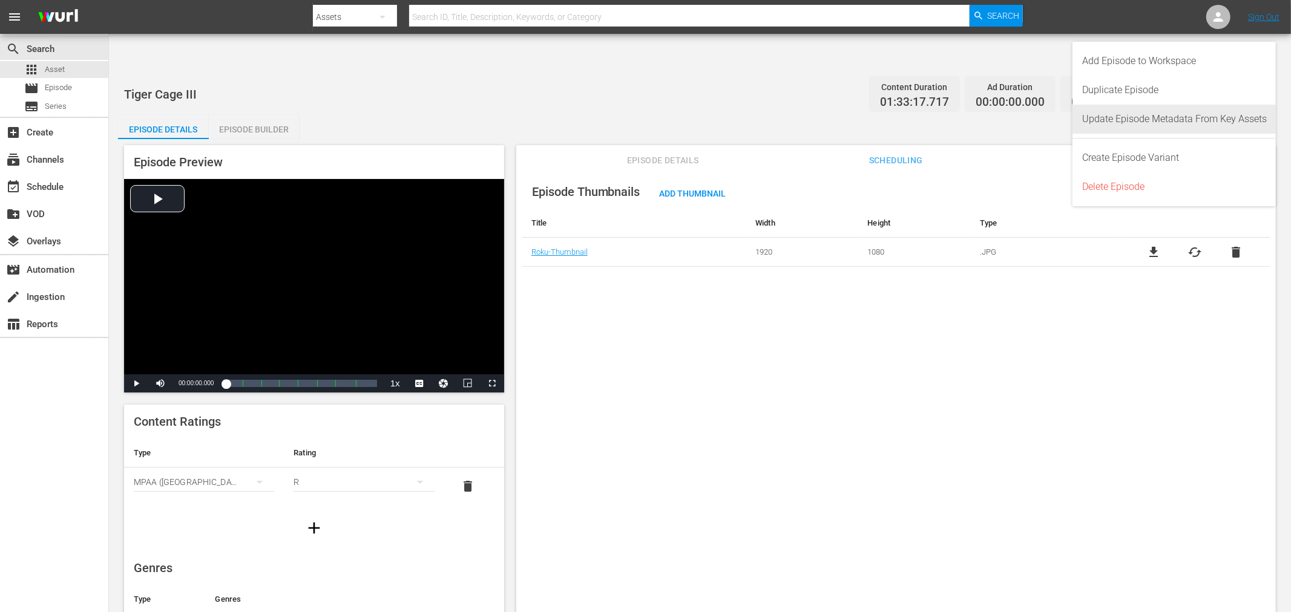
click at [1161, 121] on div "Update Episode Metadata From Key Assets" at bounding box center [1174, 119] width 185 height 29
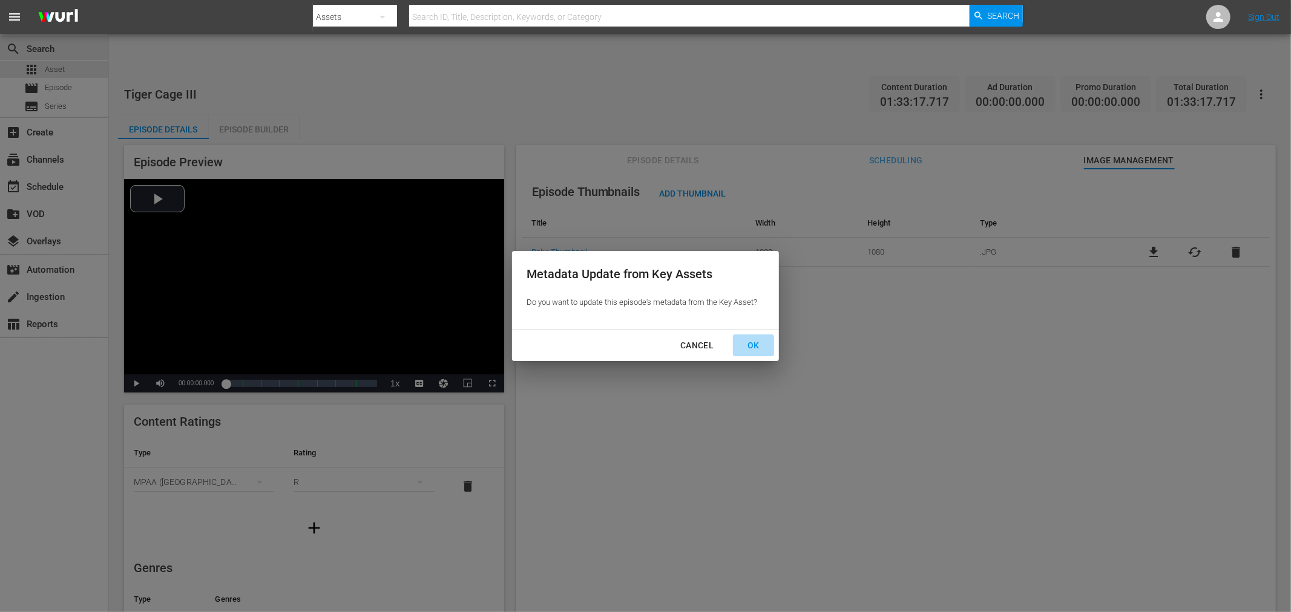
click at [750, 346] on div "OK" at bounding box center [753, 345] width 31 height 15
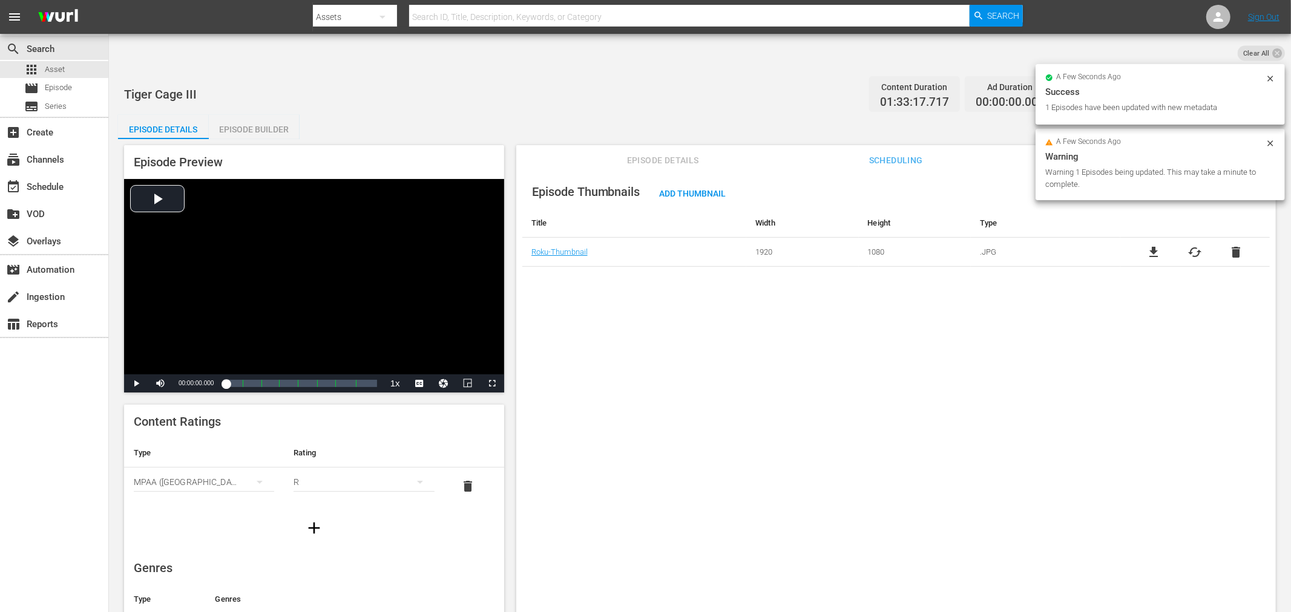
click at [645, 307] on div "Episode Thumbnails Add Thumbnail Title Width Height Type Roku-Thumbnail 1920 10…" at bounding box center [895, 405] width 759 height 473
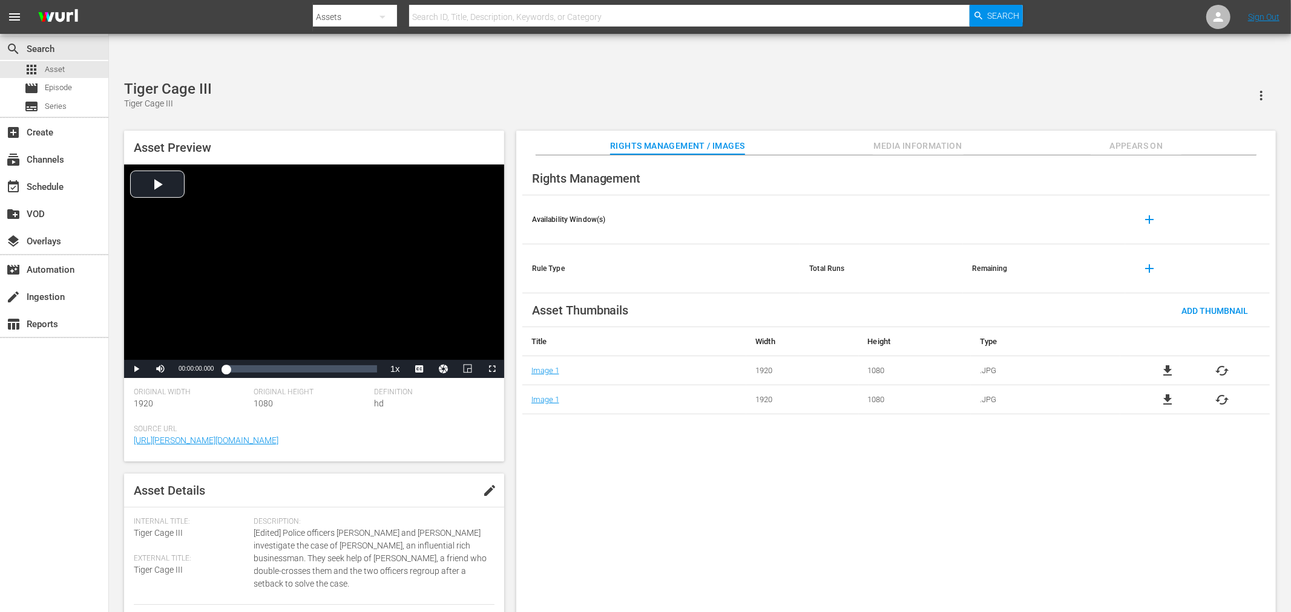
click at [777, 497] on div "Rights Management Availability Window(s) add Rule Type Total Runs Remaining add…" at bounding box center [895, 394] width 759 height 477
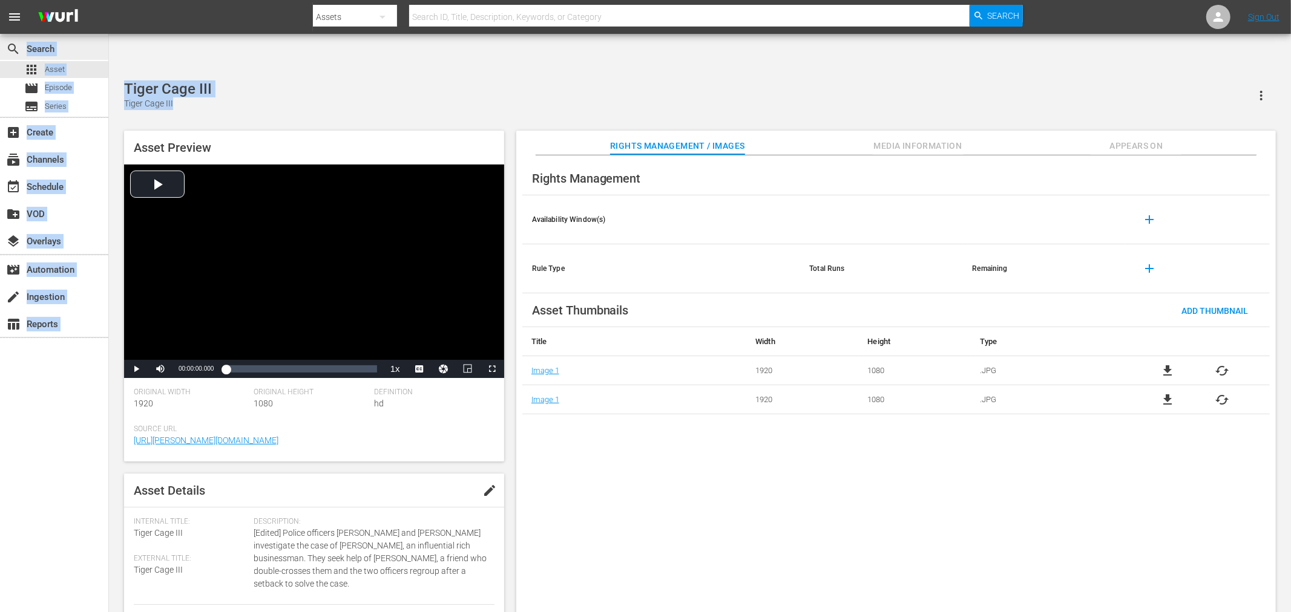
drag, startPoint x: 227, startPoint y: 61, endPoint x: 89, endPoint y: 47, distance: 138.7
click at [109, 38] on div "search Search apps Asset movie Episode subtitles Series add_box Create subscrip…" at bounding box center [700, 38] width 1182 height 0
click at [195, 82] on div "Tiger Cage III Tiger Cage III Asset Preview Video Player is loading. Play Video…" at bounding box center [700, 352] width 1164 height 545
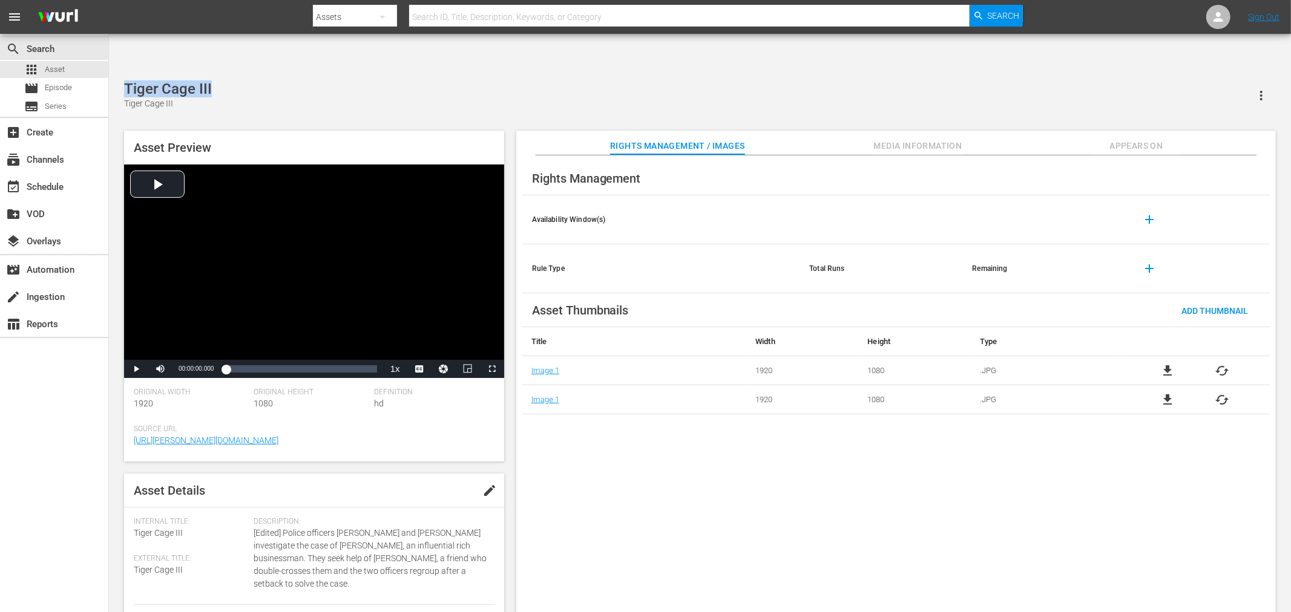
drag, startPoint x: 221, startPoint y: 54, endPoint x: 117, endPoint y: 51, distance: 103.5
click at [118, 80] on div "Tiger Cage III Tiger Cage III Asset Preview Video Player is loading. Play Video…" at bounding box center [700, 352] width 1164 height 545
copy div "Tiger Cage III"
drag, startPoint x: 671, startPoint y: 485, endPoint x: 668, endPoint y: 476, distance: 9.4
click at [674, 485] on div "Rights Management Availability Window(s) add Rule Type Total Runs Remaining add…" at bounding box center [895, 394] width 759 height 477
